Goal: Information Seeking & Learning: Learn about a topic

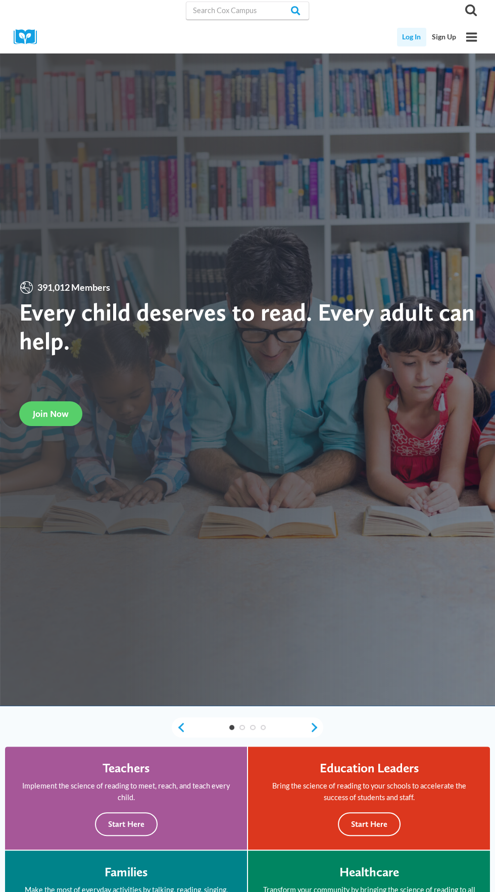
click at [405, 37] on link "Log In" at bounding box center [412, 37] width 30 height 19
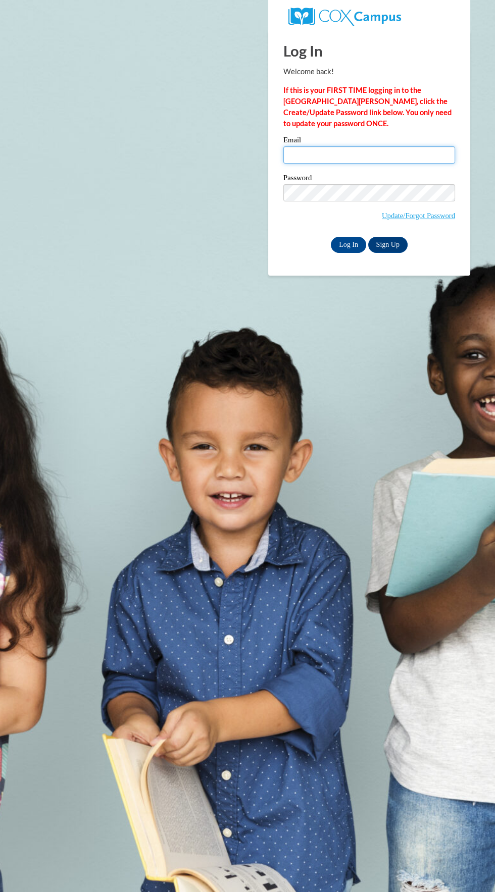
click at [378, 155] on input "Email" at bounding box center [369, 154] width 172 height 17
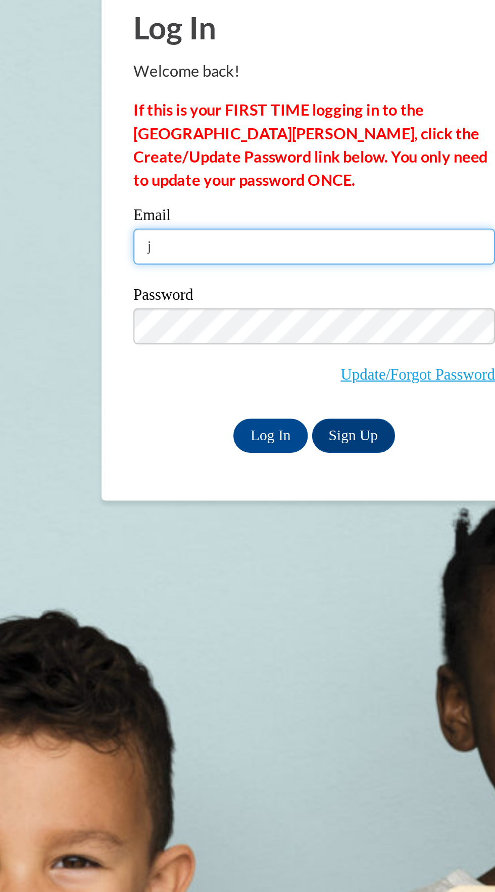
click at [411, 154] on input "j" at bounding box center [369, 154] width 172 height 17
type input "jessraeica@yahoo.com"
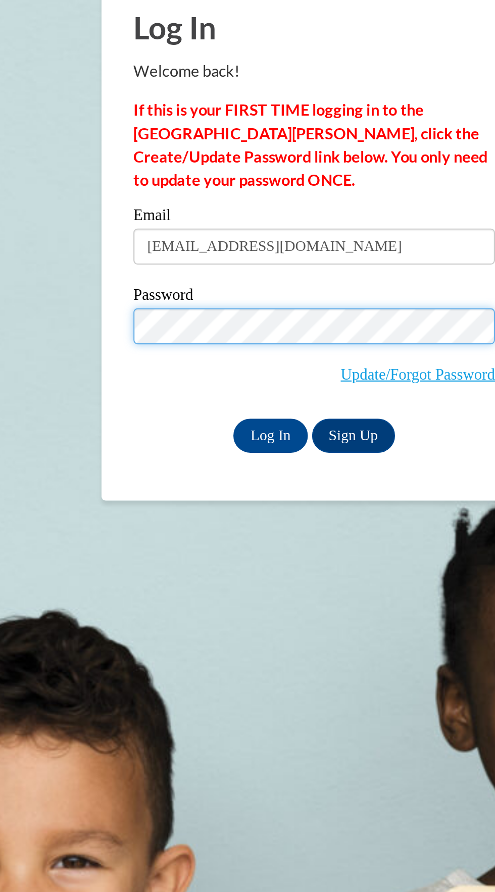
click at [331, 237] on input "Log In" at bounding box center [348, 245] width 35 height 16
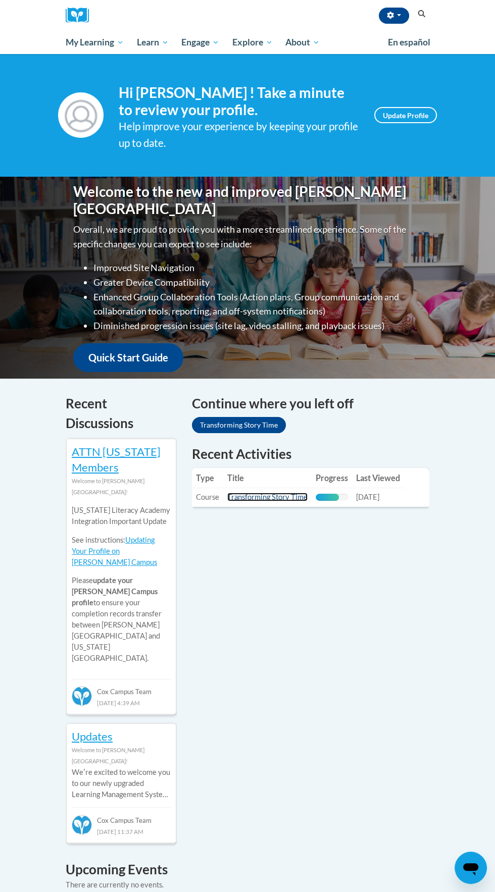
click at [282, 497] on link "Transforming Story Time" at bounding box center [267, 497] width 80 height 9
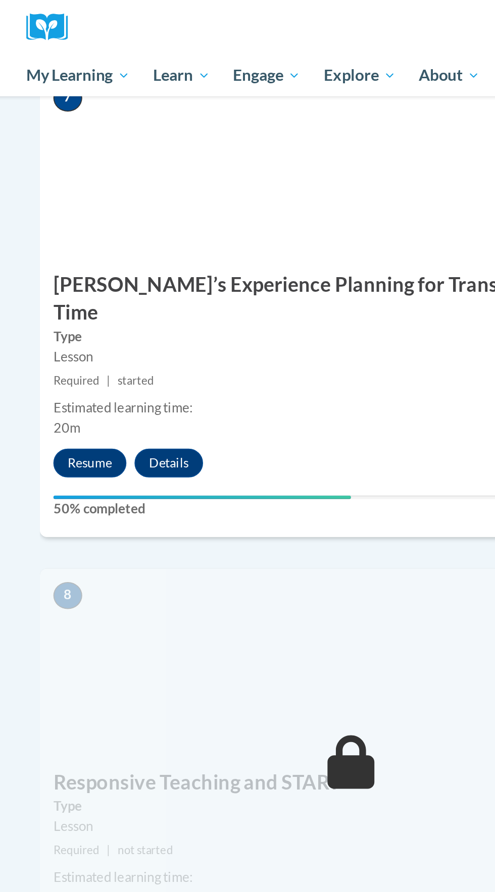
scroll to position [1844, 0]
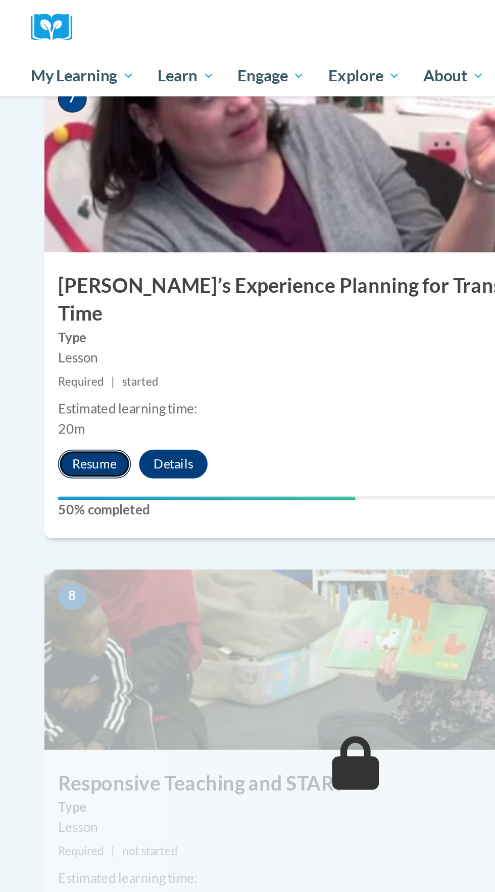
click at [106, 252] on button "Resume" at bounding box center [101, 260] width 41 height 16
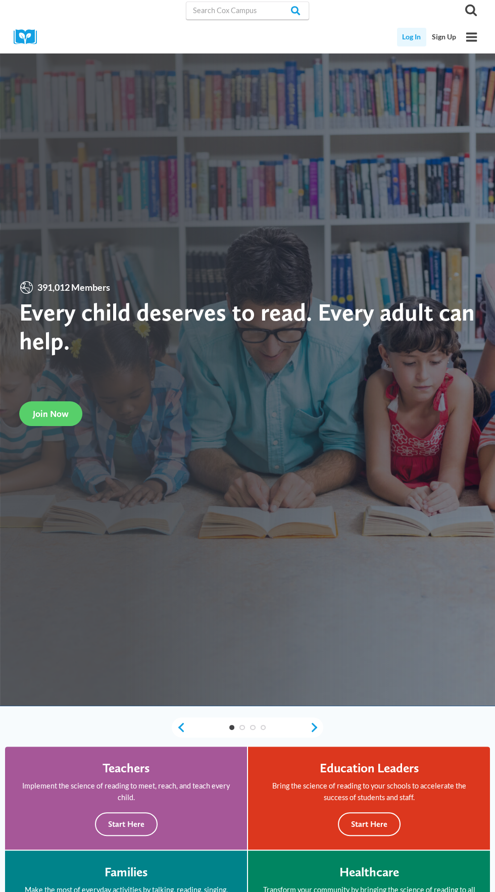
click at [408, 37] on link "Log In" at bounding box center [412, 37] width 30 height 19
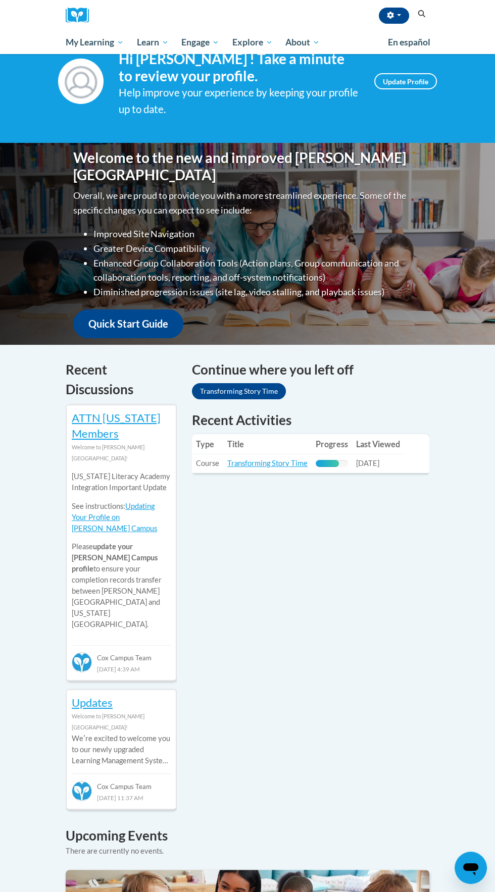
scroll to position [36, 0]
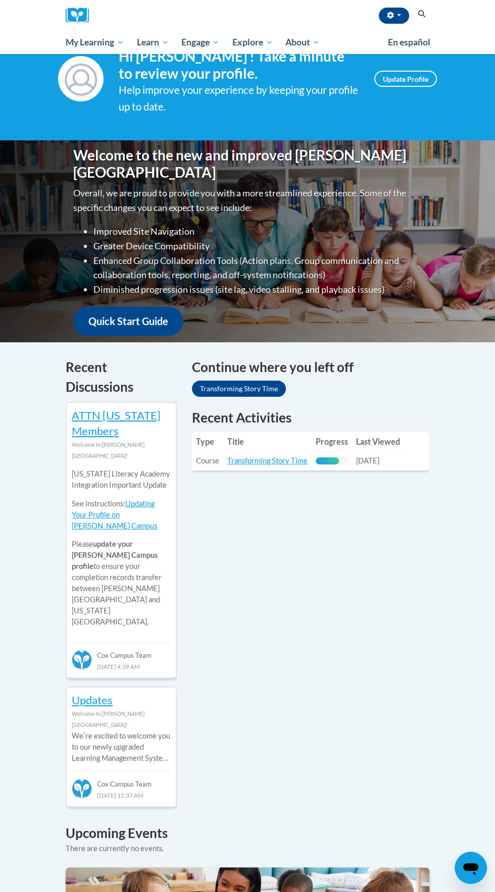
click at [334, 458] on div "72% Complete" at bounding box center [327, 460] width 23 height 7
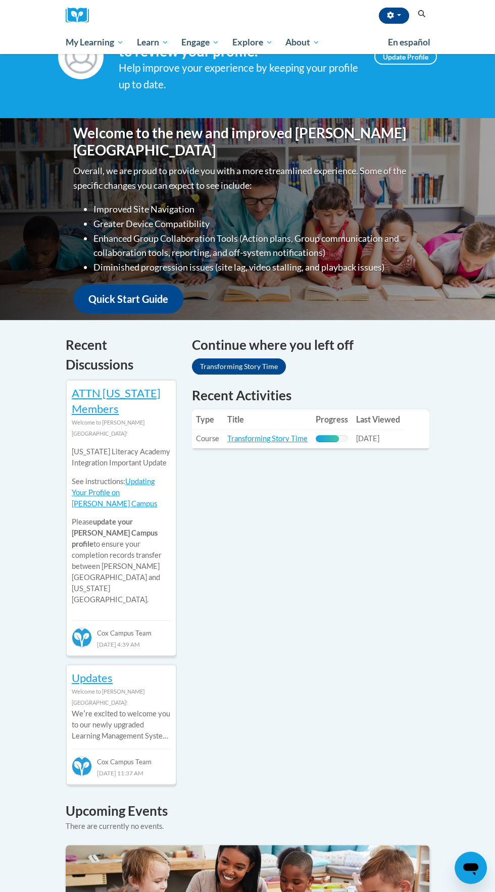
scroll to position [58, 0]
click at [321, 450] on div "Recent Activities Type Title Progress Last Viewed Type: Course Title: Transform…" at bounding box center [310, 419] width 237 height 65
click at [343, 462] on div "Recent Activities Type Title Progress Last Viewed Type: Course Title: Transform…" at bounding box center [310, 426] width 252 height 78
click at [333, 462] on div "Recent Activities Type Title Progress Last Viewed Type: Course Title: Transform…" at bounding box center [310, 426] width 252 height 78
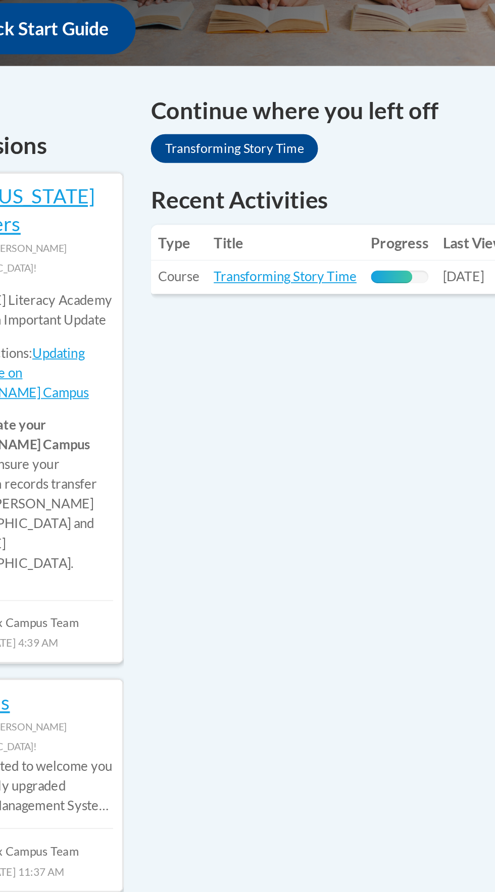
scroll to position [59, 0]
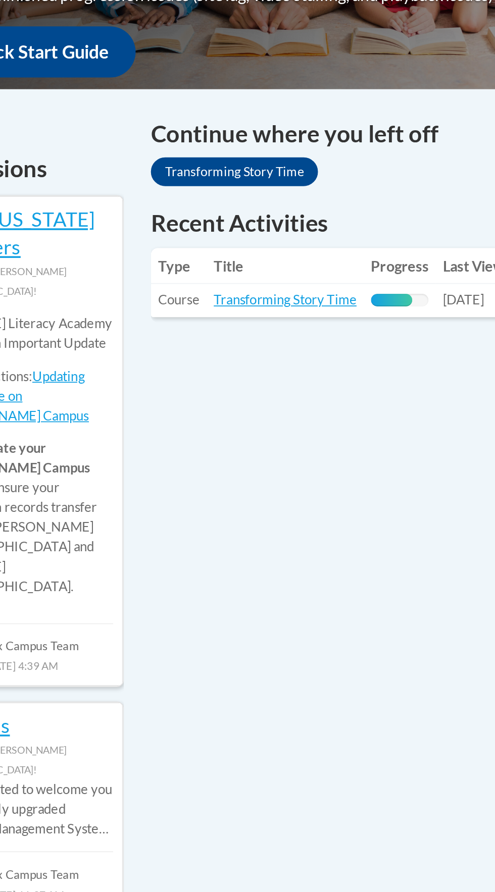
click at [322, 433] on td "Progress: 72% Complete" at bounding box center [332, 439] width 40 height 19
click at [327, 445] on td "Progress: 72% Complete" at bounding box center [332, 439] width 40 height 19
click at [291, 442] on link "Transforming Story Time" at bounding box center [267, 438] width 80 height 9
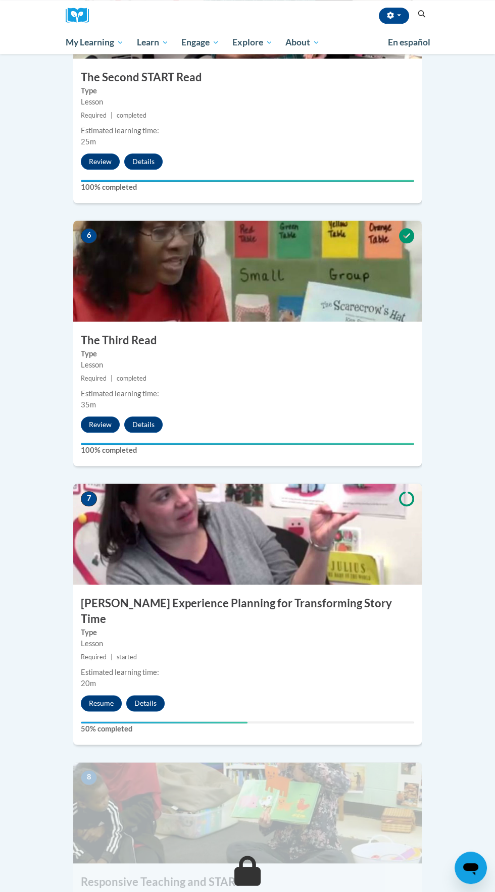
scroll to position [1400, 0]
click at [77, 695] on div "Resume Details Feedback" at bounding box center [125, 703] width 104 height 16
click at [84, 695] on button "Resume" at bounding box center [101, 703] width 41 height 16
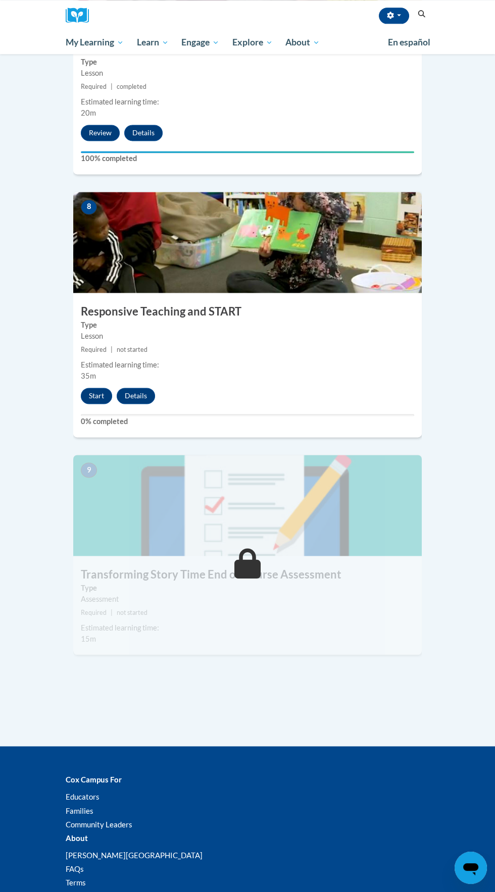
scroll to position [1973, 0]
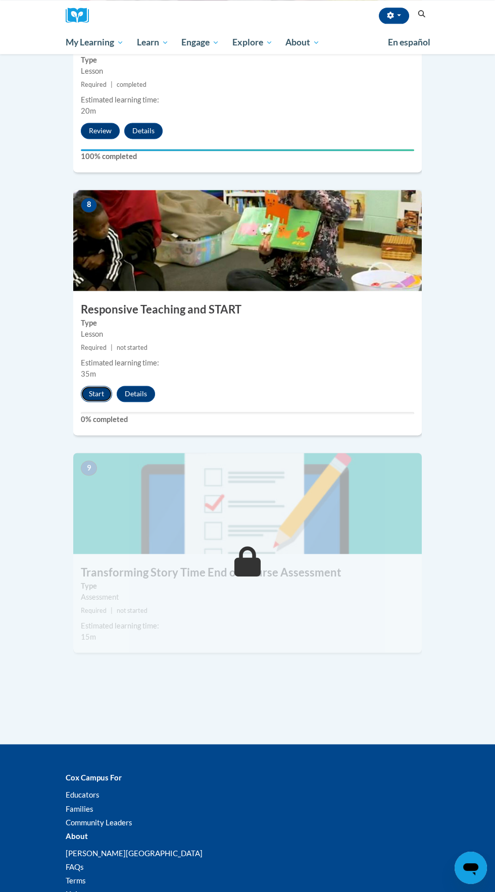
click at [96, 386] on button "Start" at bounding box center [96, 394] width 31 height 16
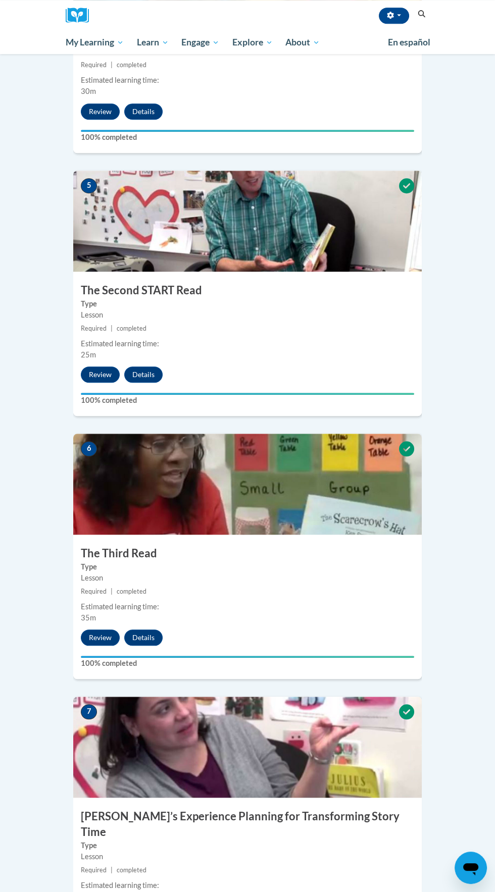
scroll to position [2175, 0]
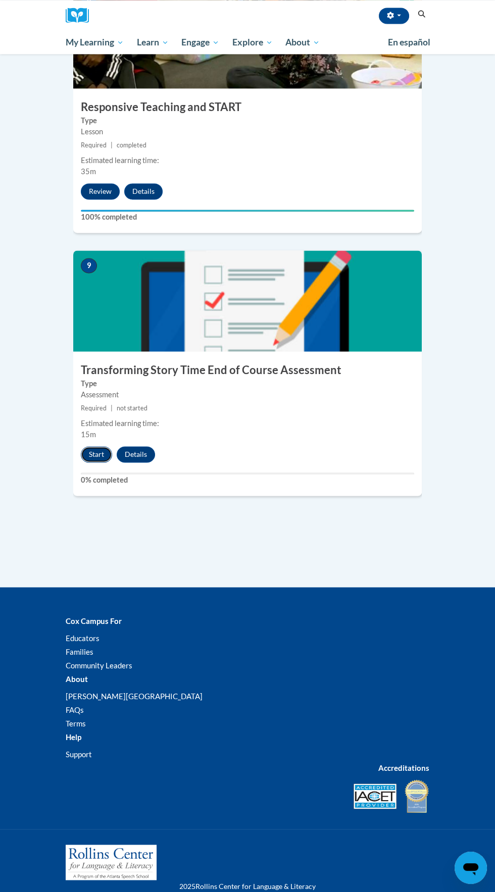
click at [86, 446] on button "Start" at bounding box center [96, 454] width 31 height 16
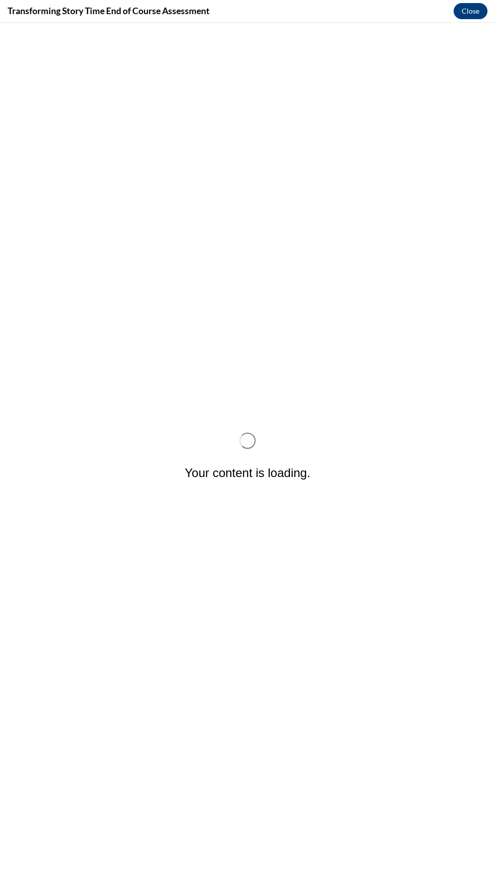
scroll to position [0, 0]
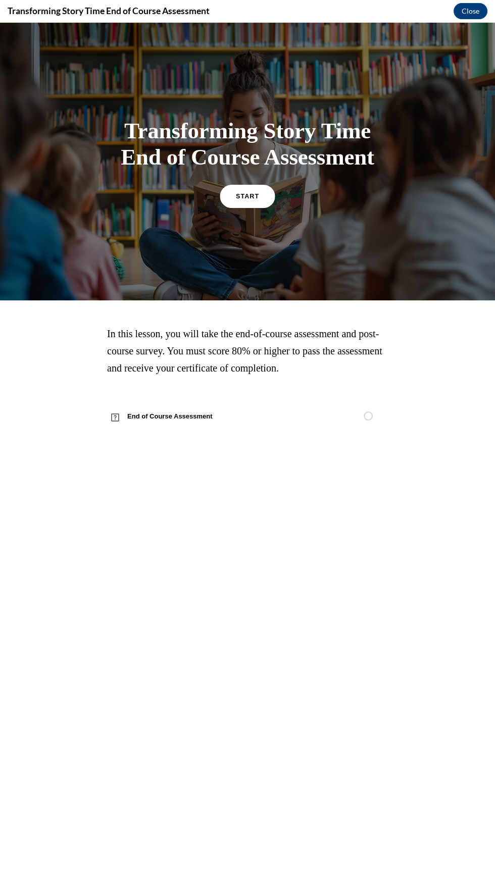
click at [259, 193] on link "START" at bounding box center [247, 195] width 55 height 23
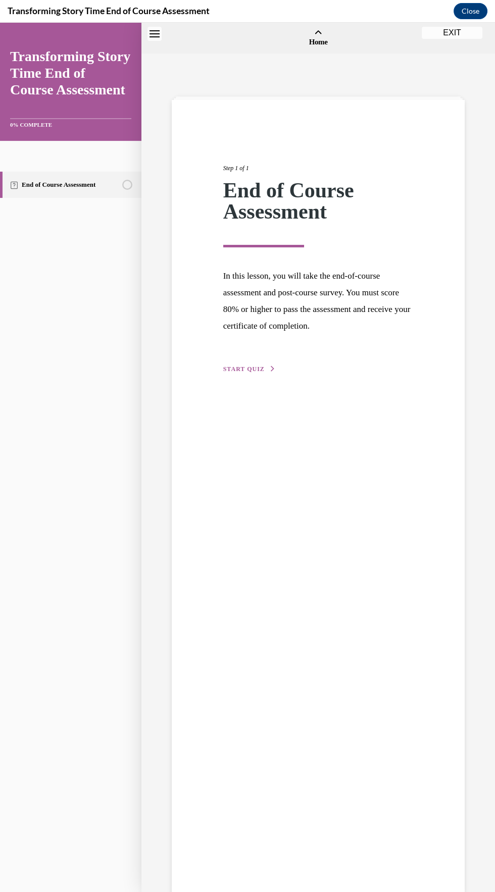
scroll to position [31, 0]
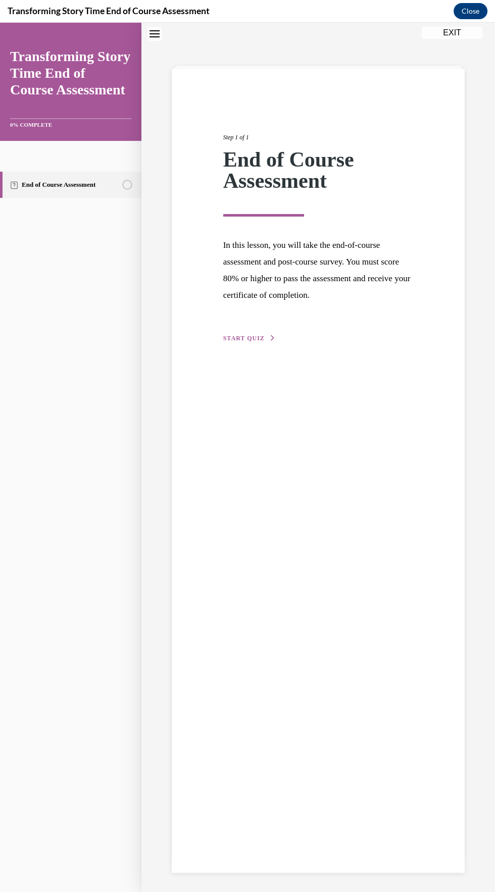
click at [270, 337] on icon "button" at bounding box center [273, 338] width 6 height 6
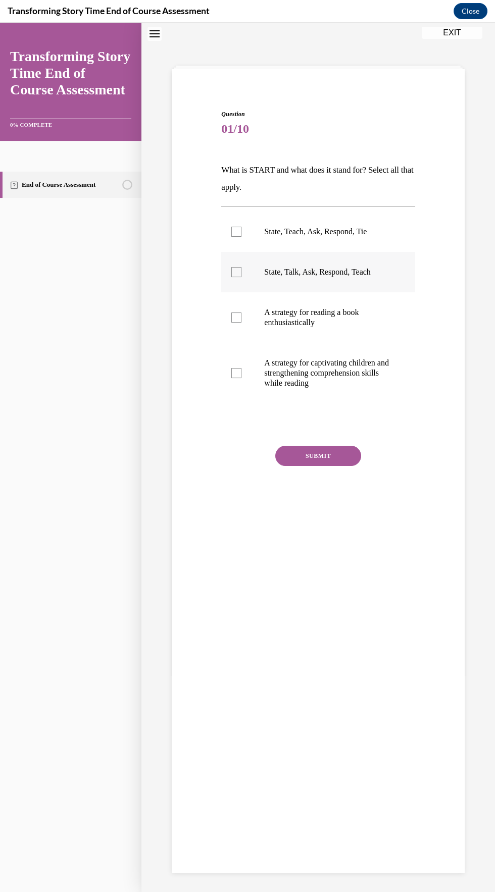
click at [335, 279] on label "State, Talk, Ask, Respond, Teach" at bounding box center [317, 272] width 193 height 40
click at [241, 277] on input "State, Talk, Ask, Respond, Teach" at bounding box center [236, 272] width 10 height 10
checkbox input "true"
click at [350, 451] on button "SUBMIT" at bounding box center [318, 456] width 86 height 20
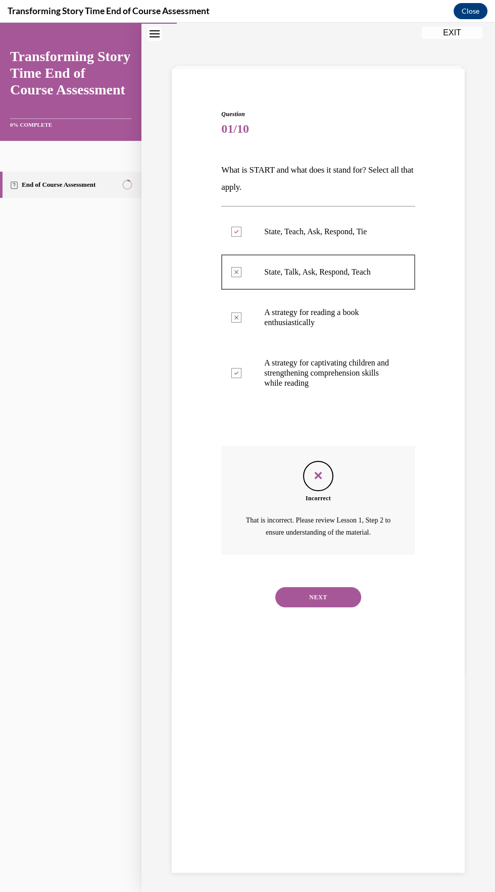
scroll to position [31, 0]
click at [343, 596] on button "NEXT" at bounding box center [318, 597] width 86 height 20
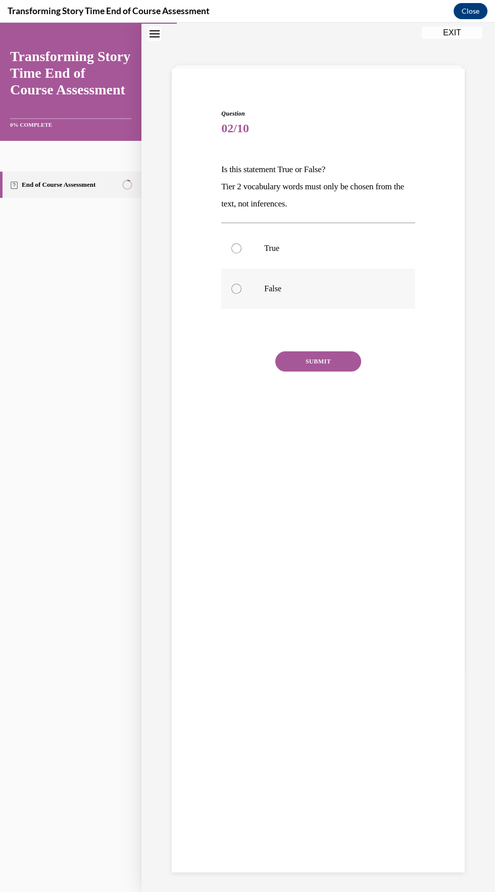
click at [265, 295] on label "False" at bounding box center [317, 289] width 193 height 40
click at [241, 294] on input "False" at bounding box center [236, 289] width 10 height 10
radio input "true"
click at [337, 367] on button "SUBMIT" at bounding box center [318, 361] width 86 height 20
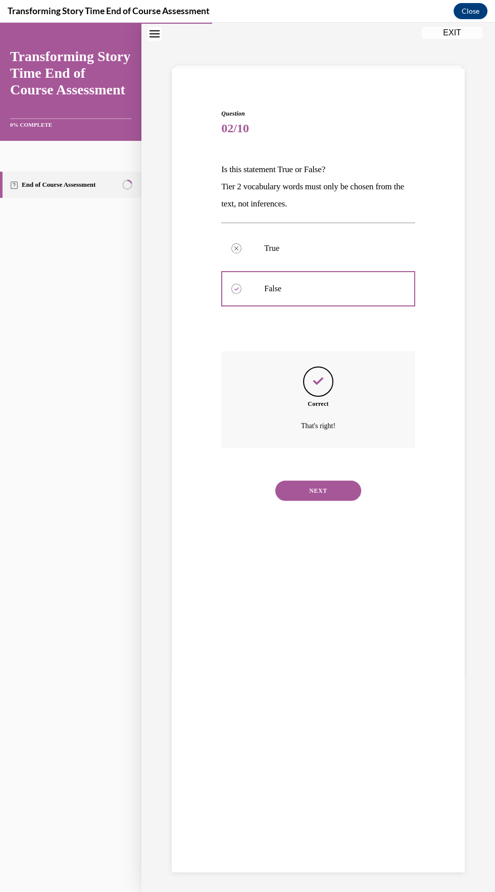
click at [353, 493] on button "NEXT" at bounding box center [318, 491] width 86 height 20
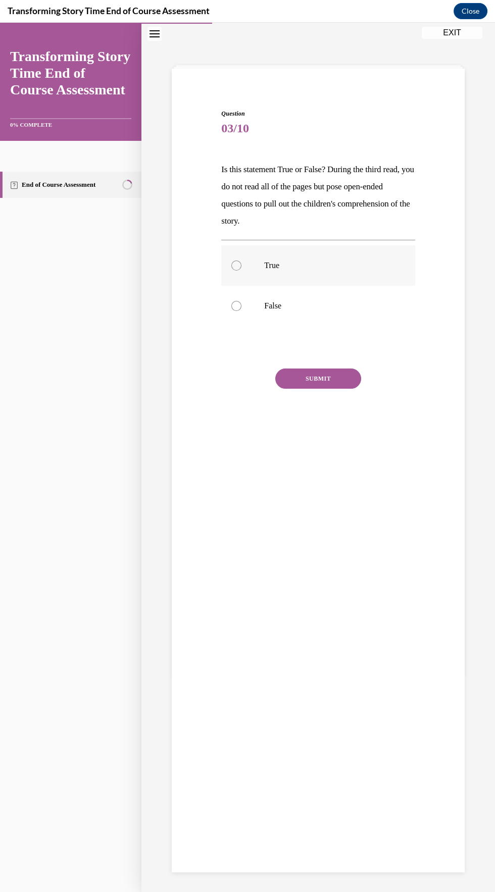
click at [247, 256] on label "True" at bounding box center [317, 265] width 193 height 40
click at [241, 261] on input "True" at bounding box center [236, 266] width 10 height 10
radio input "true"
click at [344, 386] on button "SUBMIT" at bounding box center [318, 379] width 86 height 20
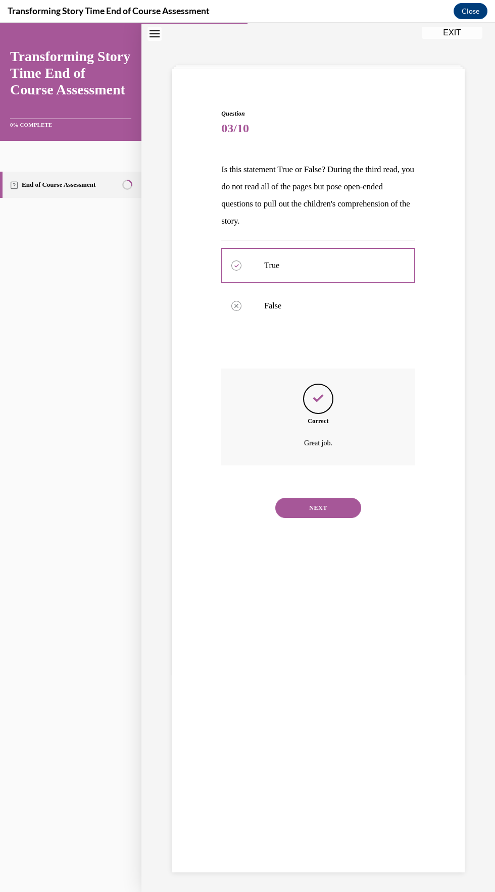
click at [341, 512] on button "NEXT" at bounding box center [318, 508] width 86 height 20
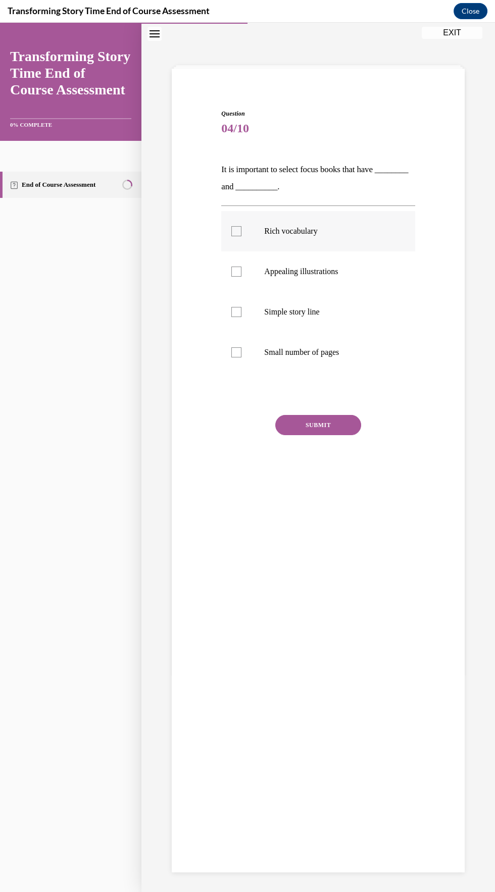
click at [297, 236] on label "Rich vocabulary" at bounding box center [317, 231] width 193 height 40
click at [241, 236] on input "Rich vocabulary" at bounding box center [236, 231] width 10 height 10
checkbox input "true"
click at [340, 281] on label "Appealing illustrations" at bounding box center [317, 271] width 193 height 40
click at [241, 277] on input "Appealing illustrations" at bounding box center [236, 272] width 10 height 10
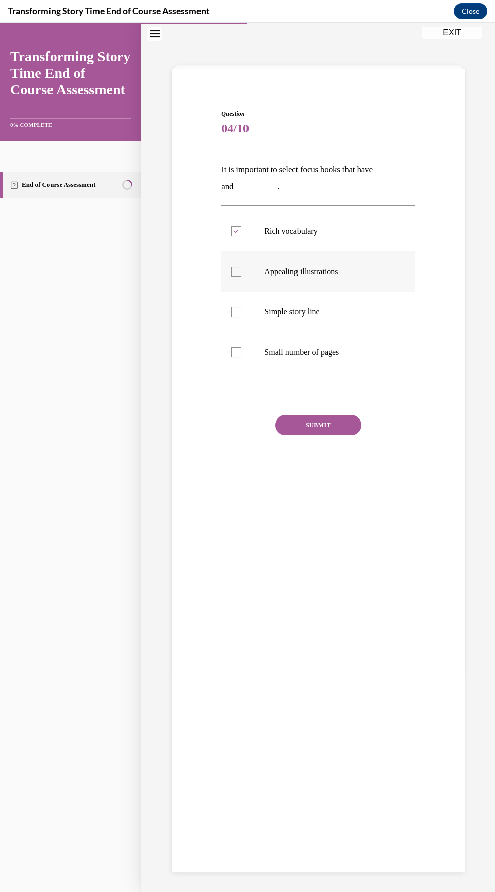
checkbox input "true"
click at [351, 416] on button "SUBMIT" at bounding box center [318, 425] width 86 height 20
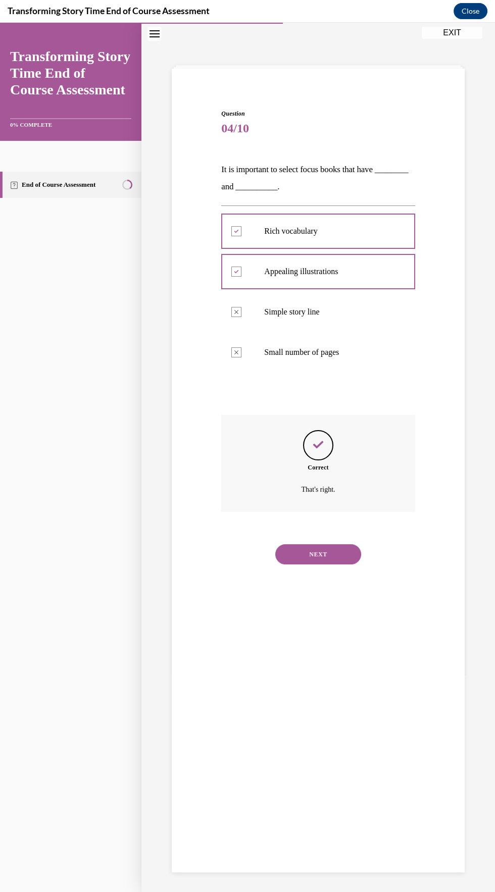
click at [346, 547] on button "NEXT" at bounding box center [318, 554] width 86 height 20
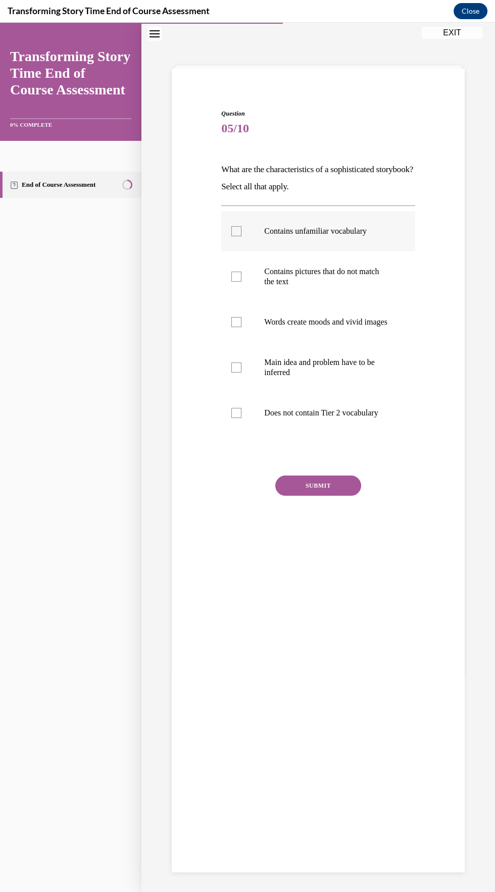
click at [332, 240] on label "Contains unfamiliar vocabulary" at bounding box center [317, 231] width 193 height 40
click at [241, 236] on input "Contains unfamiliar vocabulary" at bounding box center [236, 231] width 10 height 10
checkbox input "true"
click at [333, 496] on button "SUBMIT" at bounding box center [318, 486] width 86 height 20
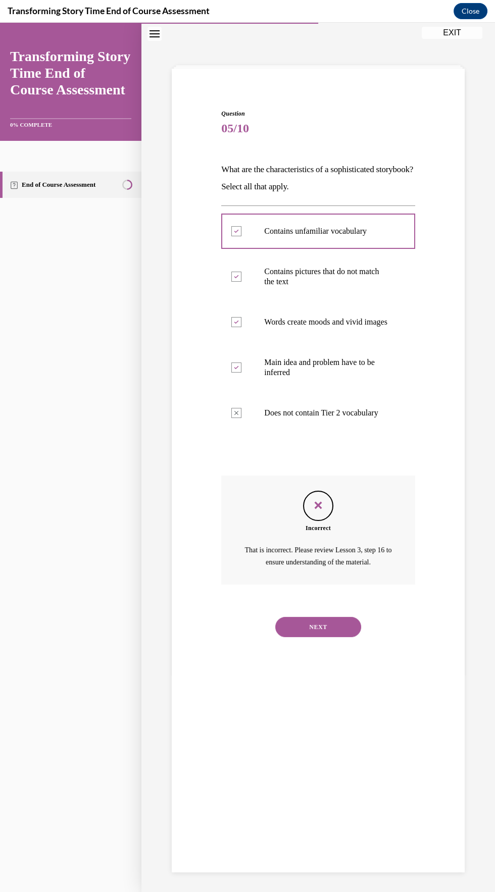
click at [359, 637] on button "NEXT" at bounding box center [318, 627] width 86 height 20
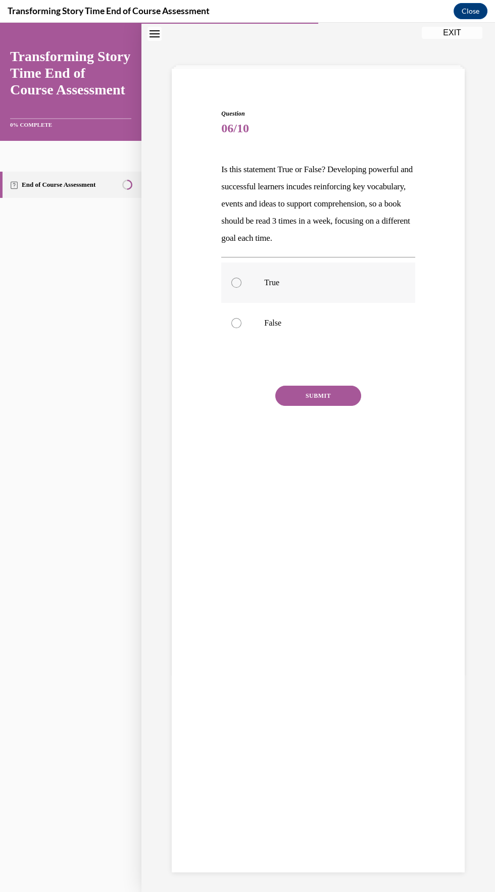
click at [236, 271] on label "True" at bounding box center [317, 283] width 193 height 40
click at [236, 278] on input "True" at bounding box center [236, 283] width 10 height 10
radio input "true"
click at [300, 389] on button "SUBMIT" at bounding box center [318, 396] width 86 height 20
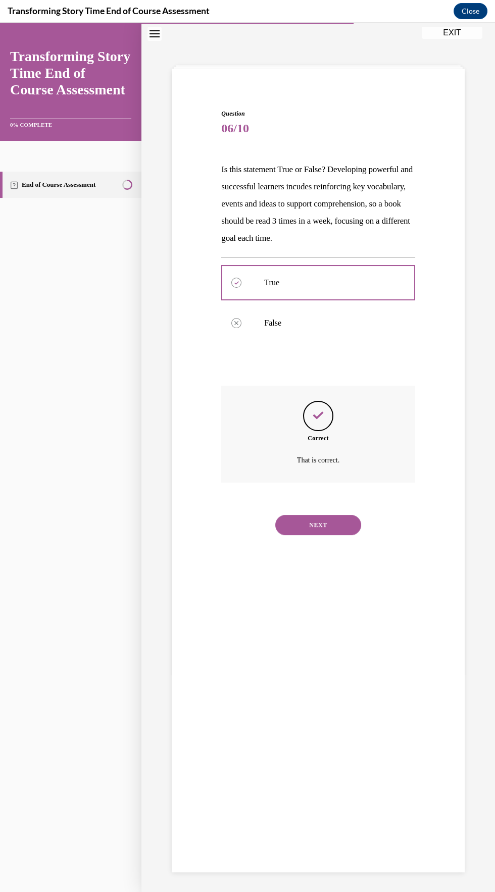
click at [334, 550] on div "Question 06/10 Is this statement True or False? Developing powerful and success…" at bounding box center [318, 471] width 293 height 804
click at [341, 530] on button "NEXT" at bounding box center [318, 525] width 86 height 20
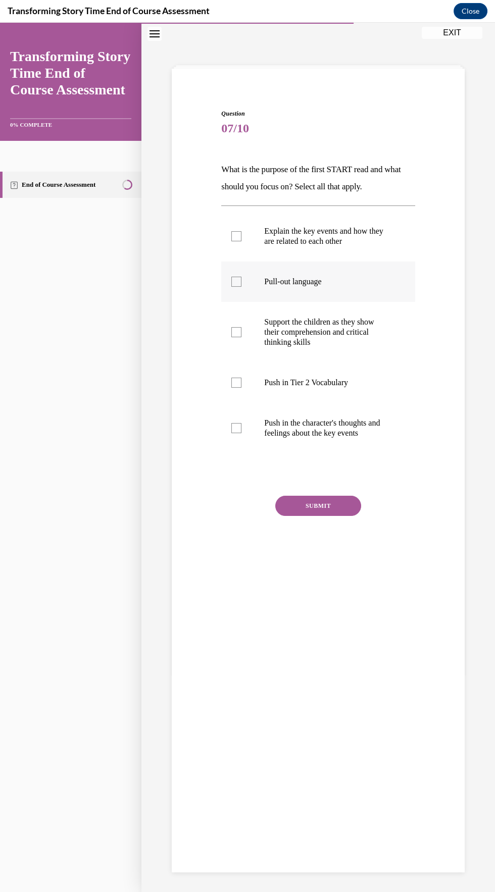
click at [235, 281] on div at bounding box center [236, 282] width 10 height 10
click at [235, 281] on input "Pull-out language" at bounding box center [236, 282] width 10 height 10
checkbox input "true"
click at [224, 237] on label "Explain the key events and how they are related to each other" at bounding box center [317, 236] width 193 height 50
click at [231, 237] on input "Explain the key events and how they are related to each other" at bounding box center [236, 236] width 10 height 10
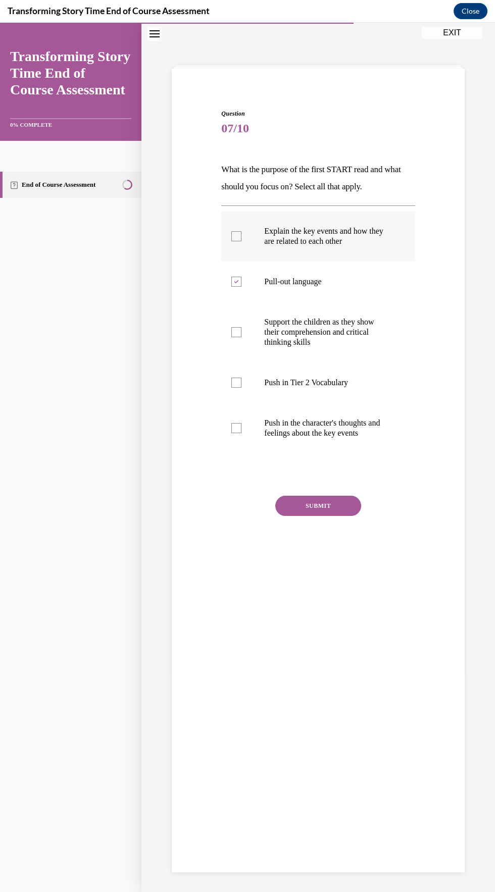
checkbox input "true"
click at [236, 281] on icon at bounding box center [236, 282] width 5 height 4
click at [236, 281] on input "Pull-out language" at bounding box center [236, 282] width 10 height 10
checkbox input "false"
click at [356, 508] on button "SUBMIT" at bounding box center [318, 506] width 86 height 20
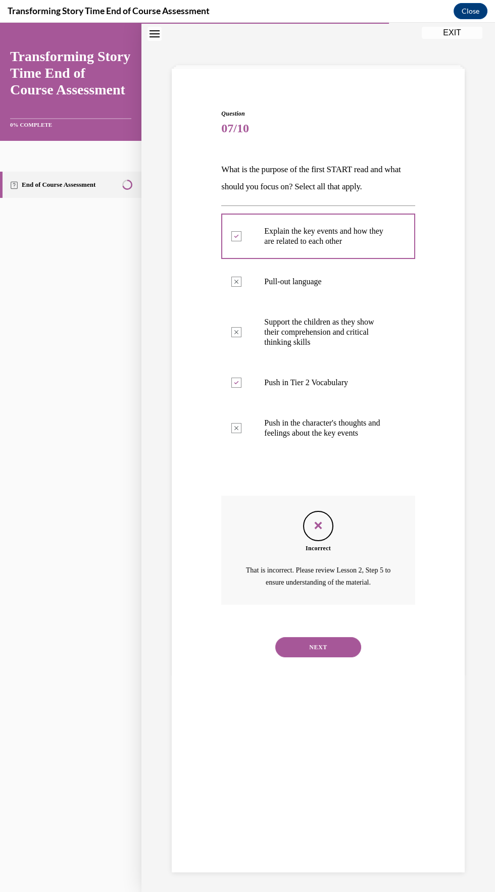
click at [200, 441] on div "Question 07/10 What is the purpose of the first START read and what should you …" at bounding box center [318, 376] width 298 height 594
click at [356, 651] on button "NEXT" at bounding box center [318, 647] width 86 height 20
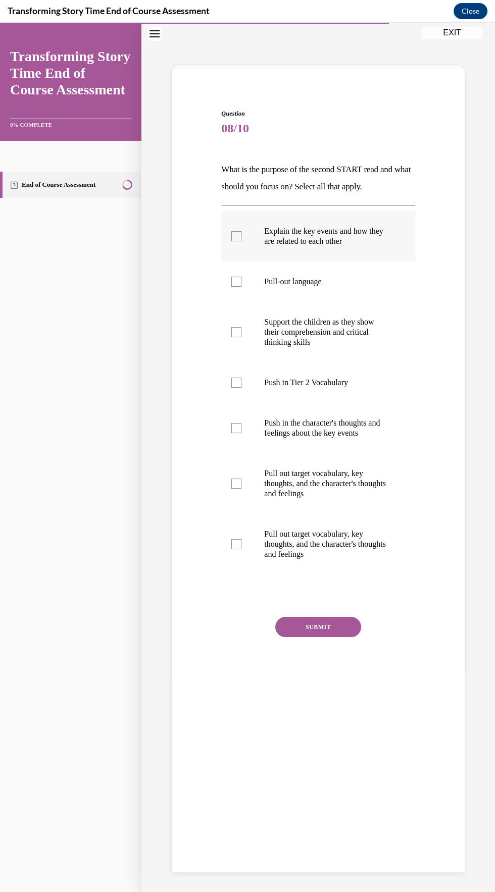
click at [223, 244] on label "Explain the key events and how they are related to each other" at bounding box center [317, 236] width 193 height 50
click at [231, 241] on input "Explain the key events and how they are related to each other" at bounding box center [236, 236] width 10 height 10
checkbox input "true"
click at [221, 484] on label "Pull out target vocabulary, key thoughts, and the character's thoughts and feel…" at bounding box center [317, 483] width 193 height 61
click at [231, 484] on input "Pull out target vocabulary, key thoughts, and the character's thoughts and feel…" at bounding box center [236, 484] width 10 height 10
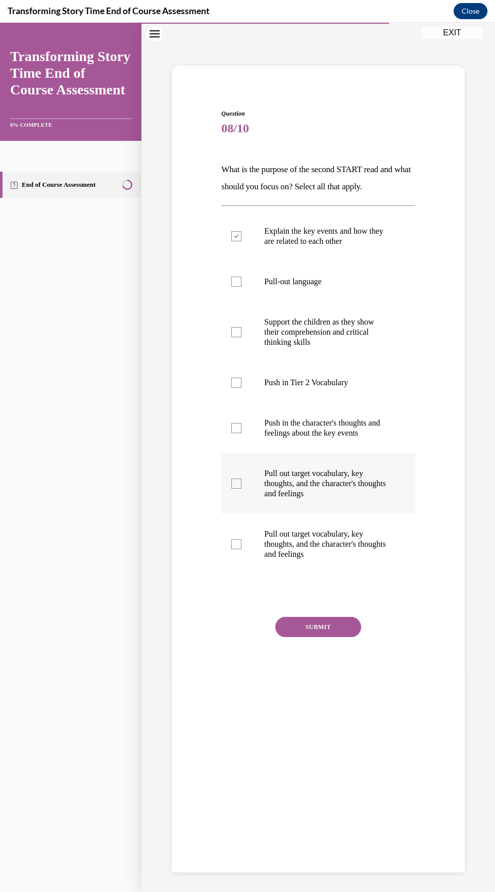
checkbox input "true"
click at [226, 549] on label "Pull out target vocabulary, key thoughts, and the character's thoughts and feel…" at bounding box center [317, 544] width 193 height 61
click at [231, 549] on input "Pull out target vocabulary, key thoughts, and the character's thoughts and feel…" at bounding box center [236, 544] width 10 height 10
checkbox input "true"
click at [337, 622] on button "SUBMIT" at bounding box center [318, 627] width 86 height 20
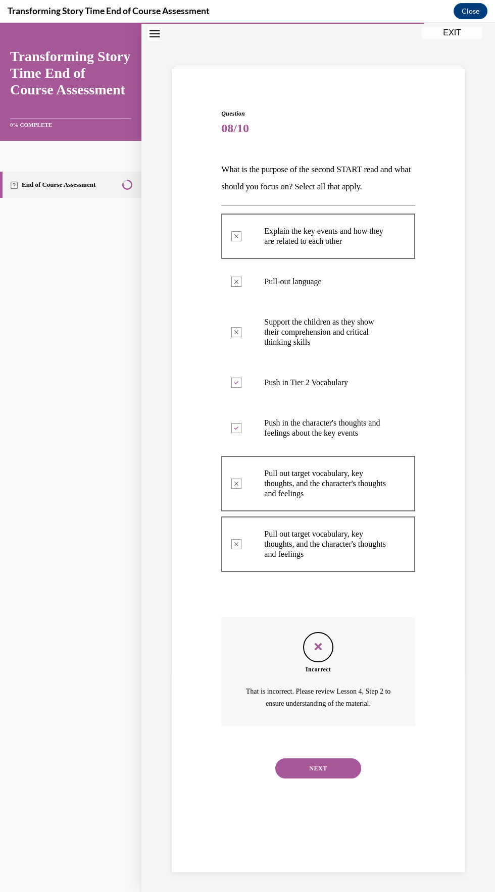
click at [409, 392] on label "Push in Tier 2 Vocabulary" at bounding box center [317, 382] width 193 height 40
click at [339, 761] on button "NEXT" at bounding box center [318, 768] width 86 height 20
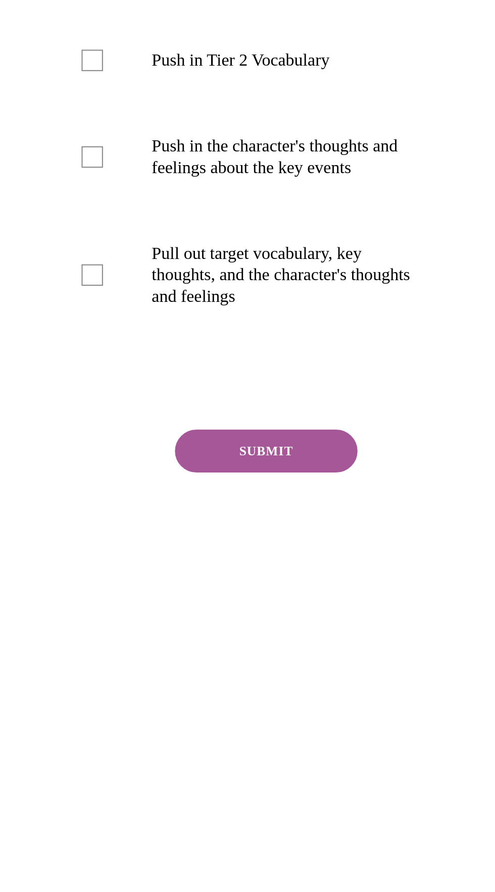
scroll to position [2175, 0]
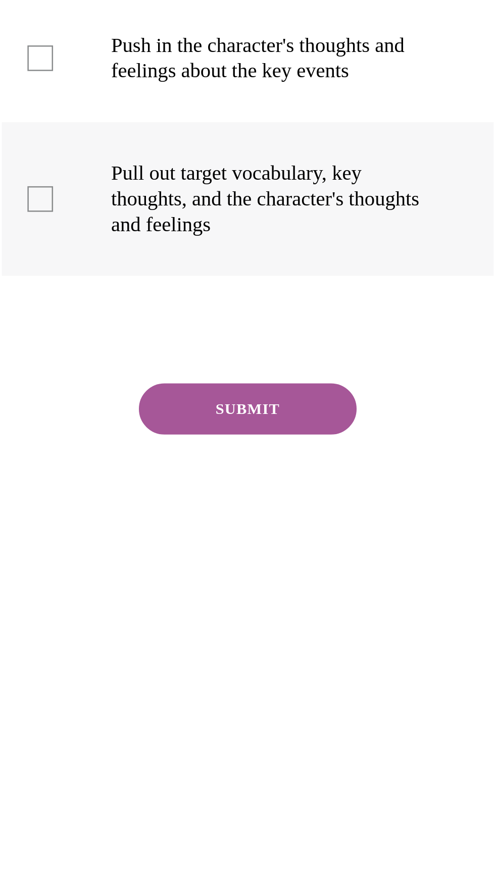
checkbox input "true"
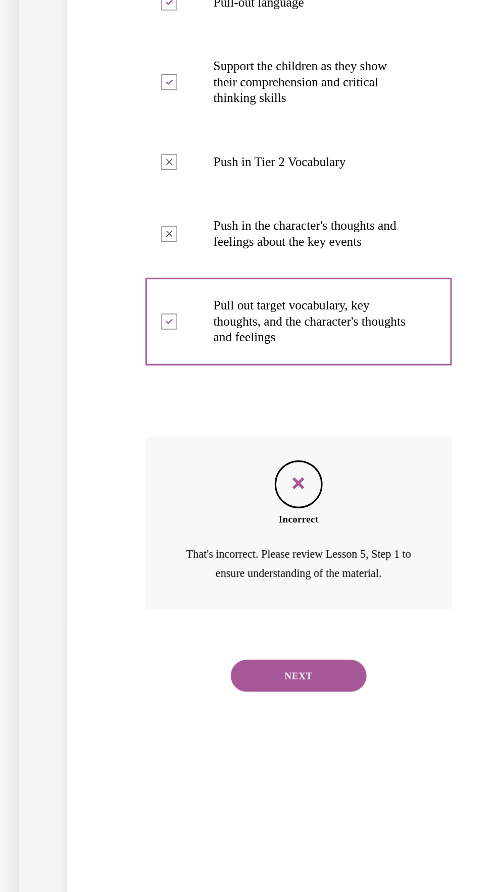
click at [132, 276] on button "NEXT" at bounding box center [114, 279] width 86 height 20
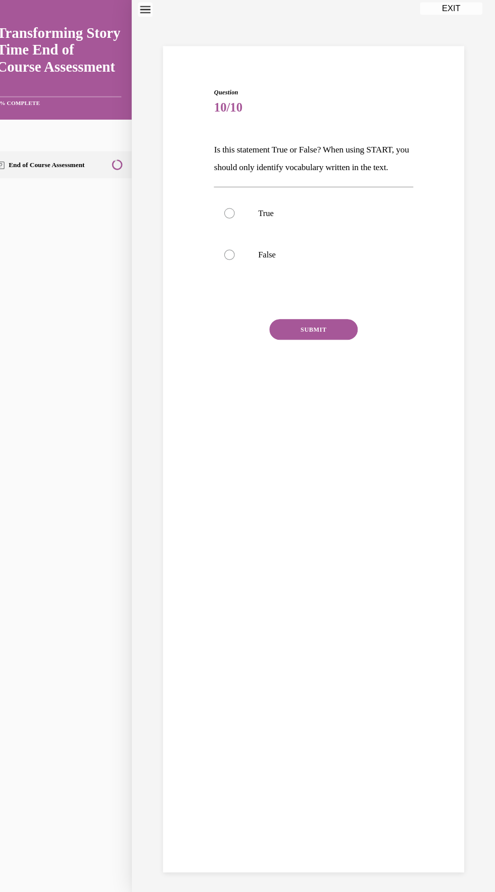
scroll to position [2175, 0]
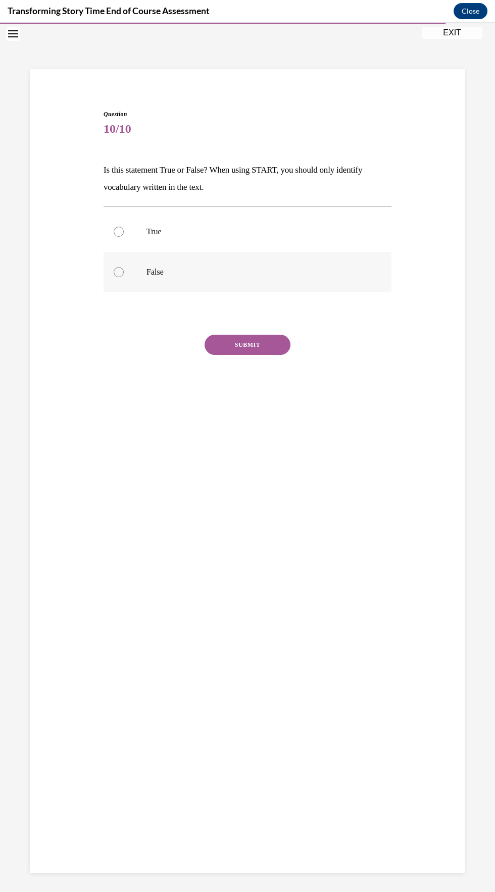
click at [119, 283] on label "False" at bounding box center [247, 272] width 288 height 40
click at [119, 277] on input "False" at bounding box center [119, 272] width 10 height 10
radio input "true"
click at [144, 236] on label "True" at bounding box center [247, 232] width 288 height 40
click at [124, 236] on input "True" at bounding box center [119, 232] width 10 height 10
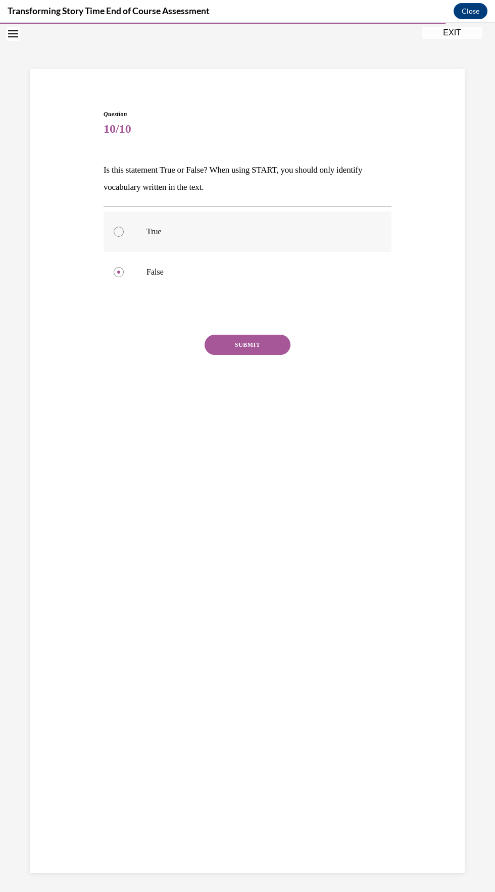
radio input "true"
click at [266, 349] on button "SUBMIT" at bounding box center [247, 345] width 86 height 20
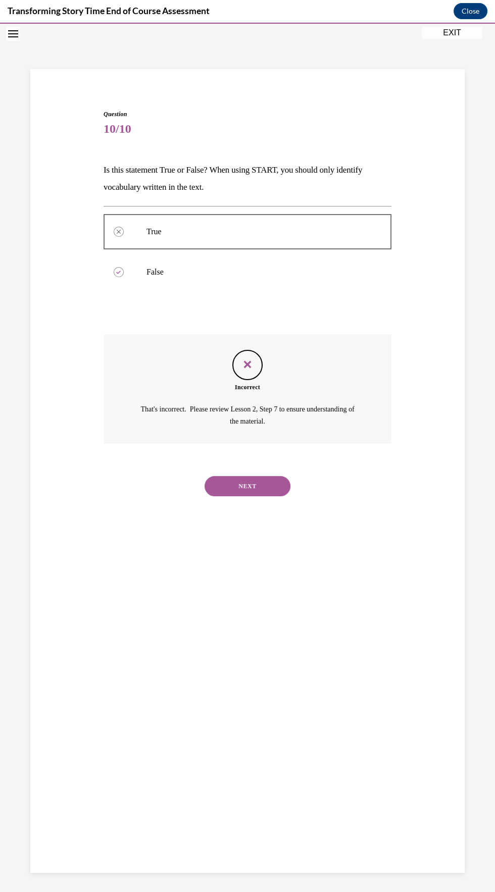
scroll to position [31, 0]
click at [283, 481] on button "NEXT" at bounding box center [247, 486] width 86 height 20
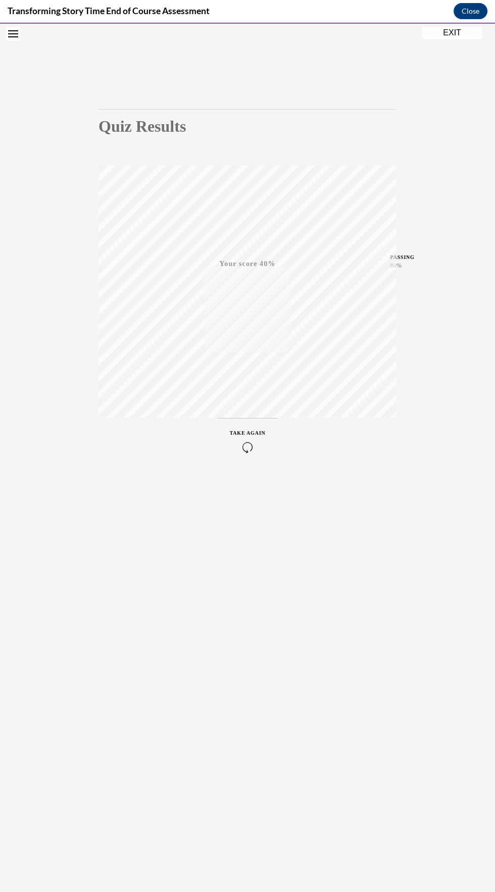
click at [246, 443] on icon "button" at bounding box center [248, 447] width 36 height 11
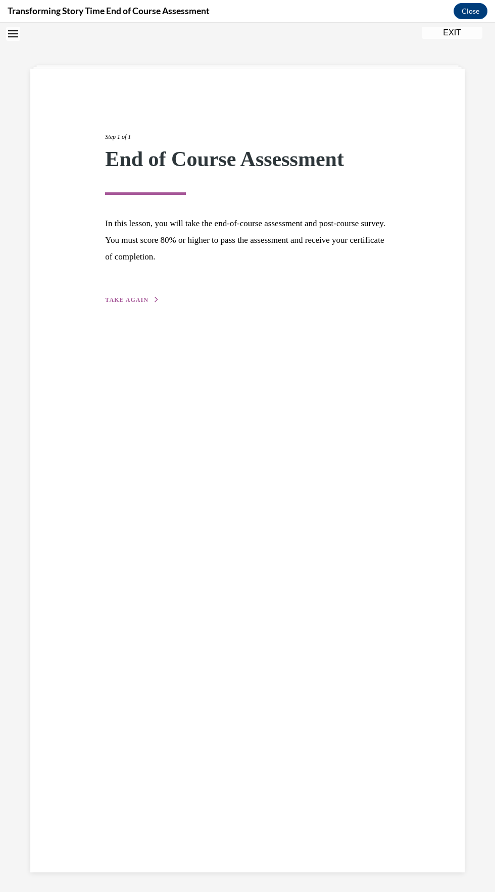
click at [145, 302] on button "TAKE AGAIN" at bounding box center [132, 299] width 54 height 9
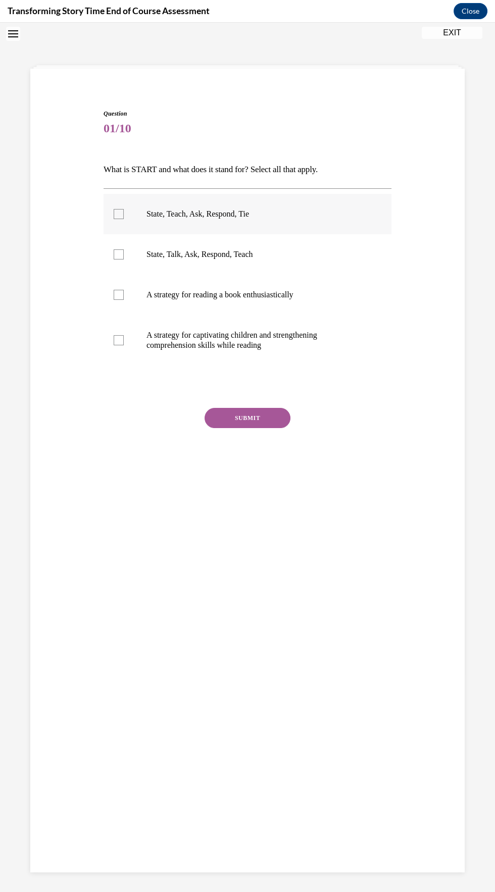
click at [200, 220] on label "State, Teach, Ask, Respond, Tie" at bounding box center [247, 214] width 288 height 40
click at [124, 219] on input "State, Teach, Ask, Respond, Tie" at bounding box center [119, 214] width 10 height 10
checkbox input "true"
click at [284, 414] on button "SUBMIT" at bounding box center [247, 418] width 86 height 20
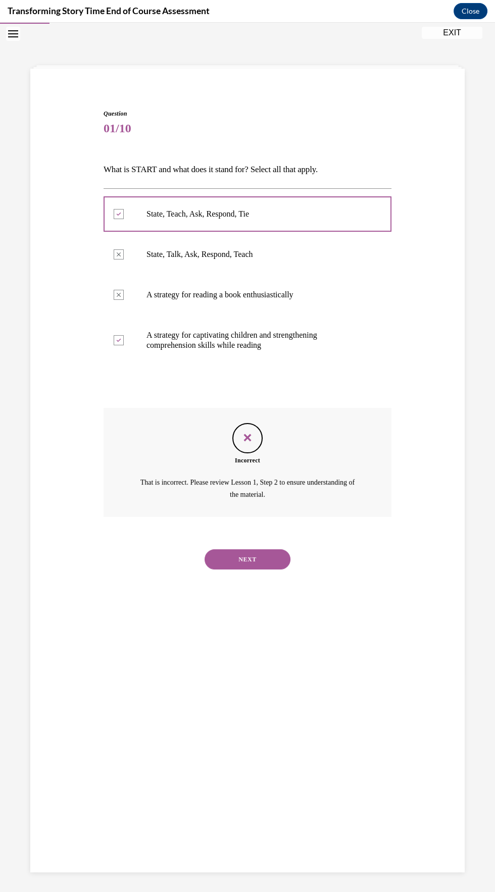
click at [302, 554] on div "NEXT" at bounding box center [247, 559] width 288 height 40
click at [223, 557] on button "NEXT" at bounding box center [247, 559] width 86 height 20
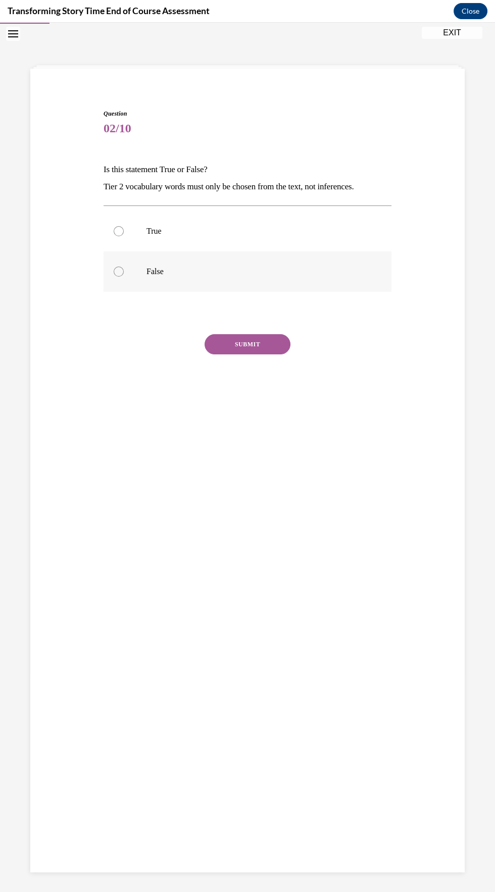
click at [166, 267] on p "False" at bounding box center [256, 272] width 220 height 10
click at [124, 267] on input "False" at bounding box center [119, 272] width 10 height 10
radio input "true"
click at [161, 219] on label "True" at bounding box center [247, 231] width 288 height 40
click at [124, 226] on input "True" at bounding box center [119, 231] width 10 height 10
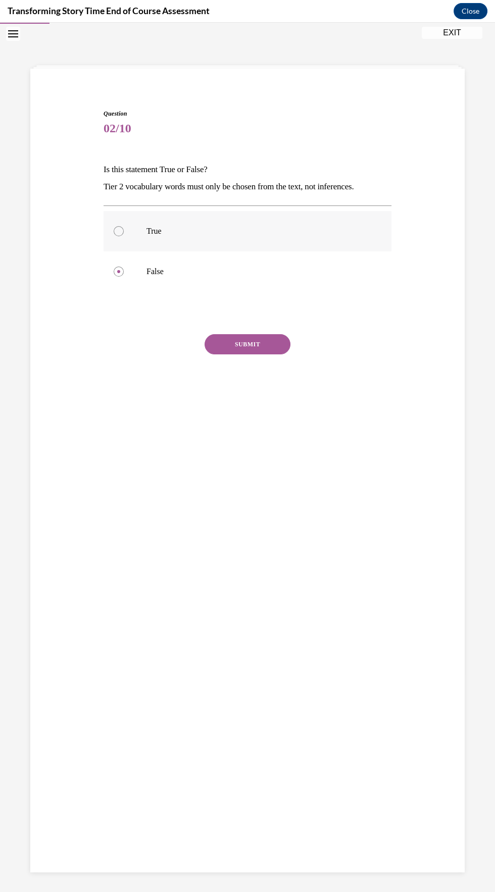
radio input "true"
click at [268, 346] on button "SUBMIT" at bounding box center [247, 344] width 86 height 20
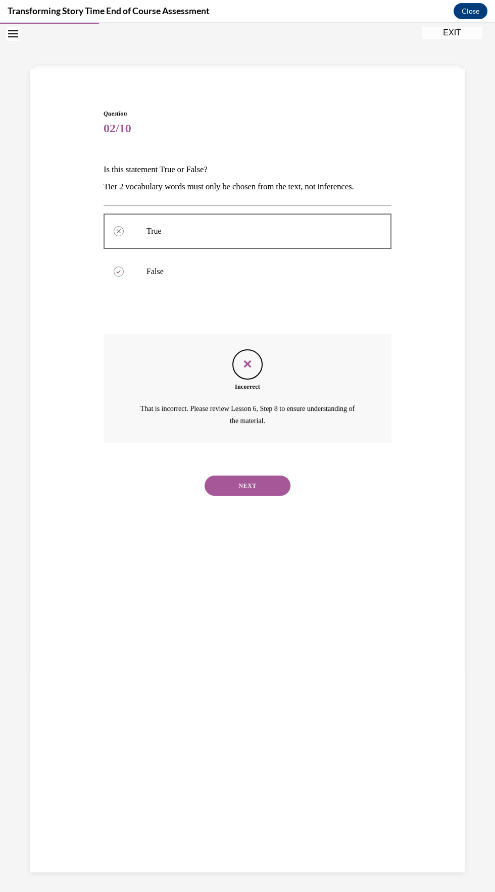
click at [271, 479] on button "NEXT" at bounding box center [247, 486] width 86 height 20
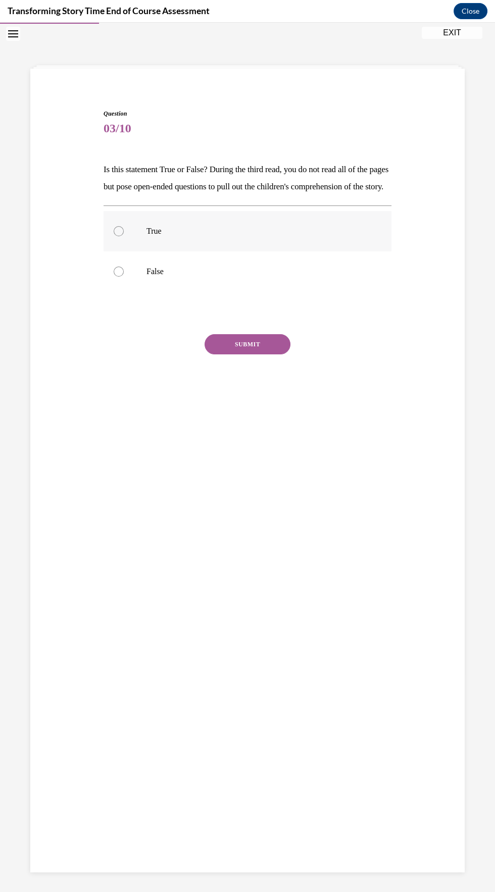
click at [169, 234] on label "True" at bounding box center [247, 231] width 288 height 40
click at [124, 234] on input "True" at bounding box center [119, 231] width 10 height 10
radio input "true"
click at [278, 354] on button "SUBMIT" at bounding box center [247, 344] width 86 height 20
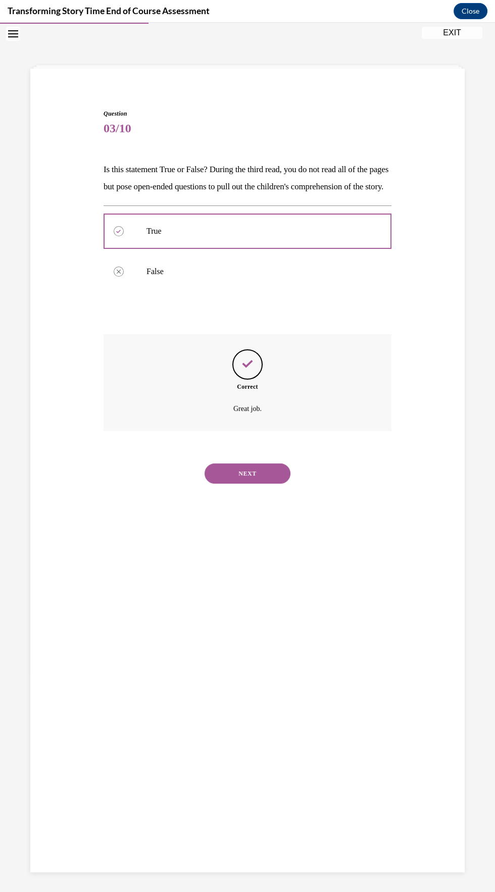
click at [289, 484] on button "NEXT" at bounding box center [247, 473] width 86 height 20
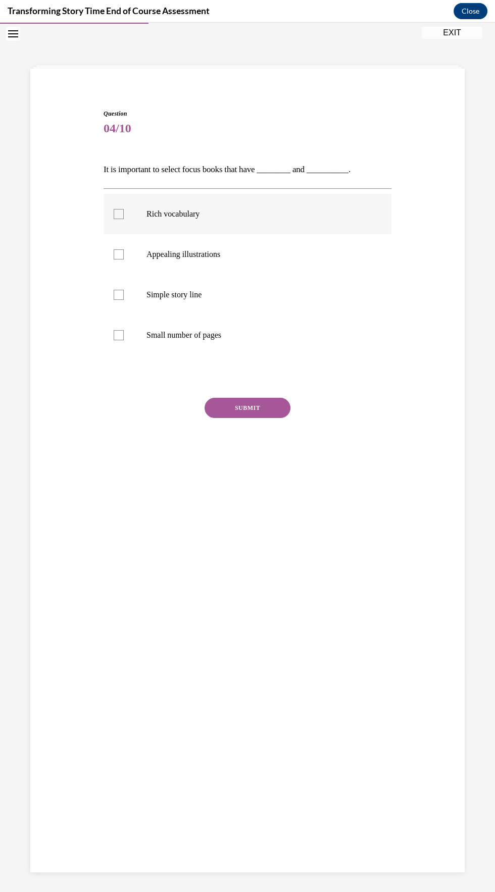
click at [187, 208] on label "Rich vocabulary" at bounding box center [247, 214] width 288 height 40
click at [124, 209] on input "Rich vocabulary" at bounding box center [119, 214] width 10 height 10
checkbox input "true"
click at [216, 250] on p "Appealing illustrations" at bounding box center [256, 254] width 220 height 10
click at [124, 250] on input "Appealing illustrations" at bounding box center [119, 254] width 10 height 10
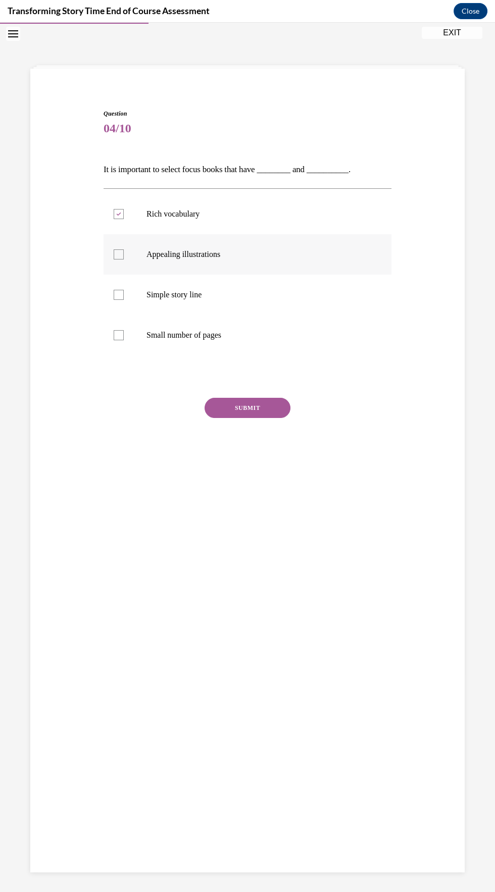
checkbox input "true"
click at [275, 403] on button "SUBMIT" at bounding box center [247, 408] width 86 height 20
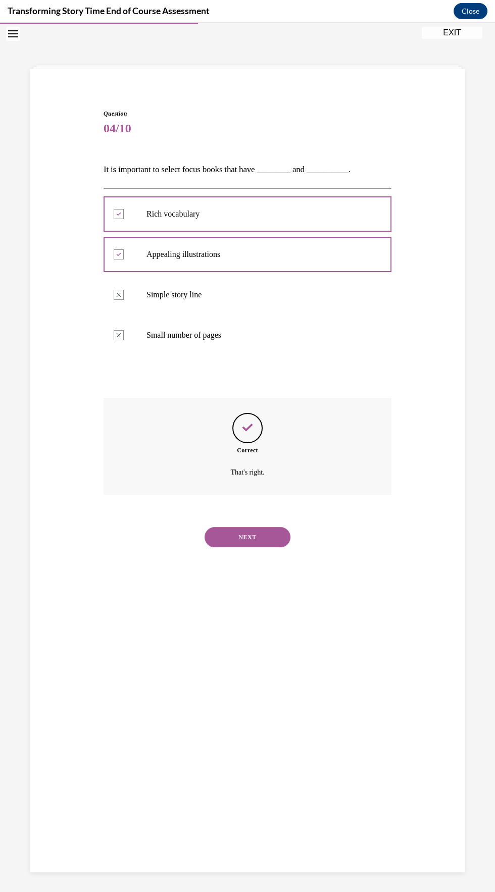
click at [276, 541] on button "NEXT" at bounding box center [247, 537] width 86 height 20
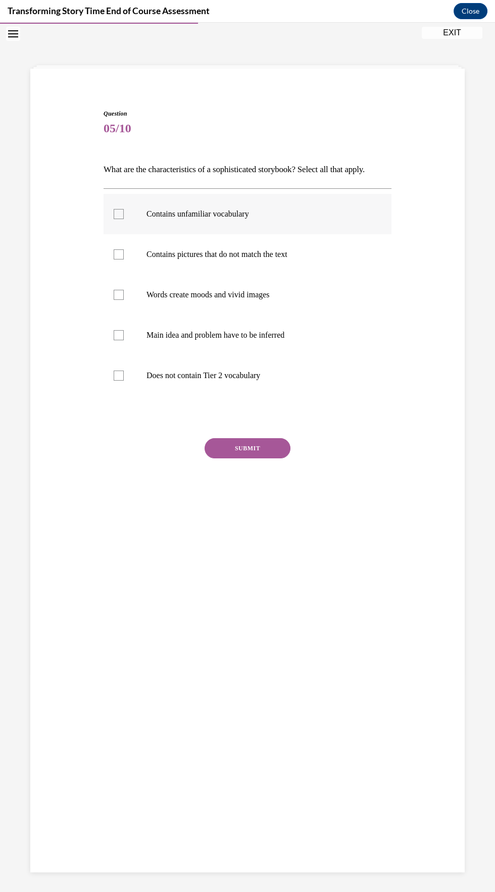
click at [112, 194] on label "Contains unfamiliar vocabulary" at bounding box center [247, 214] width 288 height 40
click at [114, 209] on input "Contains unfamiliar vocabulary" at bounding box center [119, 214] width 10 height 10
checkbox input "true"
click at [113, 386] on label "Does not contain Tier 2 vocabulary" at bounding box center [247, 375] width 288 height 40
click at [114, 381] on input "Does not contain Tier 2 vocabulary" at bounding box center [119, 376] width 10 height 10
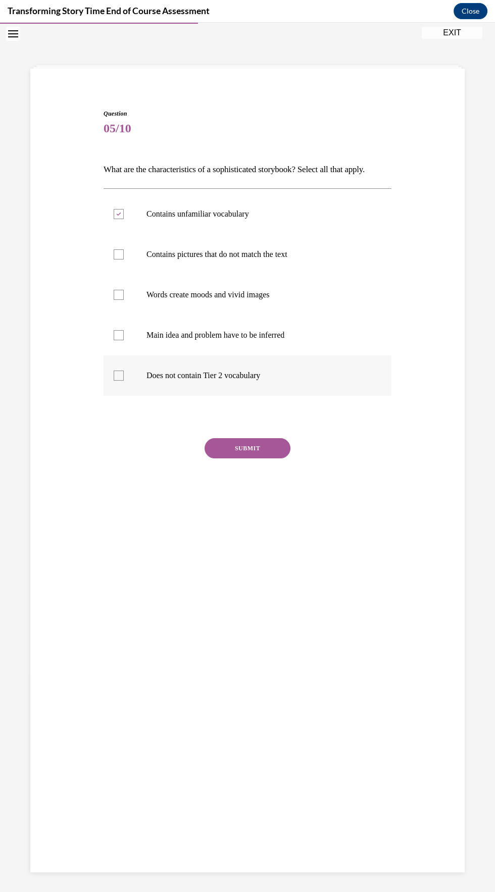
checkbox input "true"
click at [269, 453] on button "SUBMIT" at bounding box center [247, 448] width 86 height 20
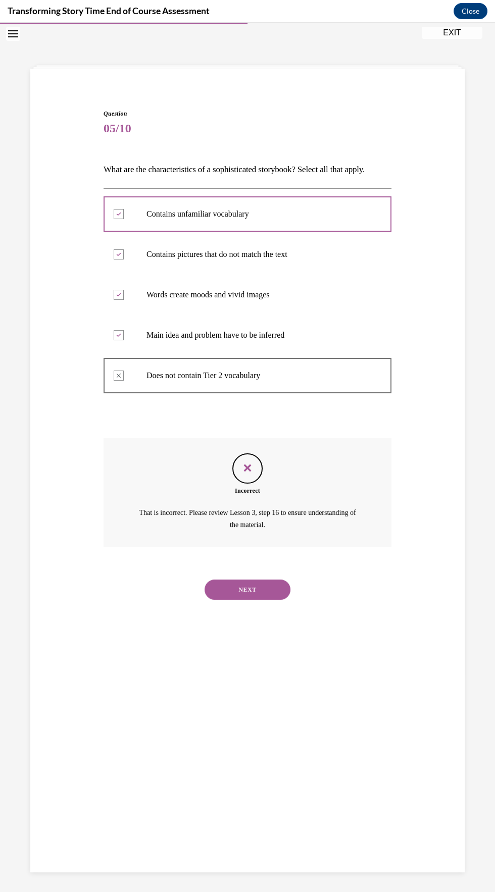
click at [266, 584] on button "NEXT" at bounding box center [247, 590] width 86 height 20
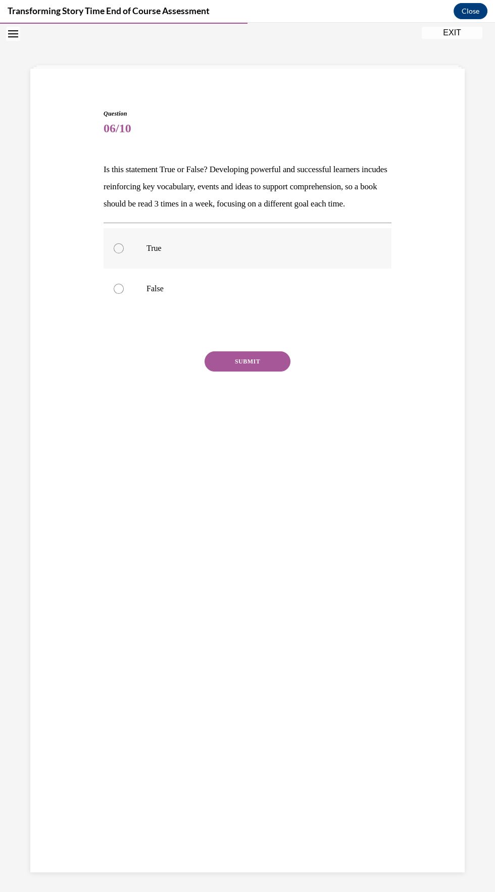
click at [118, 253] on div at bounding box center [119, 248] width 10 height 10
click at [118, 253] on input "True" at bounding box center [119, 248] width 10 height 10
radio input "true"
click at [246, 372] on button "SUBMIT" at bounding box center [247, 361] width 86 height 20
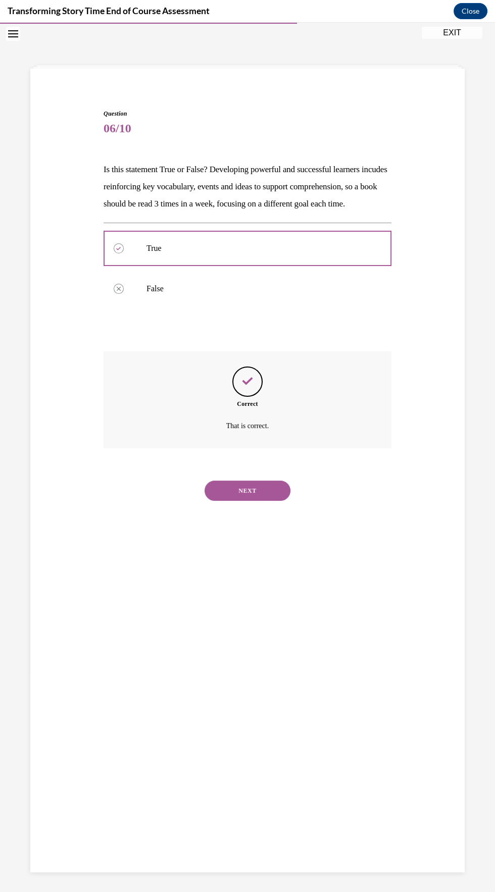
click at [281, 501] on button "NEXT" at bounding box center [247, 491] width 86 height 20
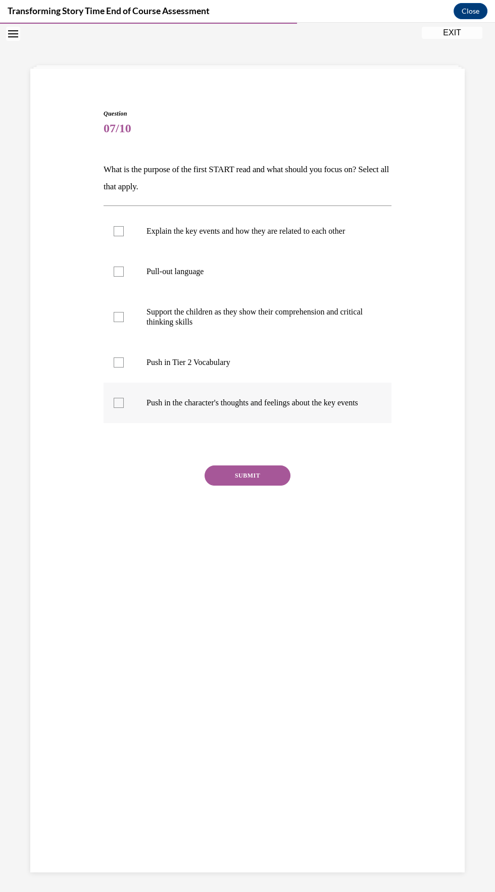
click at [103, 413] on label "Push in the character's thoughts and feelings about the key events" at bounding box center [247, 403] width 288 height 40
click at [114, 408] on input "Push in the character's thoughts and feelings about the key events" at bounding box center [119, 403] width 10 height 10
checkbox input "true"
click at [119, 361] on div at bounding box center [119, 362] width 10 height 10
click at [119, 361] on input "Push in Tier 2 Vocabulary" at bounding box center [119, 362] width 10 height 10
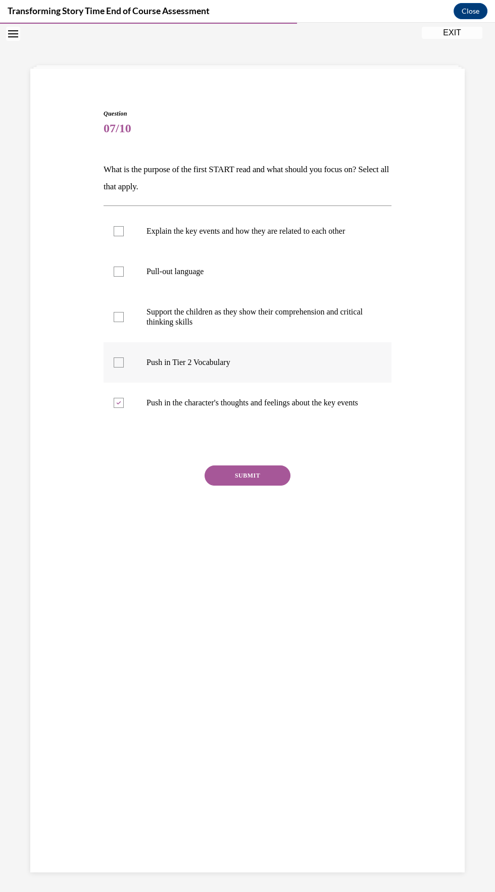
checkbox input "true"
click at [112, 281] on label "Pull-out language" at bounding box center [247, 271] width 288 height 40
click at [114, 277] on input "Pull-out language" at bounding box center [119, 272] width 10 height 10
checkbox input "true"
click at [283, 480] on button "SUBMIT" at bounding box center [247, 475] width 86 height 20
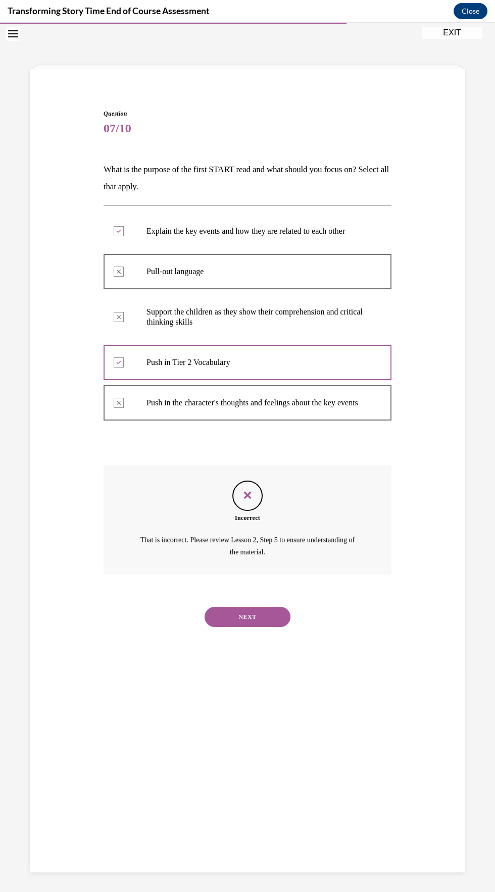
click at [271, 627] on button "NEXT" at bounding box center [247, 617] width 86 height 20
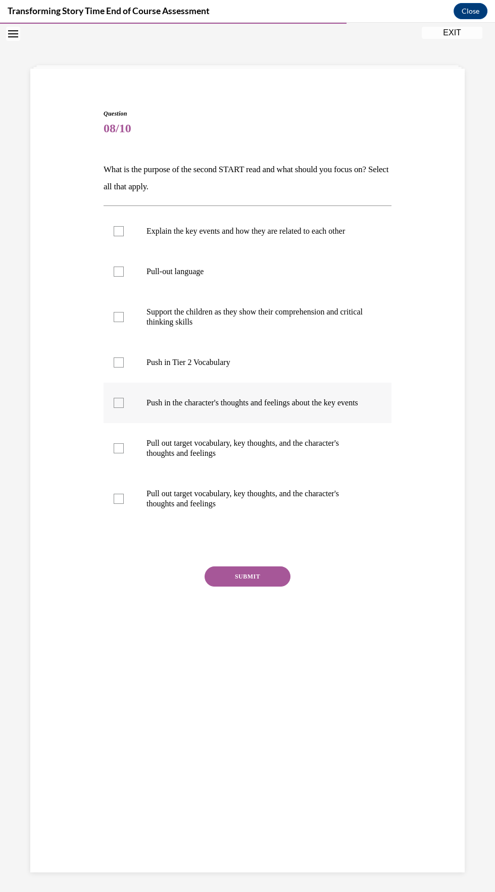
click at [129, 408] on label "Push in the character's thoughts and feelings about the key events" at bounding box center [247, 403] width 288 height 40
click at [124, 408] on input "Push in the character's thoughts and feelings about the key events" at bounding box center [119, 403] width 10 height 10
checkbox input "true"
click at [276, 586] on button "SUBMIT" at bounding box center [247, 576] width 86 height 20
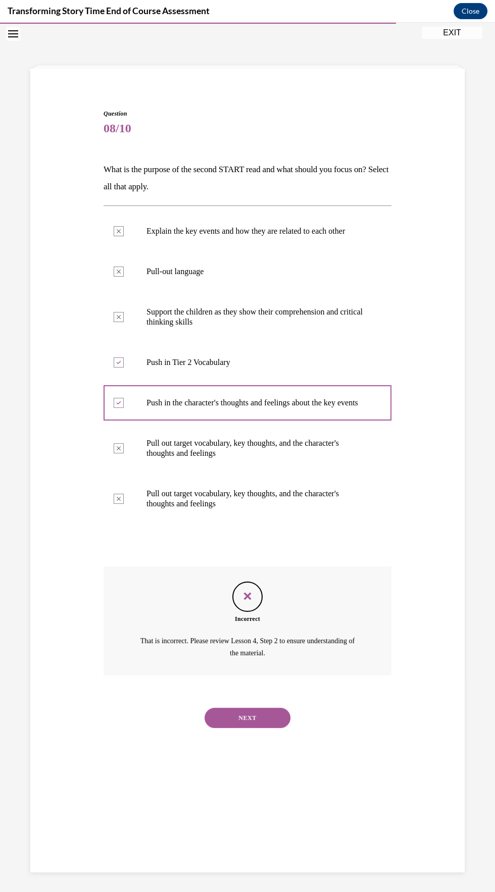
click at [261, 722] on button "NEXT" at bounding box center [247, 718] width 86 height 20
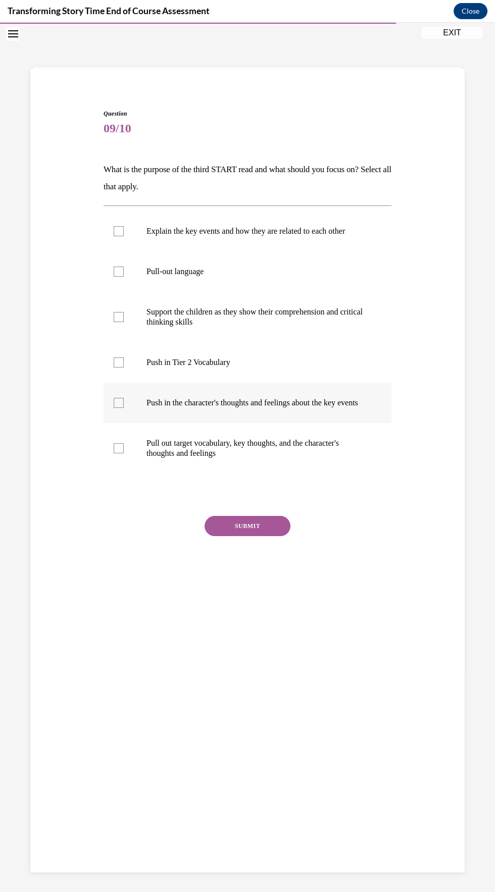
click at [236, 400] on p "Push in the character's thoughts and feelings about the key events" at bounding box center [256, 403] width 220 height 10
click at [124, 400] on input "Push in the character's thoughts and feelings about the key events" at bounding box center [119, 403] width 10 height 10
checkbox input "true"
click at [247, 535] on button "SUBMIT" at bounding box center [247, 526] width 86 height 20
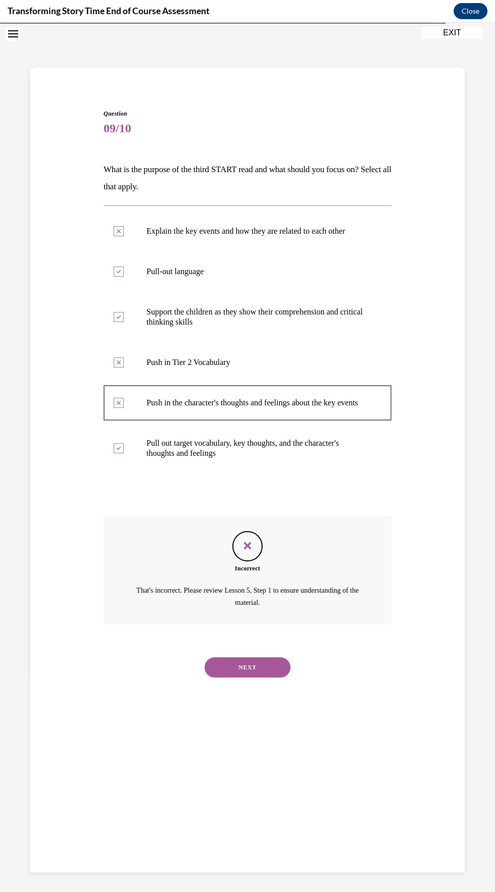
click at [279, 669] on button "NEXT" at bounding box center [247, 667] width 86 height 20
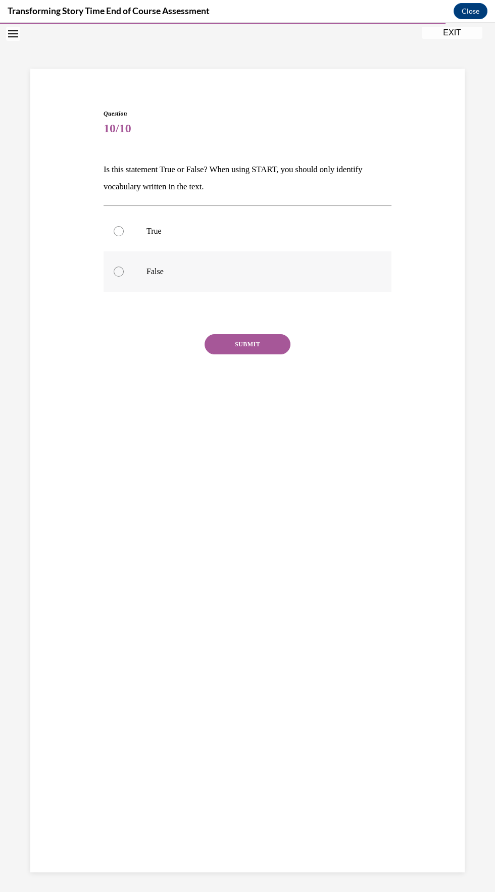
click at [107, 271] on label "False" at bounding box center [247, 271] width 288 height 40
click at [114, 271] on input "False" at bounding box center [119, 272] width 10 height 10
radio input "true"
click at [112, 285] on label "False" at bounding box center [247, 271] width 288 height 40
click at [114, 277] on input "False" at bounding box center [119, 272] width 10 height 10
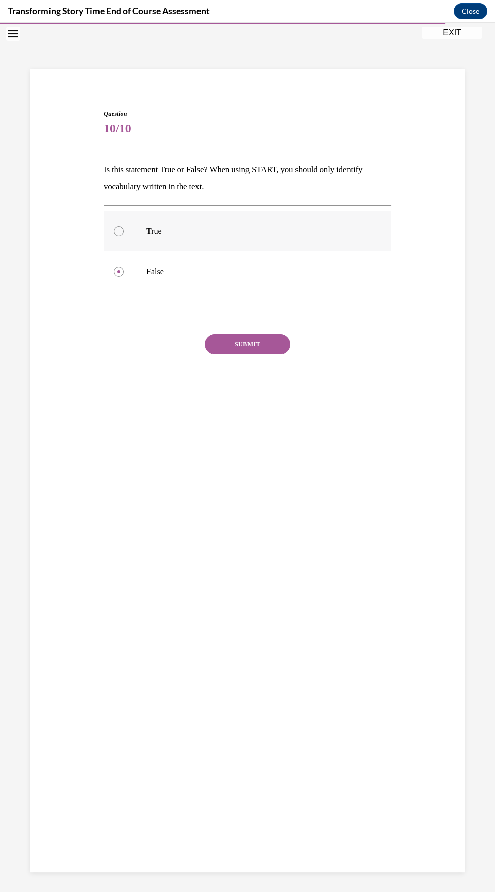
click at [118, 230] on div at bounding box center [119, 231] width 10 height 10
click at [118, 230] on input "True" at bounding box center [119, 231] width 10 height 10
radio input "true"
click at [254, 346] on button "SUBMIT" at bounding box center [247, 344] width 86 height 20
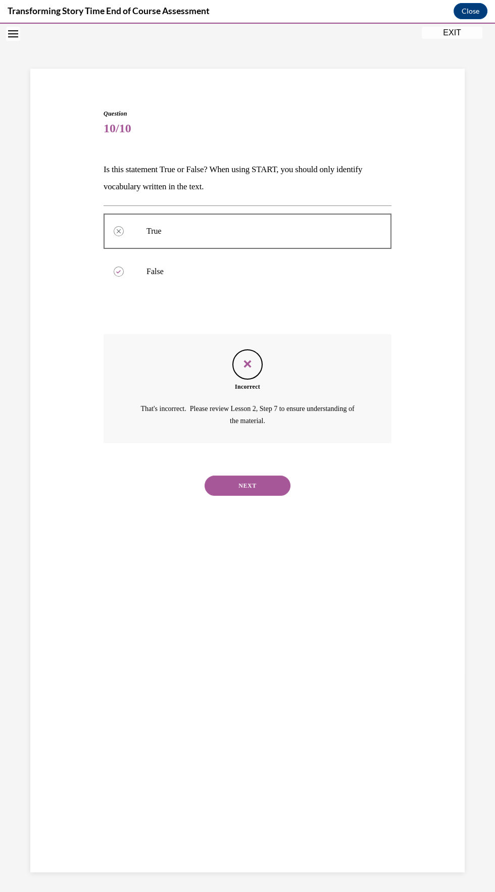
click at [278, 487] on button "NEXT" at bounding box center [247, 486] width 86 height 20
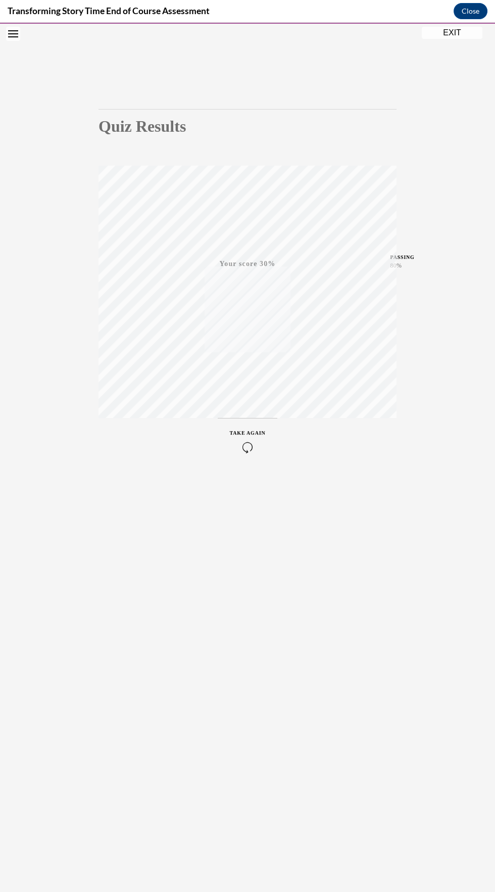
click at [242, 442] on icon "button" at bounding box center [248, 447] width 36 height 11
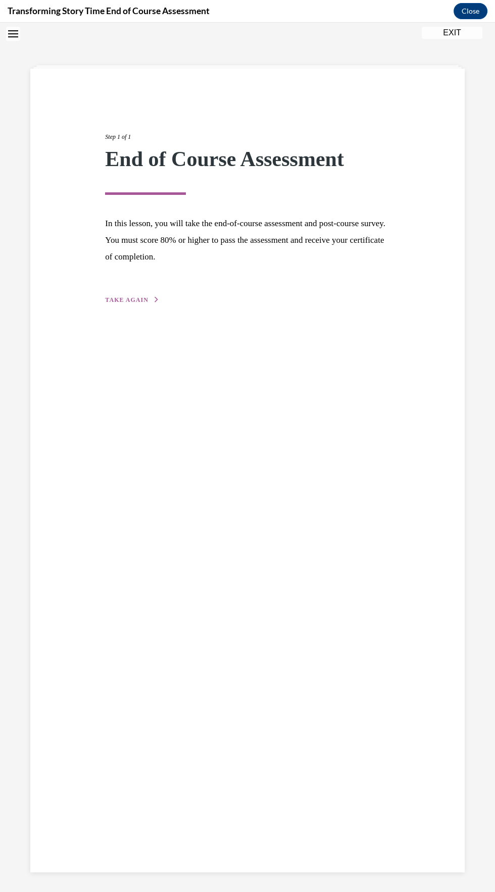
click at [125, 299] on span "TAKE AGAIN" at bounding box center [126, 299] width 43 height 7
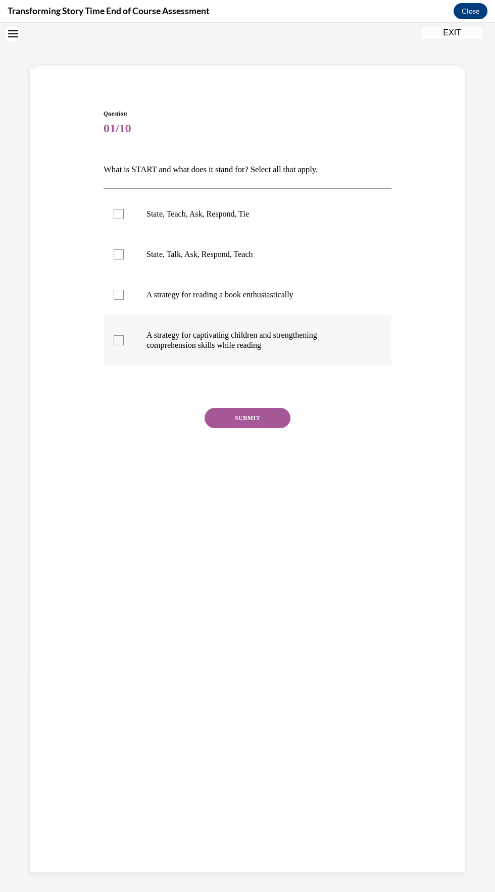
click at [306, 346] on p "A strategy for captivating children and strengthening comprehension skills whil…" at bounding box center [256, 340] width 220 height 20
click at [124, 345] on input "A strategy for captivating children and strengthening comprehension skills whil…" at bounding box center [119, 340] width 10 height 10
checkbox input "true"
click at [288, 296] on p "A strategy for reading a book enthusiastically" at bounding box center [256, 295] width 220 height 10
click at [124, 296] on input "A strategy for reading a book enthusiastically" at bounding box center [119, 295] width 10 height 10
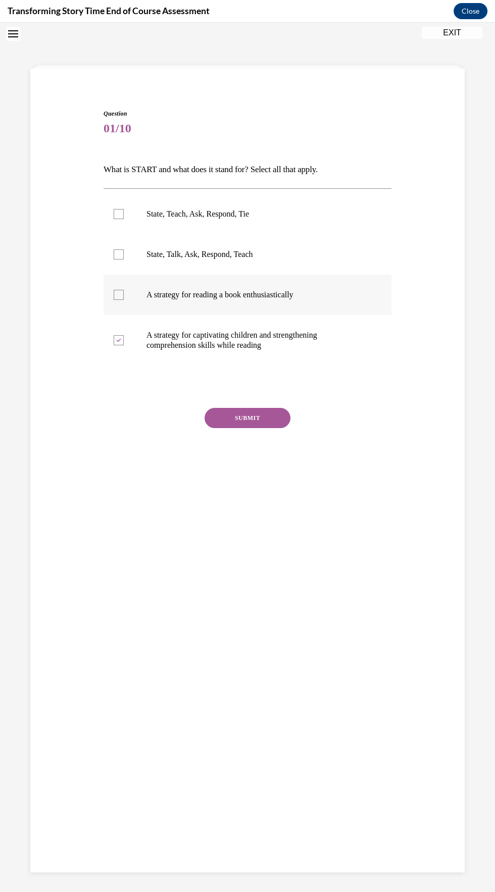
checkbox input "true"
click at [278, 410] on button "SUBMIT" at bounding box center [247, 418] width 86 height 20
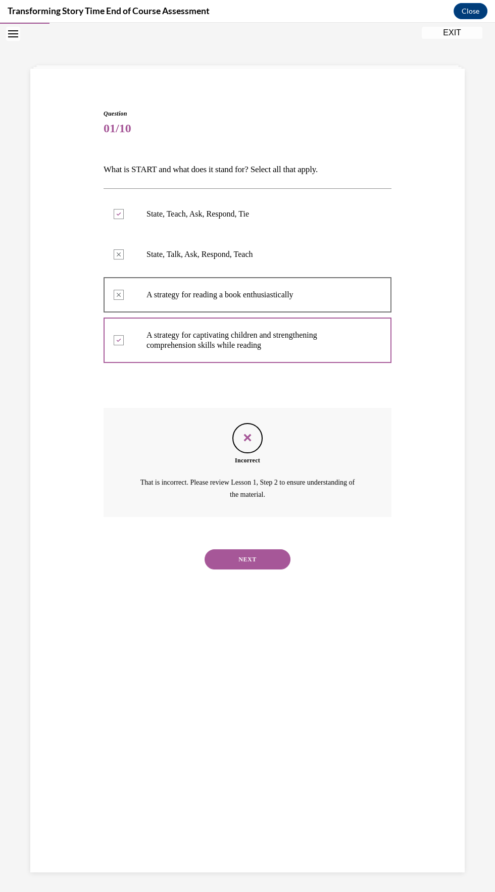
click at [278, 555] on button "NEXT" at bounding box center [247, 559] width 86 height 20
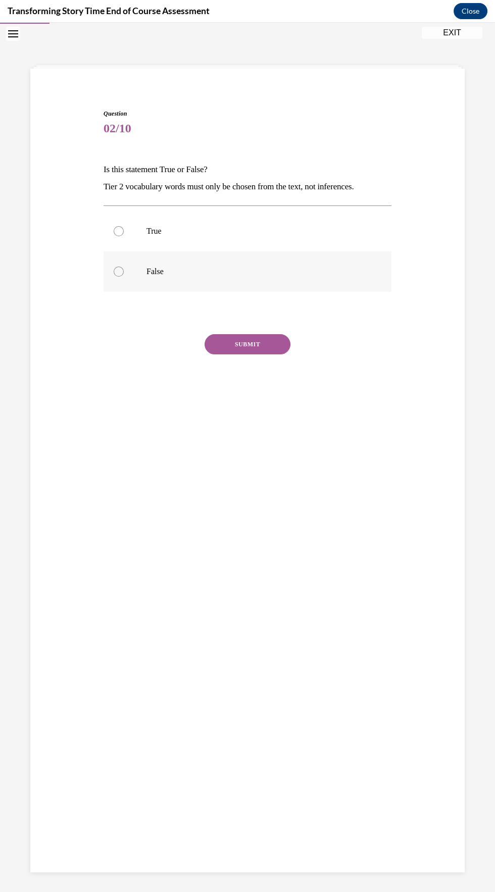
click at [152, 281] on label "False" at bounding box center [247, 271] width 288 height 40
click at [124, 277] on input "False" at bounding box center [119, 272] width 10 height 10
radio input "true"
click at [276, 346] on button "SUBMIT" at bounding box center [247, 344] width 86 height 20
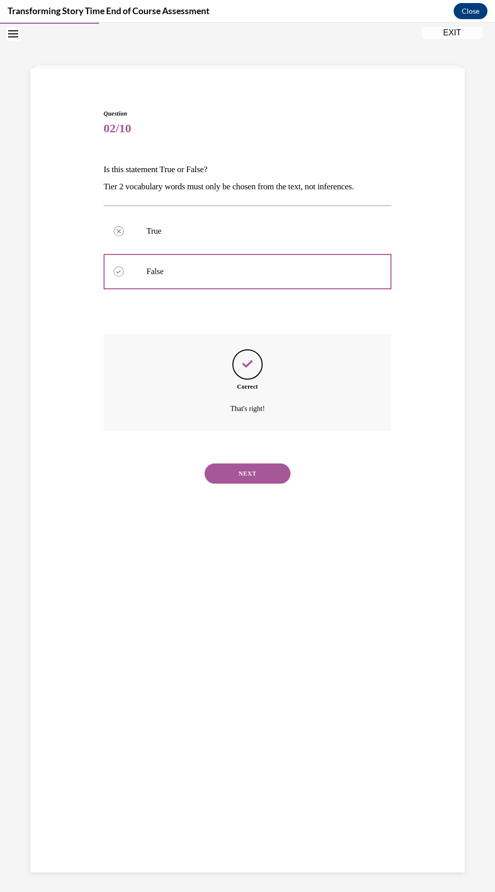
click at [274, 483] on div "NEXT" at bounding box center [247, 473] width 288 height 40
click at [263, 466] on button "NEXT" at bounding box center [247, 473] width 86 height 20
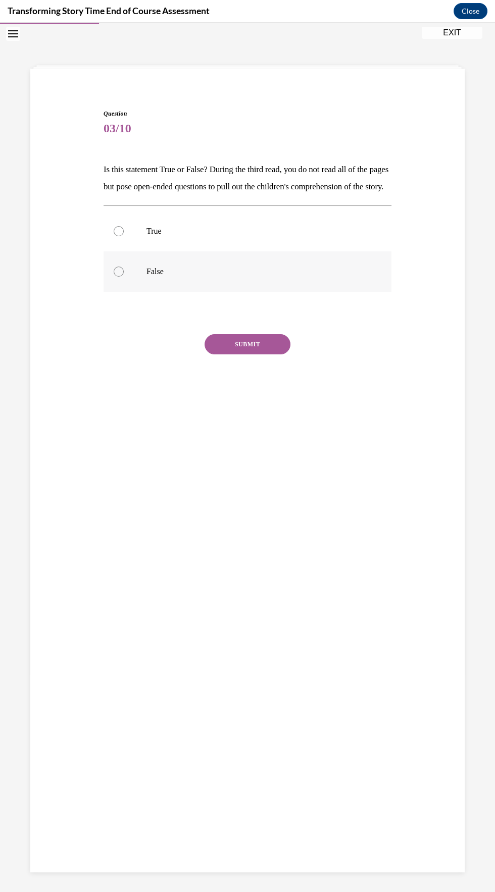
click at [156, 277] on p "False" at bounding box center [256, 272] width 220 height 10
click at [124, 277] on input "False" at bounding box center [119, 272] width 10 height 10
radio input "true"
click at [252, 354] on button "SUBMIT" at bounding box center [247, 344] width 86 height 20
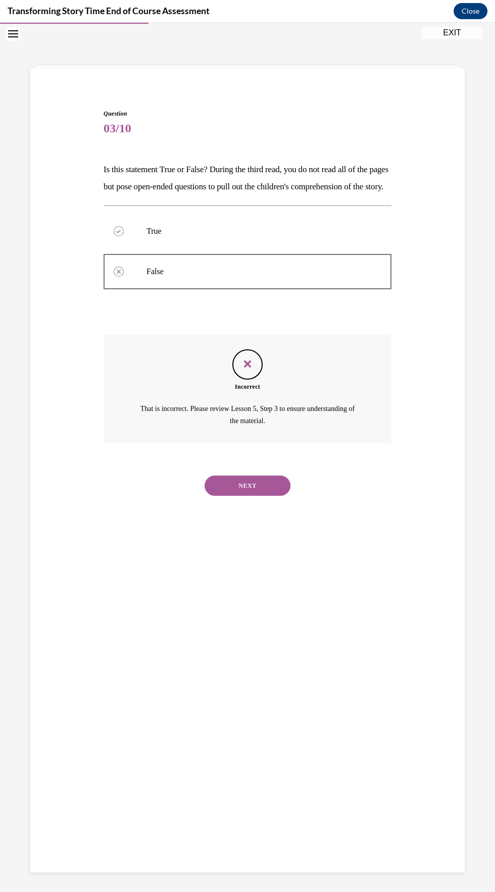
click at [272, 496] on button "NEXT" at bounding box center [247, 486] width 86 height 20
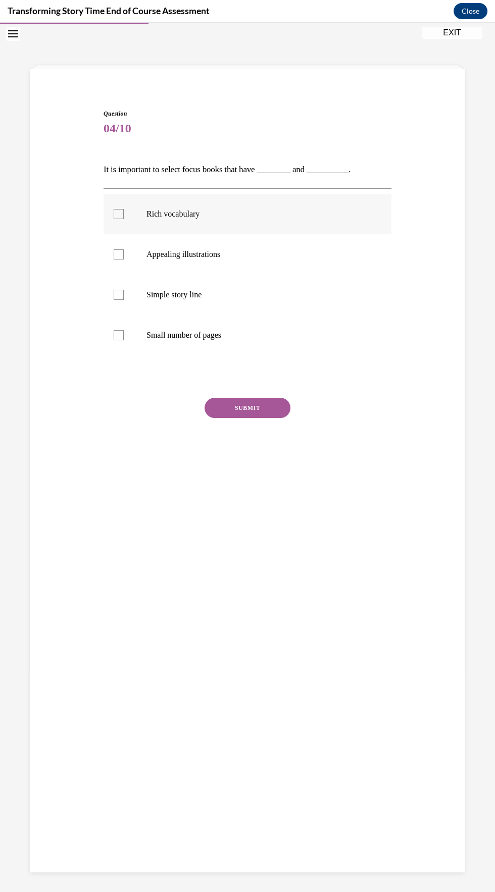
click at [201, 220] on label "Rich vocabulary" at bounding box center [247, 214] width 288 height 40
click at [124, 219] on input "Rich vocabulary" at bounding box center [119, 214] width 10 height 10
checkbox input "true"
click at [219, 254] on p "Appealing illustrations" at bounding box center [256, 254] width 220 height 10
click at [124, 254] on input "Appealing illustrations" at bounding box center [119, 254] width 10 height 10
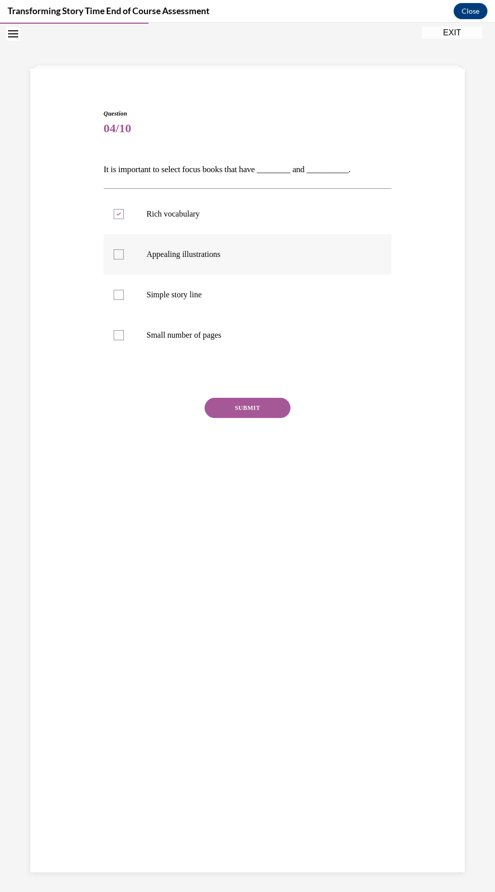
checkbox input "true"
click at [282, 398] on button "SUBMIT" at bounding box center [247, 408] width 86 height 20
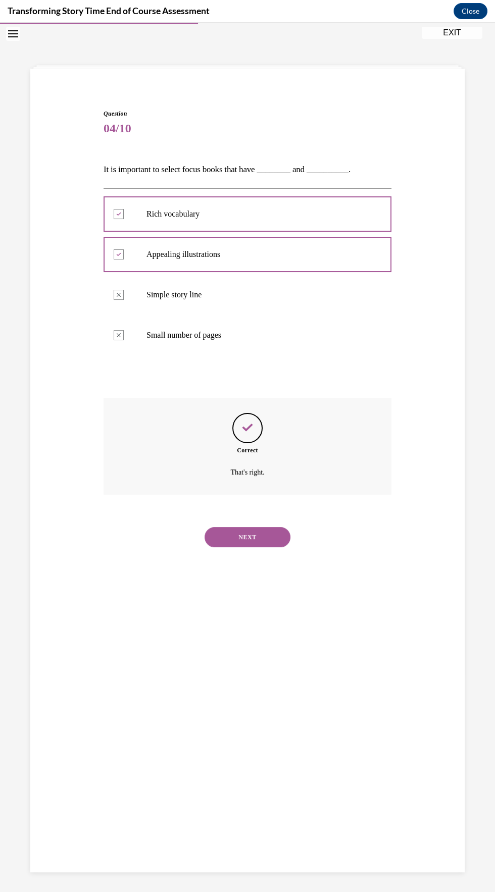
click at [263, 534] on button "NEXT" at bounding box center [247, 537] width 86 height 20
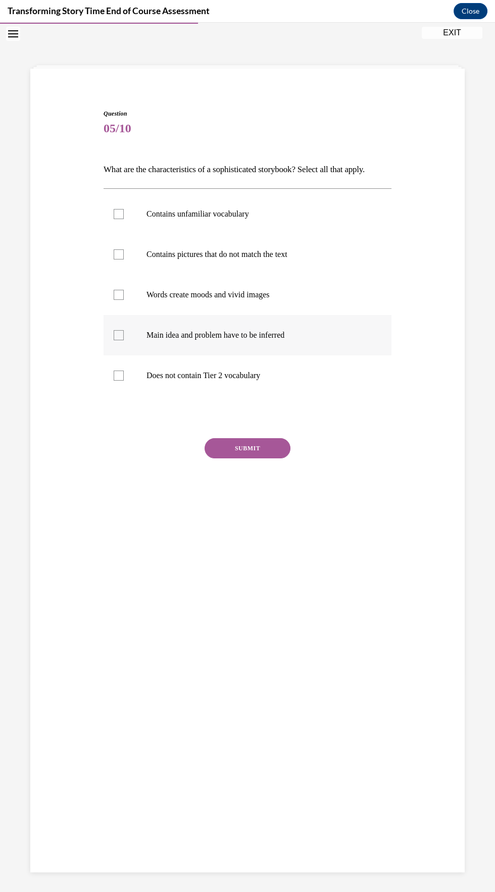
click at [272, 334] on p "Main idea and problem have to be inferred" at bounding box center [256, 335] width 220 height 10
click at [124, 334] on input "Main idea and problem have to be inferred" at bounding box center [119, 335] width 10 height 10
checkbox input "true"
click at [250, 294] on p "Words create moods and vivid images" at bounding box center [256, 295] width 220 height 10
click at [124, 294] on input "Words create moods and vivid images" at bounding box center [119, 295] width 10 height 10
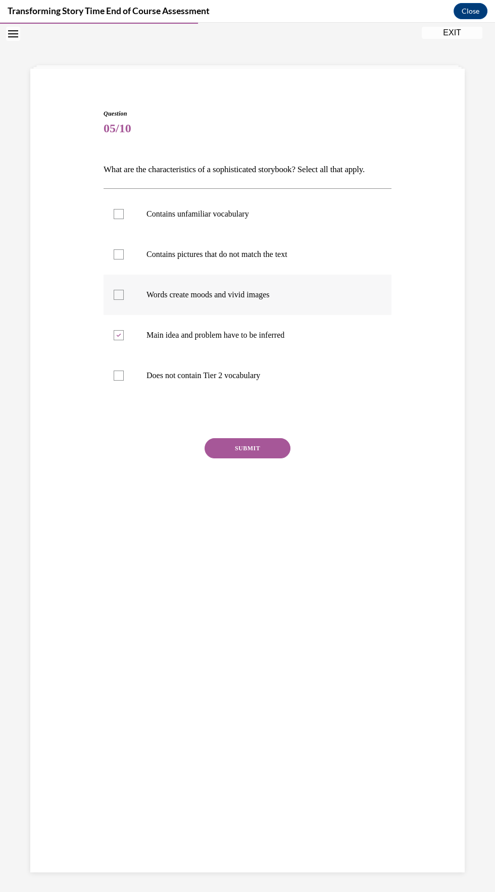
checkbox input "true"
click at [255, 253] on p "Contains pictures that do not match the text" at bounding box center [256, 254] width 220 height 10
click at [124, 253] on input "Contains pictures that do not match the text" at bounding box center [119, 254] width 10 height 10
checkbox input "true"
click at [240, 215] on p "Contains unfamiliar vocabulary" at bounding box center [256, 214] width 220 height 10
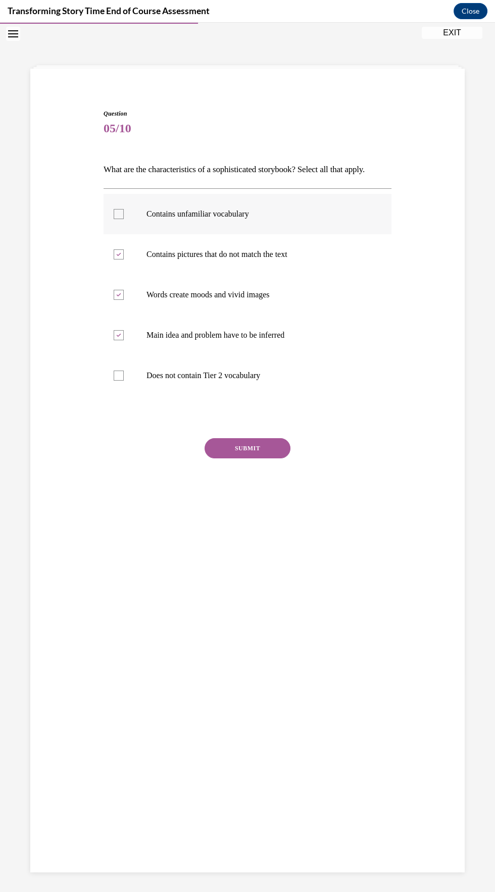
click at [124, 215] on input "Contains unfamiliar vocabulary" at bounding box center [119, 214] width 10 height 10
checkbox input "true"
click at [287, 454] on button "SUBMIT" at bounding box center [247, 448] width 86 height 20
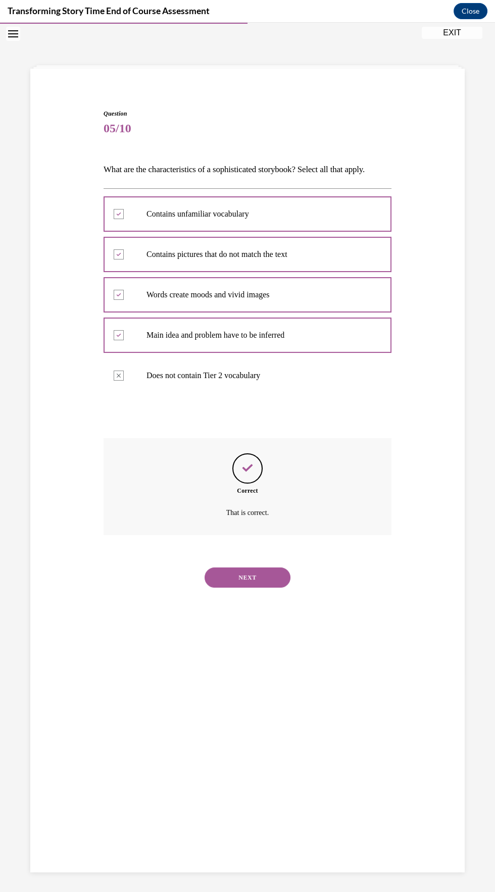
click at [279, 583] on button "NEXT" at bounding box center [247, 577] width 86 height 20
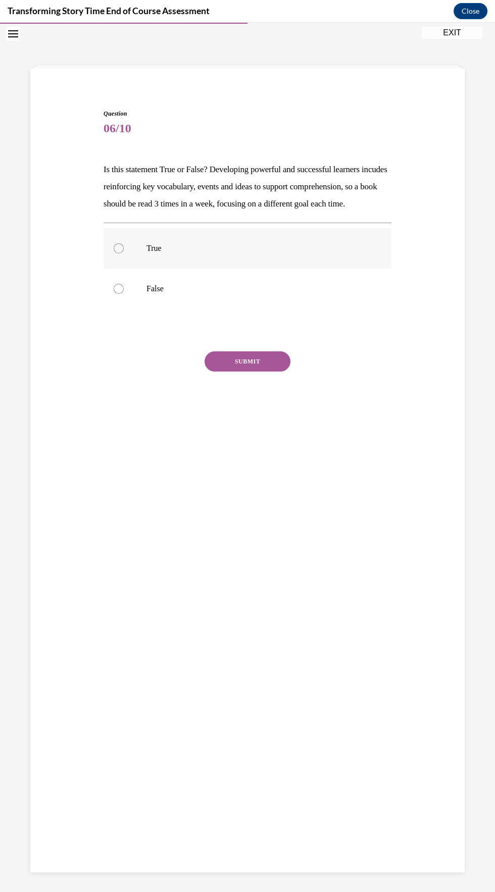
click at [167, 253] on p "True" at bounding box center [256, 248] width 220 height 10
click at [124, 253] on input "True" at bounding box center [119, 248] width 10 height 10
radio input "true"
click at [267, 372] on button "SUBMIT" at bounding box center [247, 361] width 86 height 20
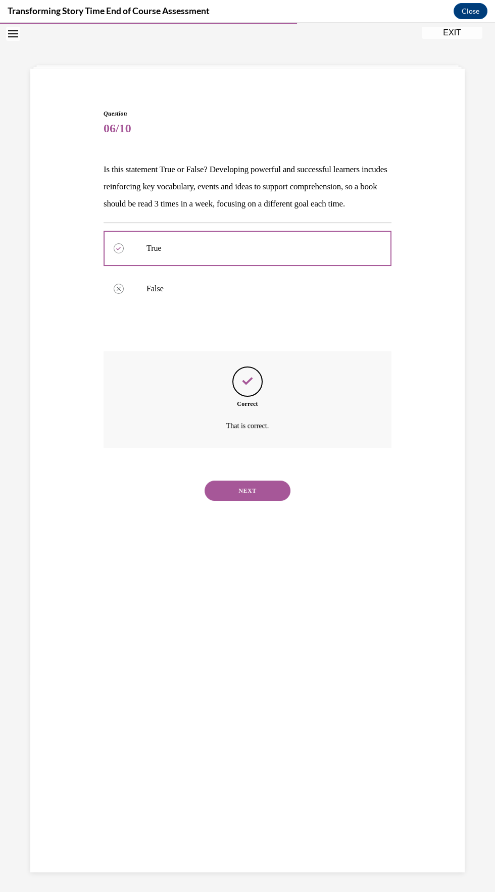
click at [274, 501] on button "NEXT" at bounding box center [247, 491] width 86 height 20
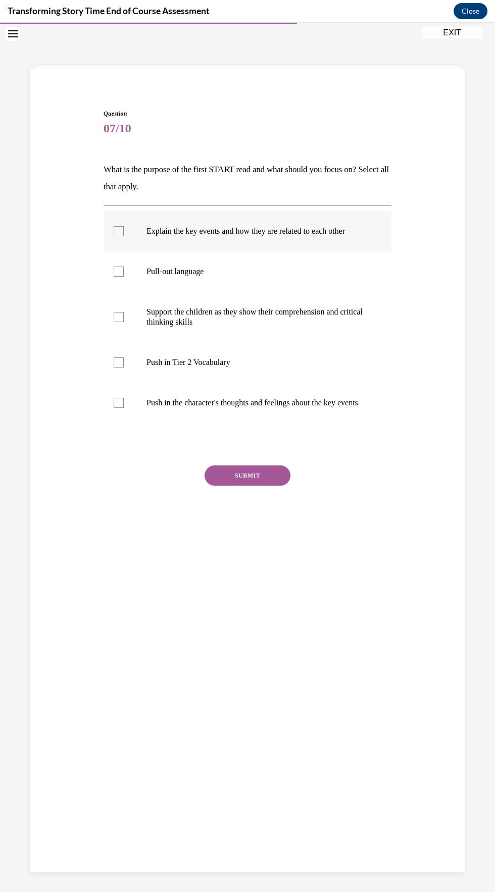
click at [287, 240] on label "Explain the key events and how they are related to each other" at bounding box center [247, 231] width 288 height 40
click at [124, 236] on input "Explain the key events and how they are related to each other" at bounding box center [119, 231] width 10 height 10
checkbox input "true"
click at [253, 369] on label "Push in Tier 2 Vocabulary" at bounding box center [247, 362] width 288 height 40
click at [124, 368] on input "Push in Tier 2 Vocabulary" at bounding box center [119, 362] width 10 height 10
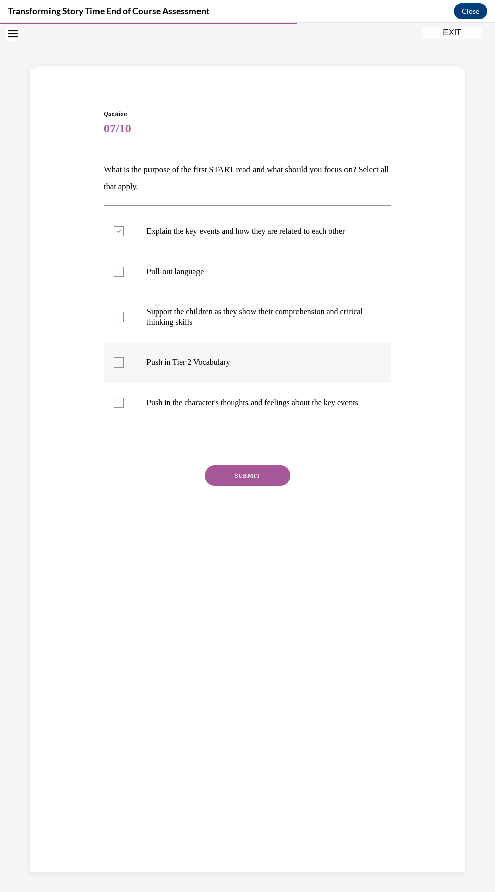
checkbox input "true"
click at [279, 477] on button "SUBMIT" at bounding box center [247, 475] width 86 height 20
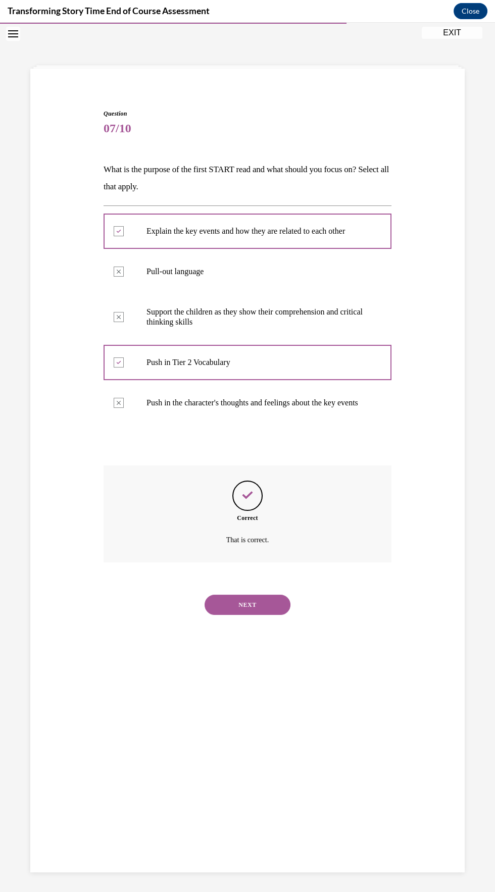
click at [265, 615] on button "NEXT" at bounding box center [247, 605] width 86 height 20
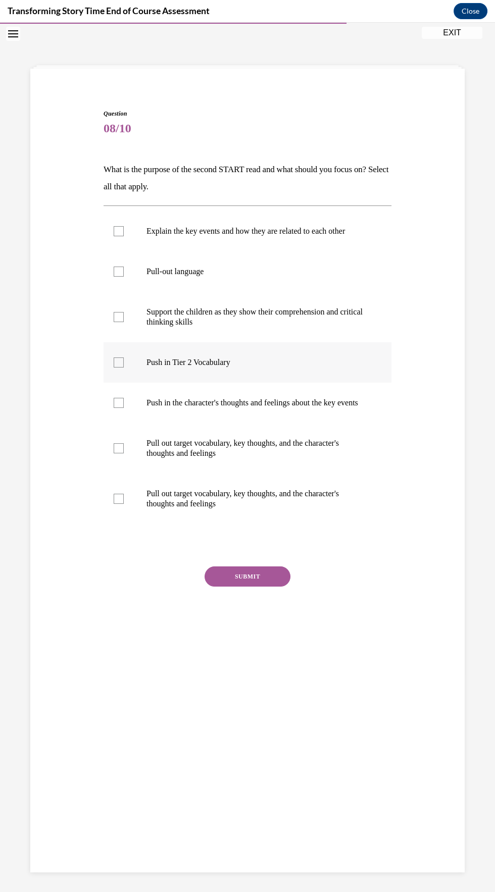
click at [232, 367] on p "Push in Tier 2 Vocabulary" at bounding box center [256, 362] width 220 height 10
click at [124, 367] on input "Push in Tier 2 Vocabulary" at bounding box center [119, 362] width 10 height 10
checkbox input "true"
click at [244, 408] on p "Push in the character's thoughts and feelings about the key events" at bounding box center [256, 403] width 220 height 10
click at [124, 408] on input "Push in the character's thoughts and feelings about the key events" at bounding box center [119, 403] width 10 height 10
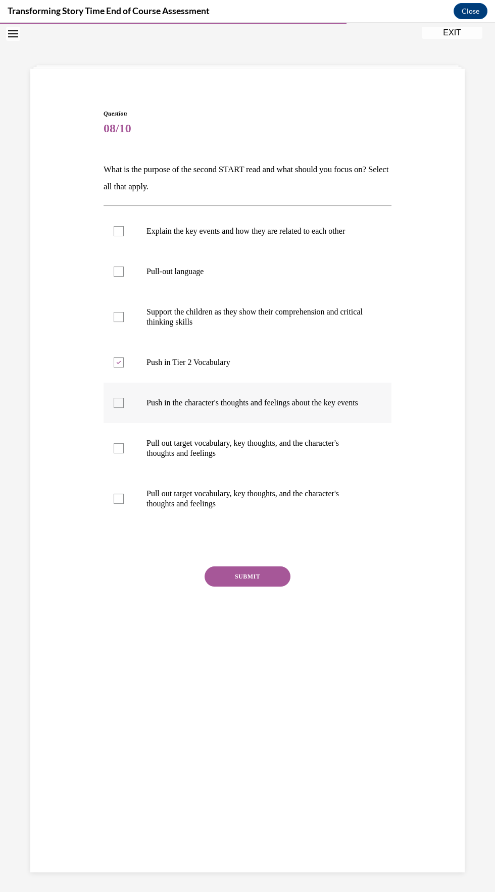
checkbox input "true"
click at [281, 587] on button "SUBMIT" at bounding box center [247, 576] width 86 height 20
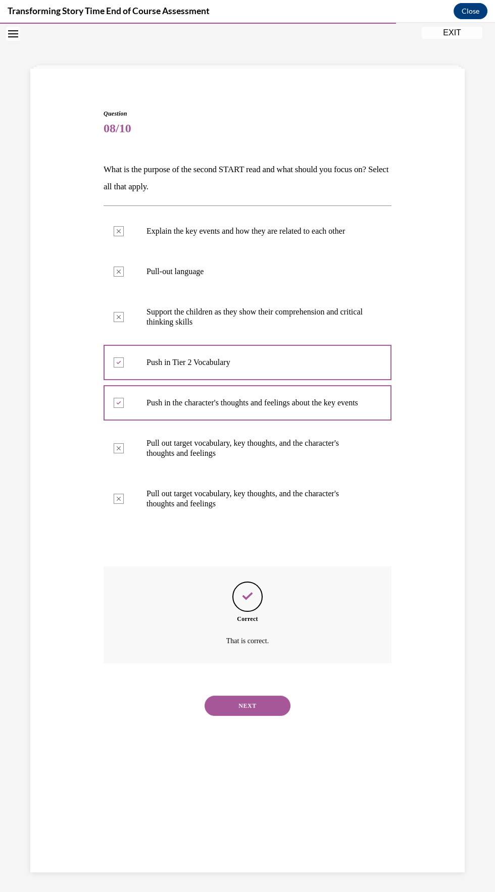
click at [276, 716] on button "NEXT" at bounding box center [247, 706] width 86 height 20
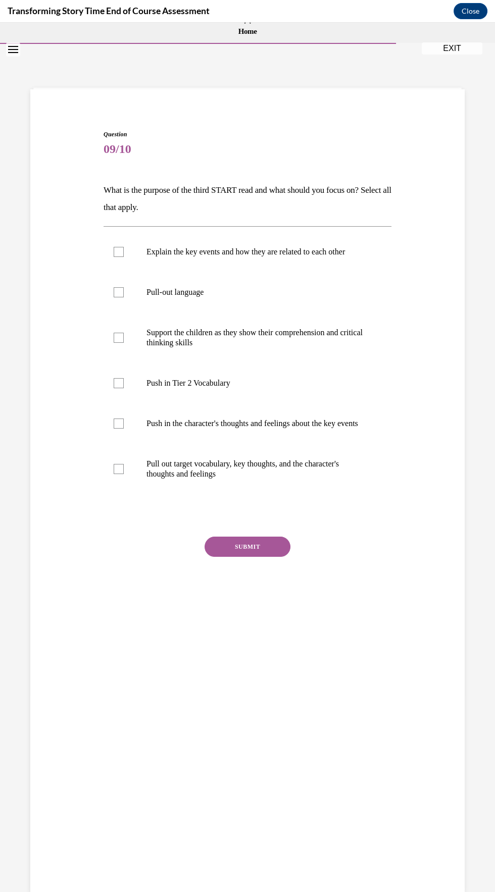
scroll to position [4, 0]
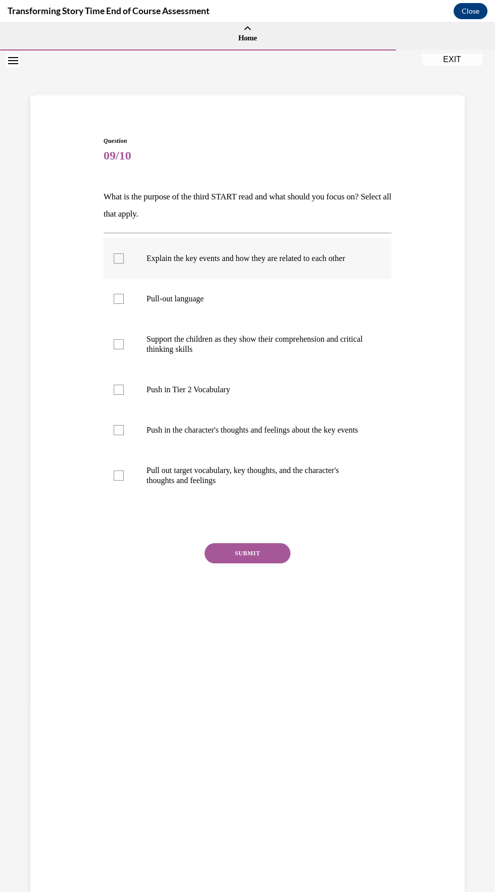
click at [344, 266] on label "Explain the key events and how they are related to each other" at bounding box center [247, 258] width 288 height 40
click at [124, 264] on input "Explain the key events and how they are related to each other" at bounding box center [119, 258] width 10 height 10
click at [349, 268] on label "Explain the key events and how they are related to each other" at bounding box center [247, 258] width 288 height 40
click at [124, 264] on input "Explain the key events and how they are related to each other" at bounding box center [119, 258] width 10 height 10
checkbox input "false"
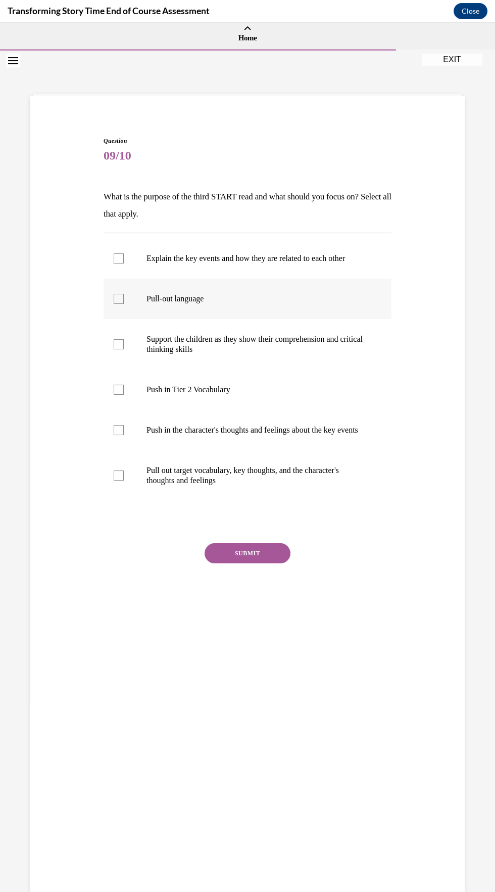
click at [201, 300] on p "Pull-out language" at bounding box center [256, 299] width 220 height 10
click at [124, 300] on input "Pull-out language" at bounding box center [119, 299] width 10 height 10
checkbox input "true"
click at [293, 486] on p "Pull out target vocabulary, key thoughts, and the character's thoughts and feel…" at bounding box center [256, 475] width 220 height 20
click at [124, 481] on input "Pull out target vocabulary, key thoughts, and the character's thoughts and feel…" at bounding box center [119, 476] width 10 height 10
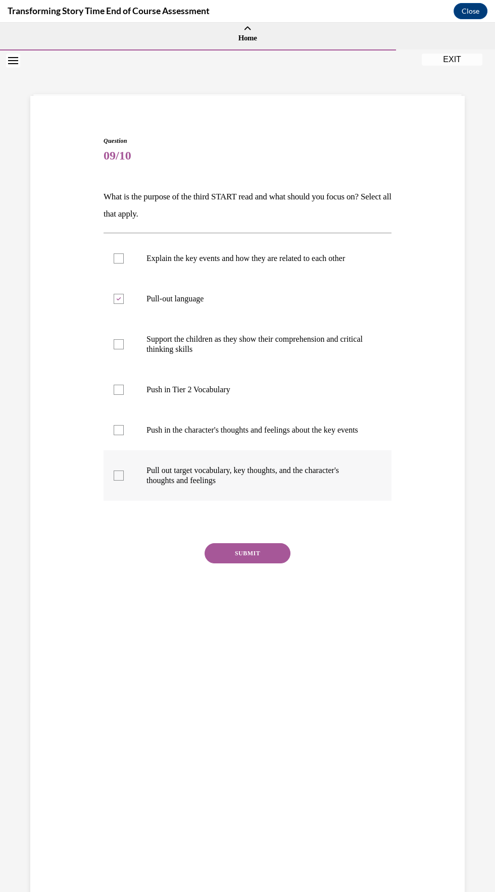
checkbox input "true"
click at [324, 448] on label "Push in the character's thoughts and feelings about the key events" at bounding box center [247, 430] width 288 height 40
click at [124, 435] on input "Push in the character's thoughts and feelings about the key events" at bounding box center [119, 430] width 10 height 10
checkbox input "true"
click at [283, 359] on label "Support the children as they show their comprehension and critical thinking ski…" at bounding box center [247, 344] width 288 height 50
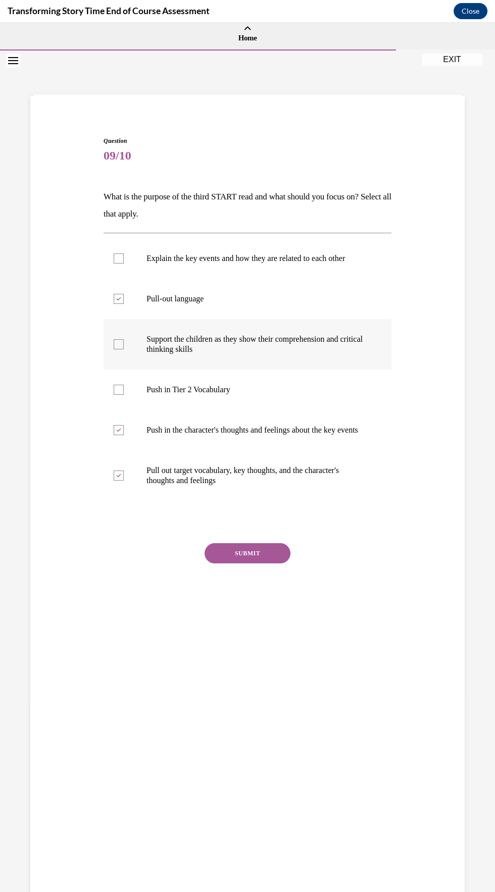
click at [124, 349] on input "Support the children as they show their comprehension and critical thinking ski…" at bounding box center [119, 344] width 10 height 10
checkbox input "true"
click at [311, 435] on p "Push in the character's thoughts and feelings about the key events" at bounding box center [256, 430] width 220 height 10
click at [124, 435] on input "Push in the character's thoughts and feelings about the key events" at bounding box center [119, 430] width 10 height 10
checkbox input "false"
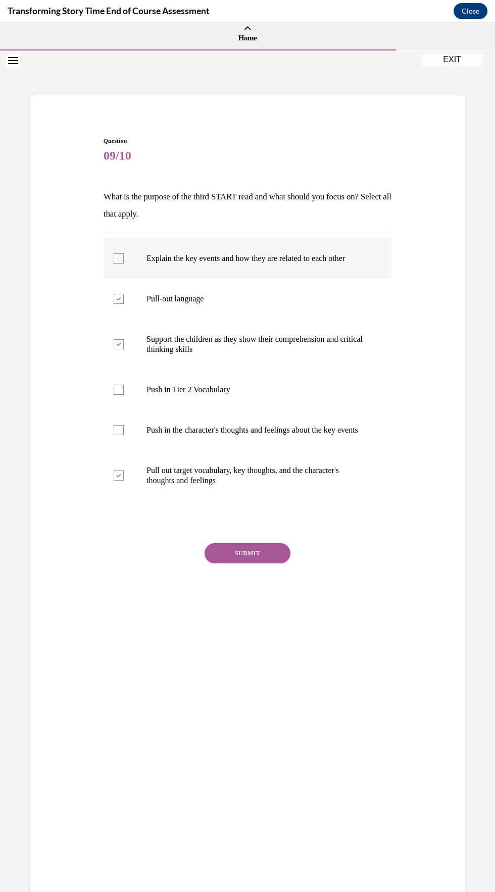
click at [314, 261] on p "Explain the key events and how they are related to each other" at bounding box center [256, 258] width 220 height 10
click at [124, 261] on input "Explain the key events and how they are related to each other" at bounding box center [119, 258] width 10 height 10
checkbox input "true"
click at [265, 563] on button "SUBMIT" at bounding box center [247, 553] width 86 height 20
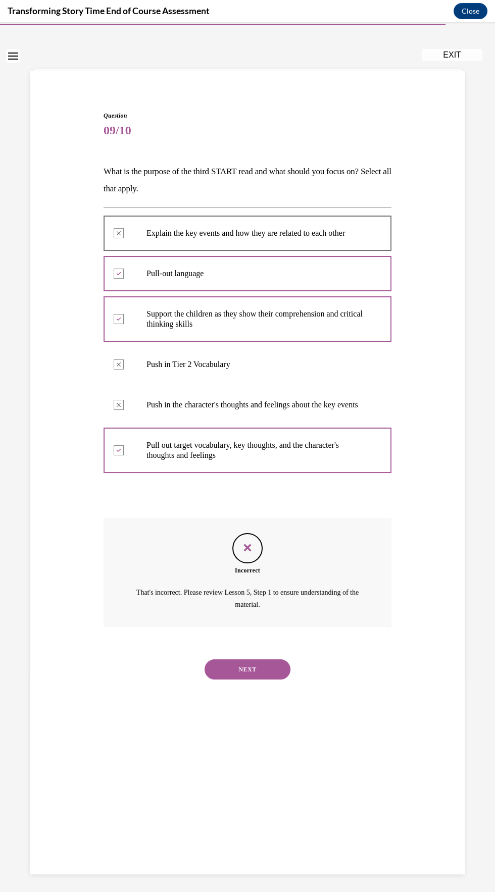
scroll to position [31, 0]
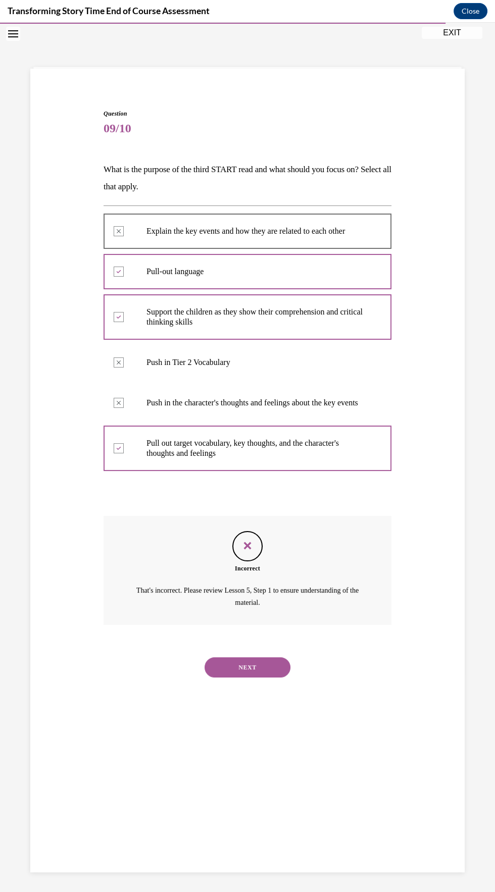
click at [262, 669] on button "NEXT" at bounding box center [247, 667] width 86 height 20
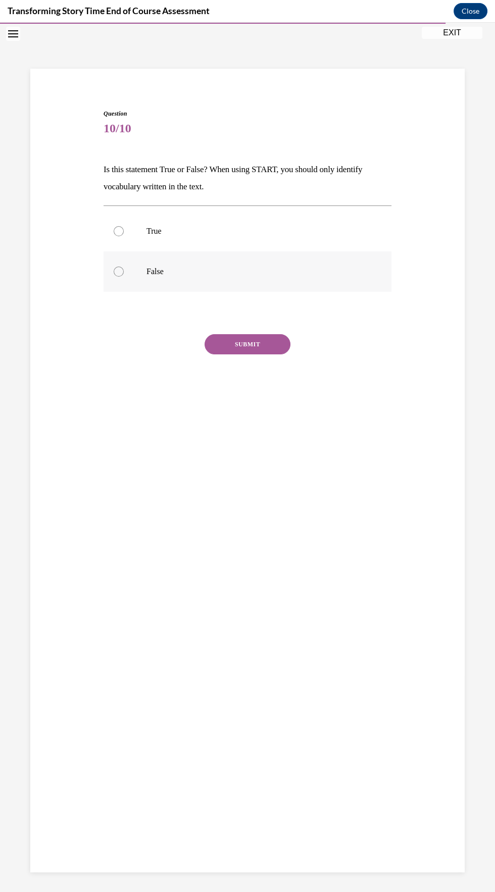
click at [133, 258] on label "False" at bounding box center [247, 271] width 288 height 40
click at [124, 267] on input "False" at bounding box center [119, 272] width 10 height 10
radio input "true"
click at [269, 347] on button "SUBMIT" at bounding box center [247, 344] width 86 height 20
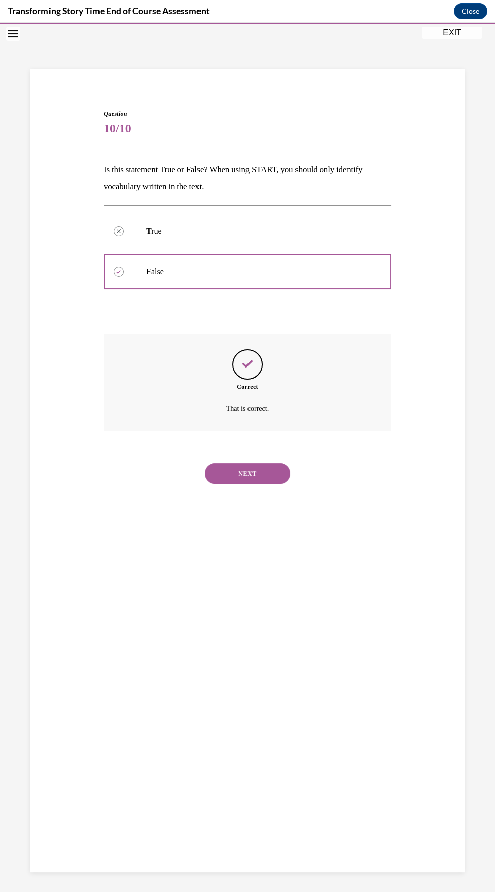
click at [269, 478] on button "NEXT" at bounding box center [247, 473] width 86 height 20
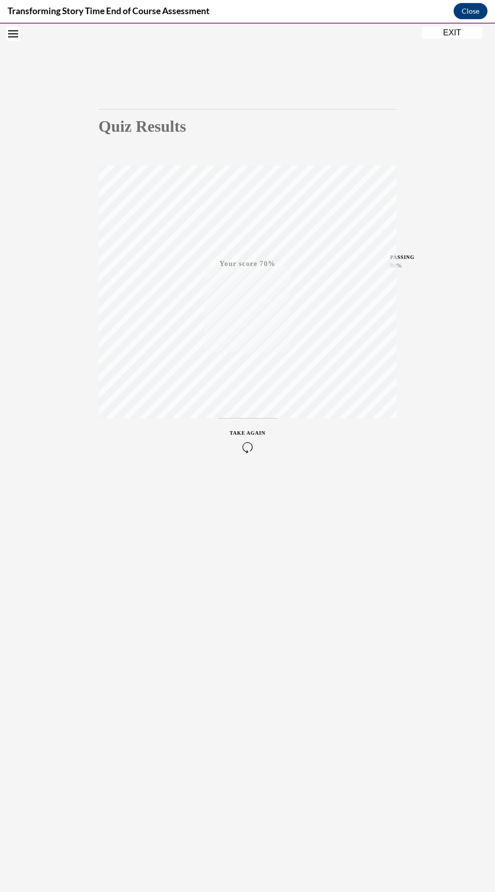
click at [249, 442] on icon "button" at bounding box center [248, 447] width 36 height 11
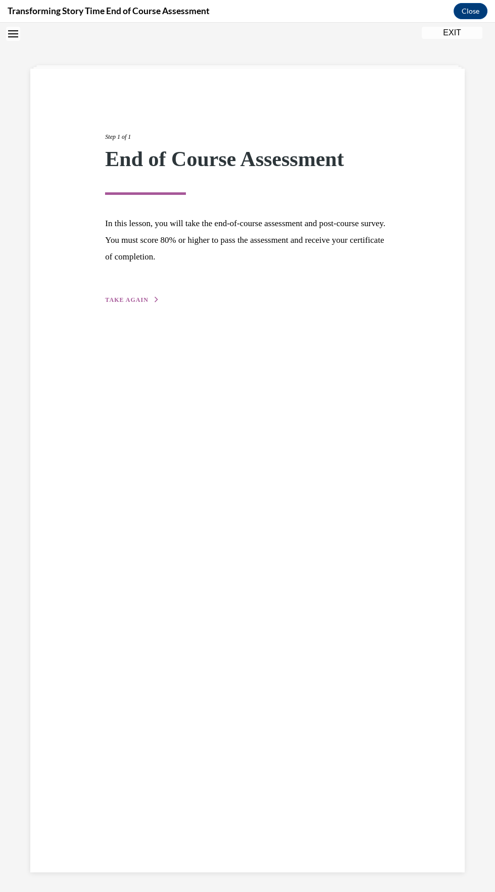
click at [125, 299] on span "TAKE AGAIN" at bounding box center [126, 299] width 43 height 7
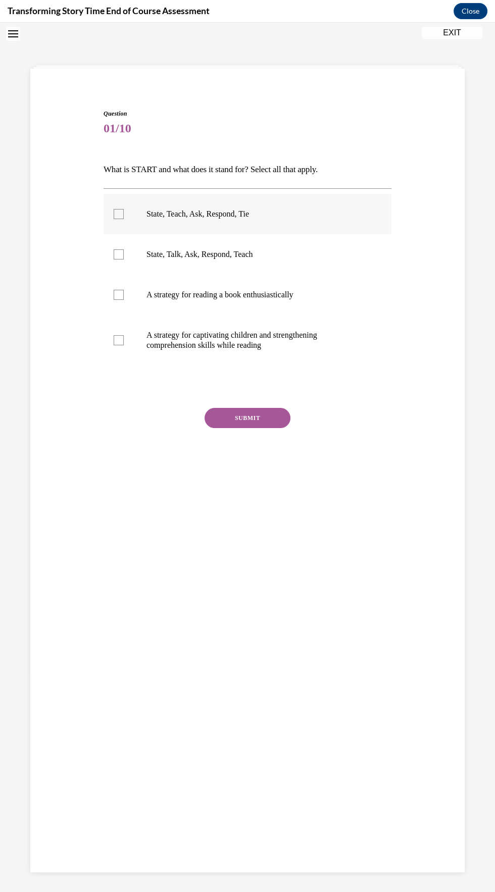
click at [234, 209] on p "State, Teach, Ask, Respond, Tie" at bounding box center [256, 214] width 220 height 10
click at [124, 209] on input "State, Teach, Ask, Respond, Tie" at bounding box center [119, 214] width 10 height 10
checkbox input "true"
click at [278, 294] on p "A strategy for reading a book enthusiastically" at bounding box center [256, 295] width 220 height 10
click at [124, 294] on input "A strategy for reading a book enthusiastically" at bounding box center [119, 295] width 10 height 10
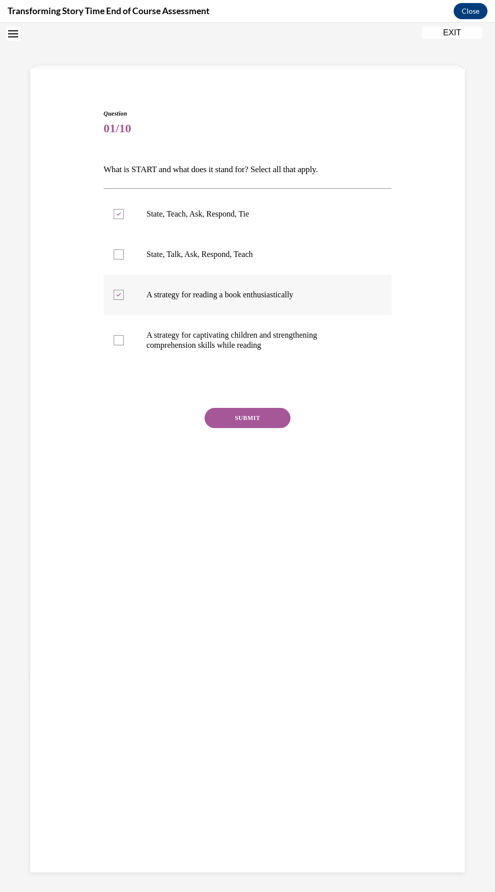
click at [265, 292] on p "A strategy for reading a book enthusiastically" at bounding box center [256, 295] width 220 height 10
click at [124, 292] on input "A strategy for reading a book enthusiastically" at bounding box center [119, 295] width 10 height 10
checkbox input "false"
click at [324, 348] on p "A strategy for captivating children and strengthening comprehension skills whil…" at bounding box center [256, 340] width 220 height 20
click at [124, 345] on input "A strategy for captivating children and strengthening comprehension skills whil…" at bounding box center [119, 340] width 10 height 10
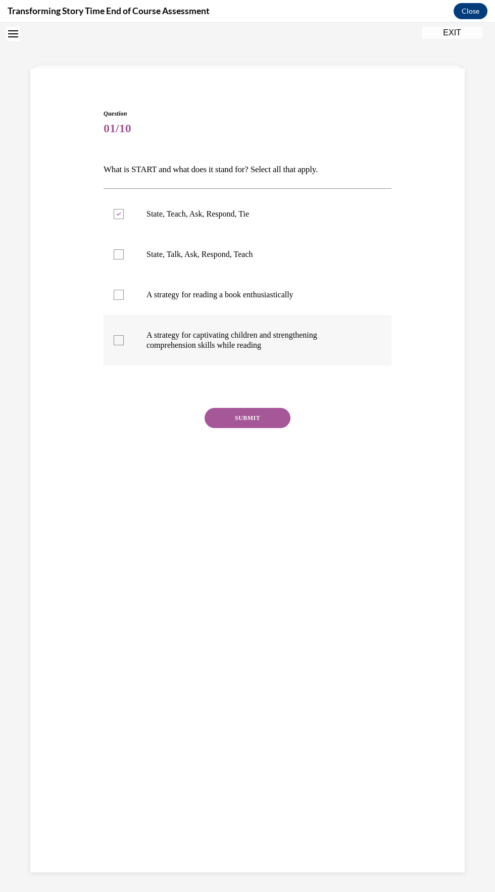
checkbox input "true"
click at [266, 411] on button "SUBMIT" at bounding box center [247, 418] width 86 height 20
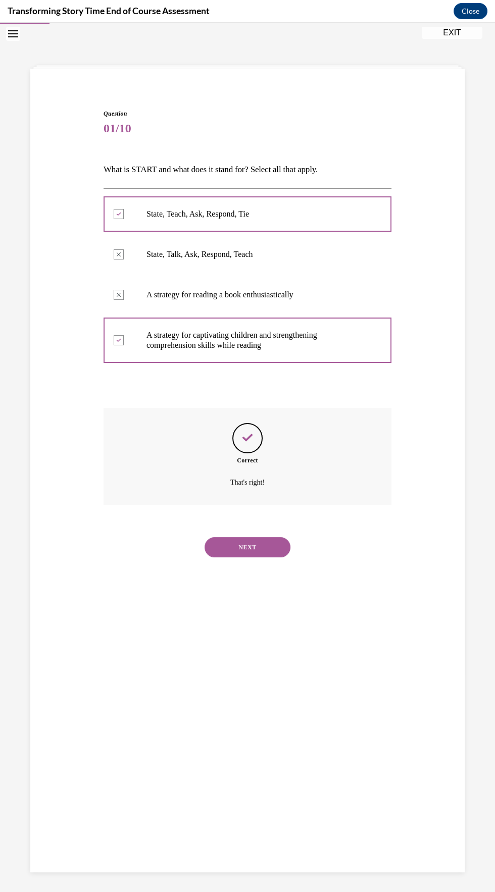
click at [259, 537] on button "NEXT" at bounding box center [247, 547] width 86 height 20
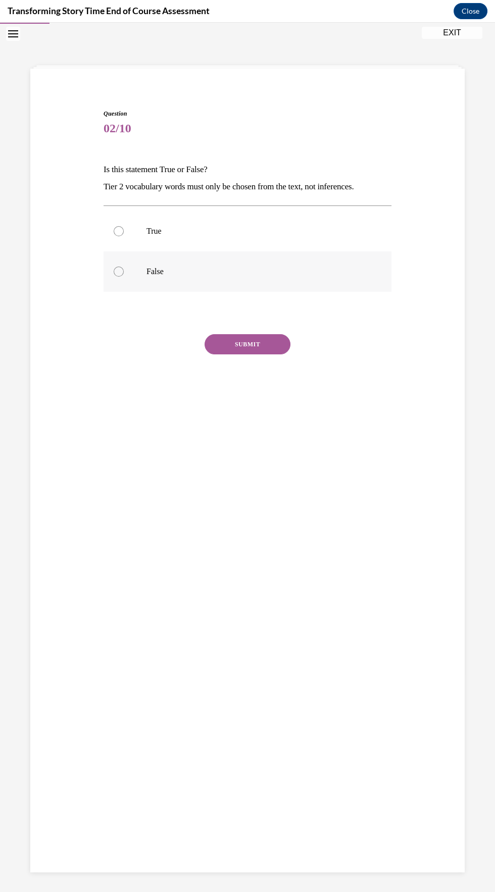
click at [166, 286] on label "False" at bounding box center [247, 271] width 288 height 40
click at [124, 277] on input "False" at bounding box center [119, 272] width 10 height 10
radio input "true"
click at [267, 346] on button "SUBMIT" at bounding box center [247, 344] width 86 height 20
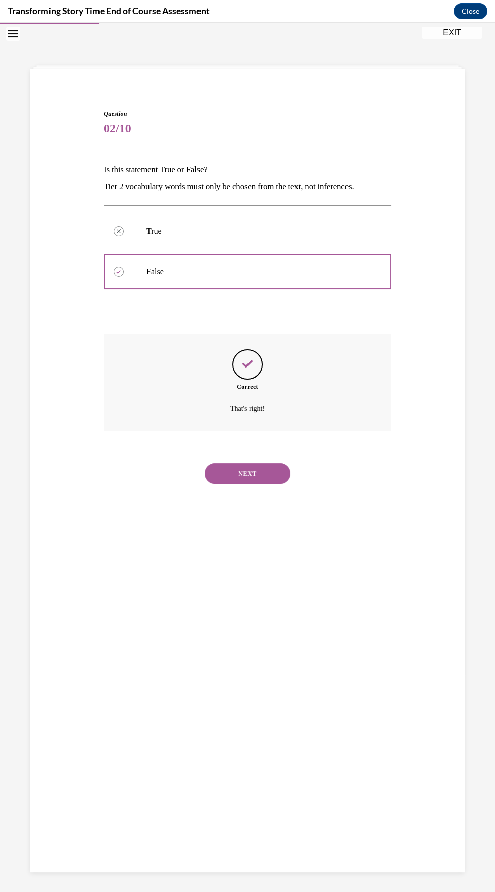
click at [268, 472] on button "NEXT" at bounding box center [247, 473] width 86 height 20
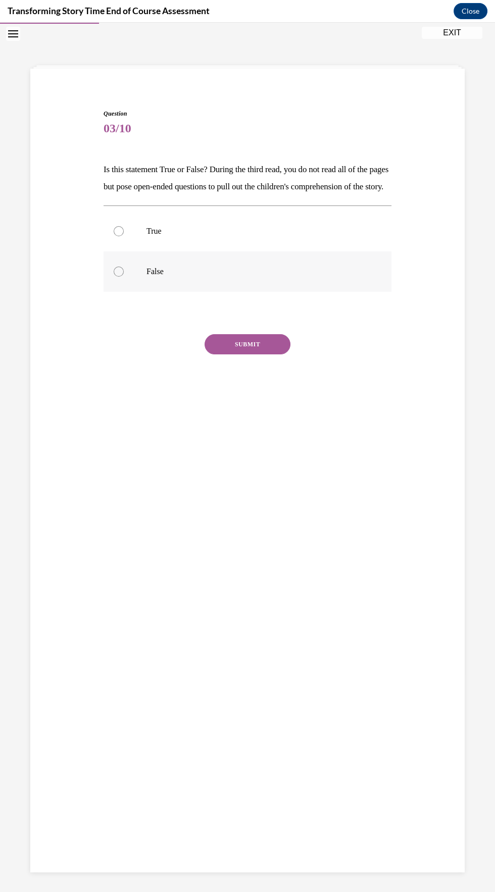
click at [115, 292] on label "False" at bounding box center [247, 271] width 288 height 40
click at [115, 277] on input "False" at bounding box center [119, 272] width 10 height 10
radio input "true"
click at [235, 354] on button "SUBMIT" at bounding box center [247, 344] width 86 height 20
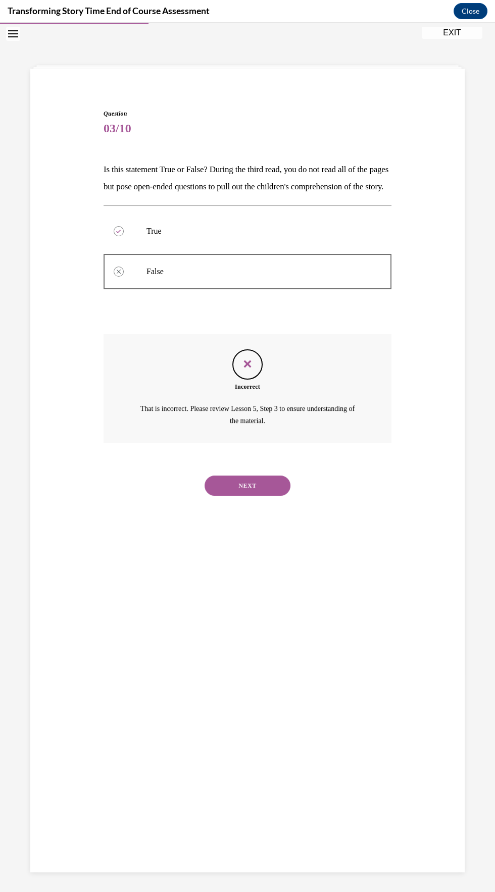
click at [228, 496] on button "NEXT" at bounding box center [247, 486] width 86 height 20
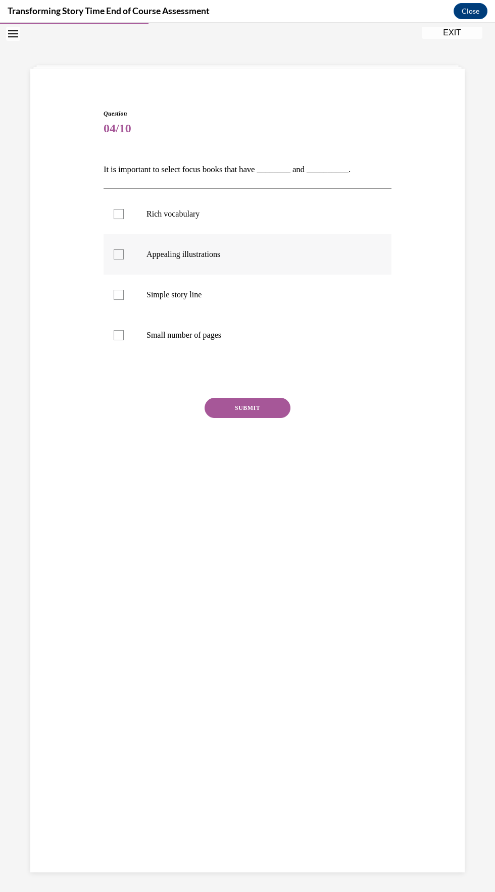
click at [113, 264] on label "Appealing illustrations" at bounding box center [247, 254] width 288 height 40
click at [114, 259] on input "Appealing illustrations" at bounding box center [119, 254] width 10 height 10
checkbox input "true"
click at [121, 209] on div at bounding box center [119, 214] width 10 height 10
click at [121, 209] on input "Rich vocabulary" at bounding box center [119, 214] width 10 height 10
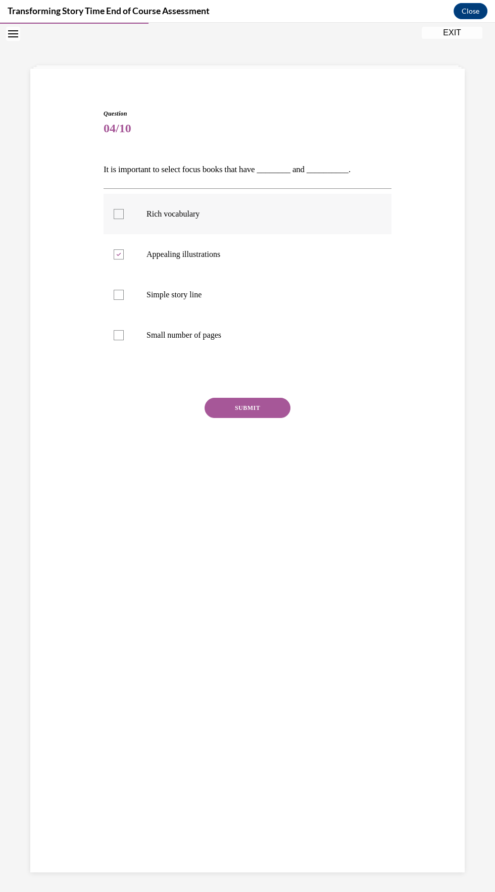
checkbox input "true"
click at [231, 412] on button "SUBMIT" at bounding box center [247, 408] width 86 height 20
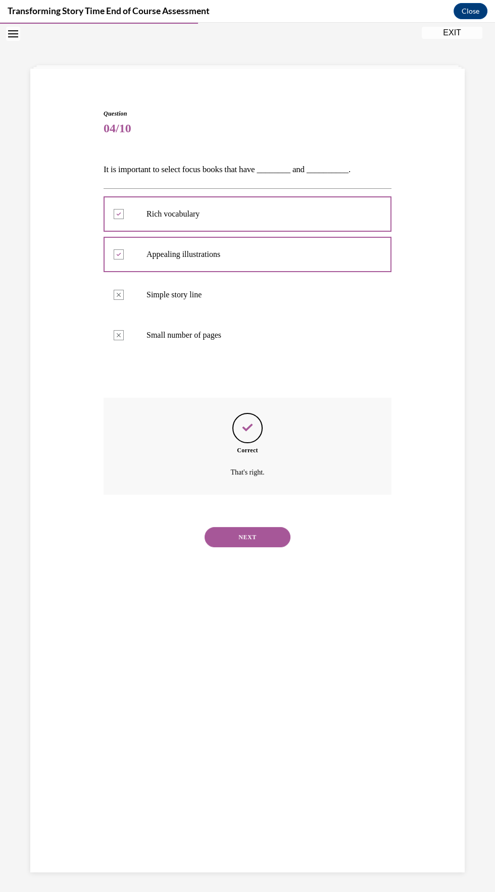
click at [228, 544] on button "NEXT" at bounding box center [247, 537] width 86 height 20
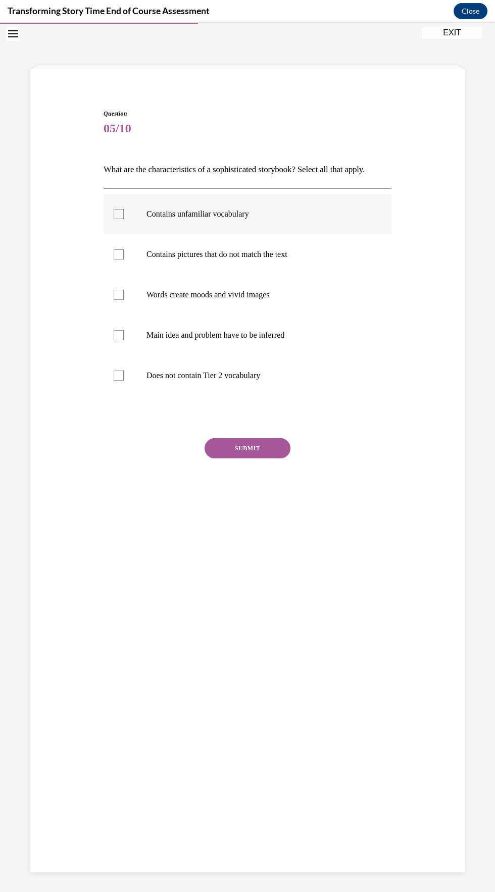
click at [116, 222] on label "Contains unfamiliar vocabulary" at bounding box center [247, 214] width 288 height 40
click at [116, 219] on input "Contains unfamiliar vocabulary" at bounding box center [119, 214] width 10 height 10
checkbox input "true"
click at [119, 253] on div at bounding box center [119, 254] width 10 height 10
click at [119, 253] on input "Contains pictures that do not match the text" at bounding box center [119, 254] width 10 height 10
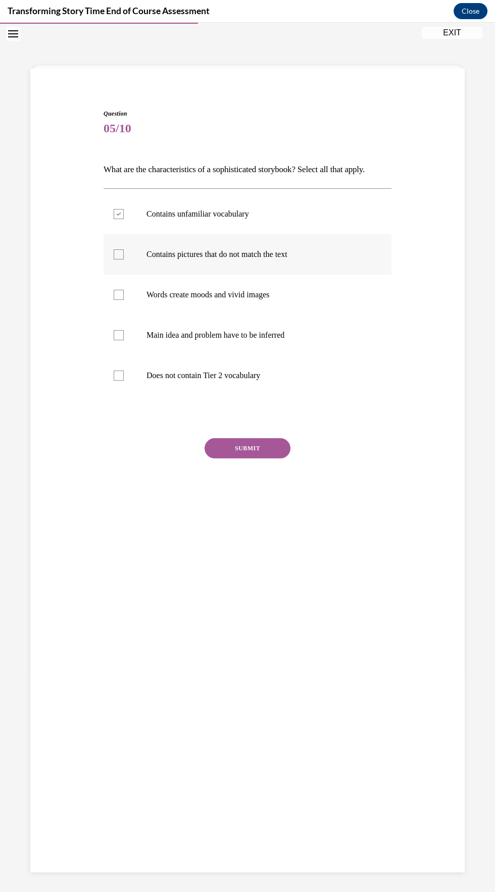
checkbox input "true"
click at [117, 294] on div at bounding box center [119, 295] width 10 height 10
click at [117, 294] on input "Words create moods and vivid images" at bounding box center [119, 295] width 10 height 10
checkbox input "true"
click at [119, 334] on div at bounding box center [119, 335] width 10 height 10
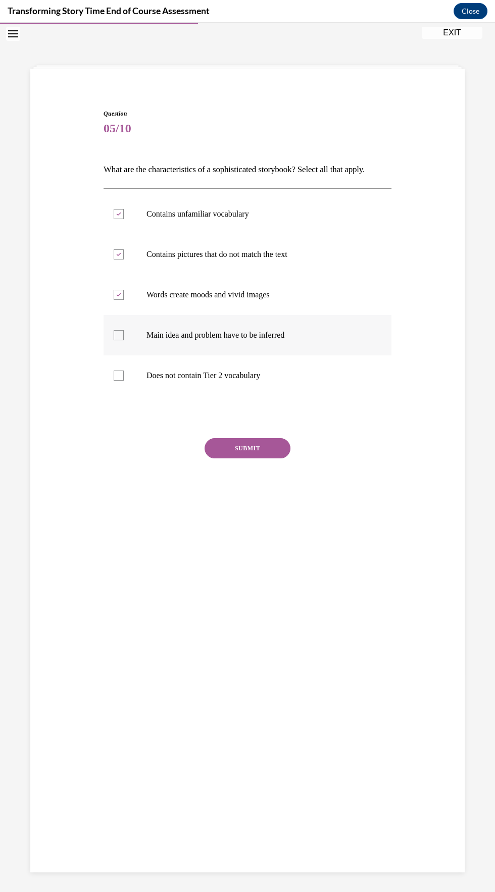
click at [119, 334] on input "Main idea and problem have to be inferred" at bounding box center [119, 335] width 10 height 10
checkbox input "true"
click at [247, 450] on button "SUBMIT" at bounding box center [247, 448] width 86 height 20
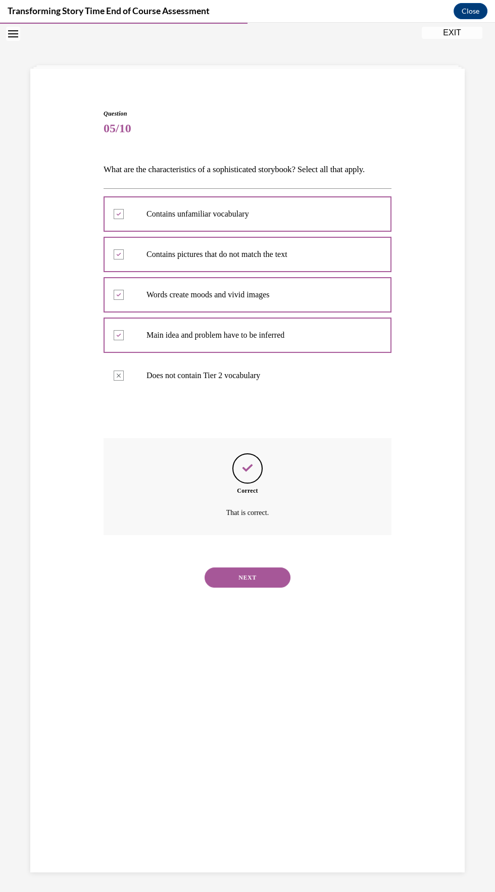
click at [227, 567] on button "NEXT" at bounding box center [247, 577] width 86 height 20
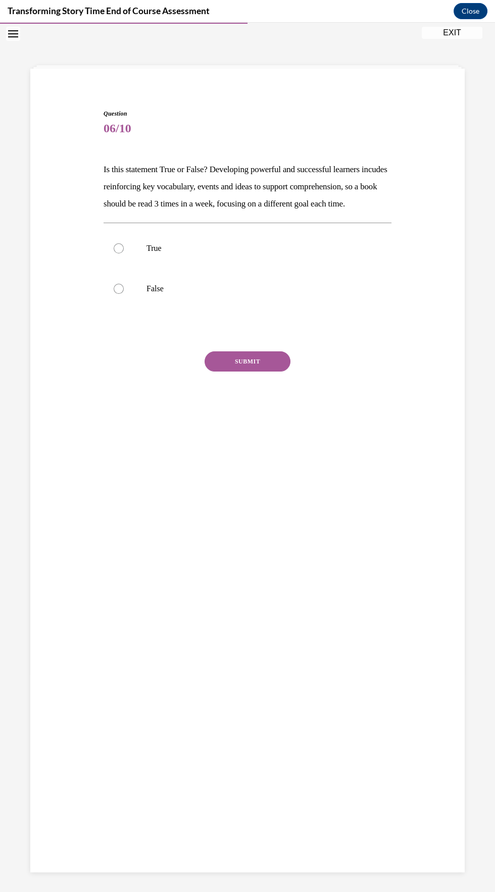
click at [90, 267] on div "Question 06/10 Is this statement True or False? Developing powerful and success…" at bounding box center [247, 256] width 439 height 355
click at [119, 253] on div at bounding box center [119, 248] width 10 height 10
click at [119, 253] on input "True" at bounding box center [119, 248] width 10 height 10
radio input "true"
click at [225, 372] on button "SUBMIT" at bounding box center [247, 361] width 86 height 20
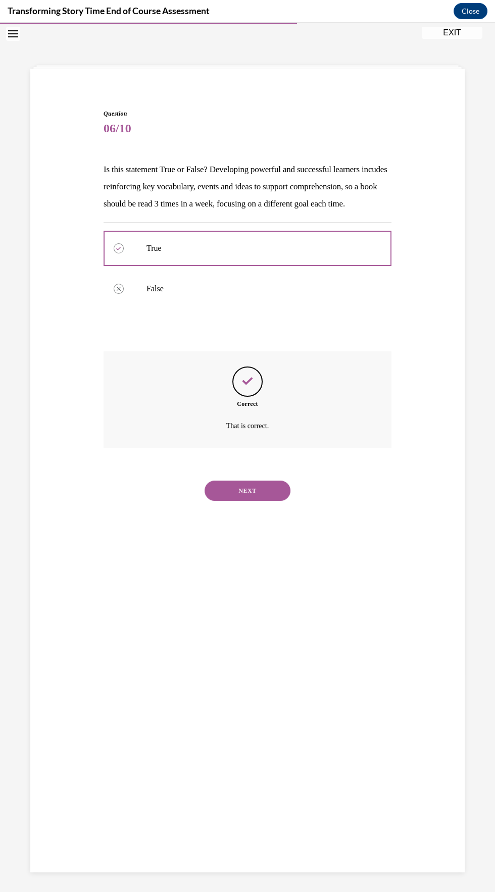
click at [227, 497] on button "NEXT" at bounding box center [247, 491] width 86 height 20
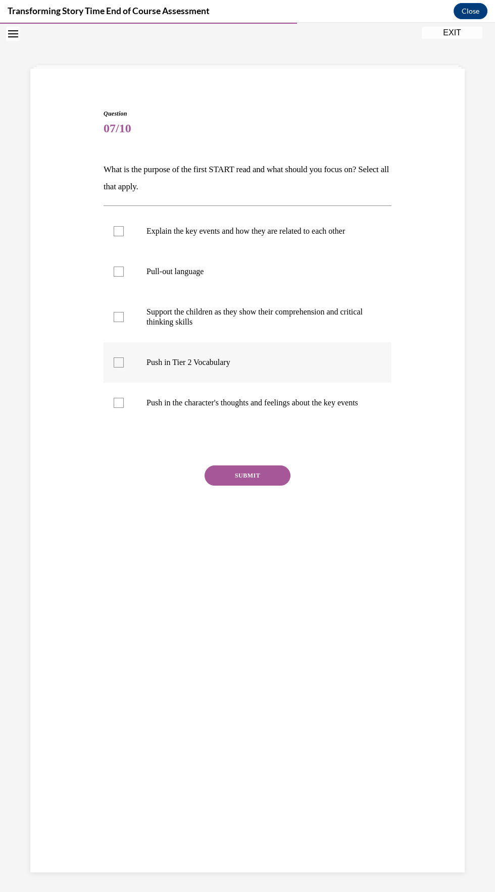
click at [107, 364] on label "Push in Tier 2 Vocabulary" at bounding box center [247, 362] width 288 height 40
click at [114, 364] on input "Push in Tier 2 Vocabulary" at bounding box center [119, 362] width 10 height 10
checkbox input "true"
click at [119, 230] on div at bounding box center [119, 231] width 10 height 10
click at [119, 230] on input "Explain the key events and how they are related to each other" at bounding box center [119, 231] width 10 height 10
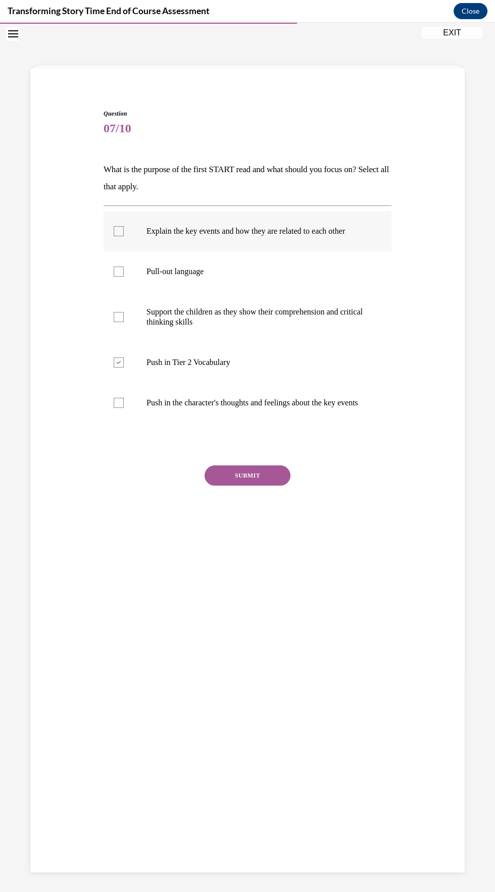
checkbox input "true"
click at [237, 480] on button "SUBMIT" at bounding box center [247, 475] width 86 height 20
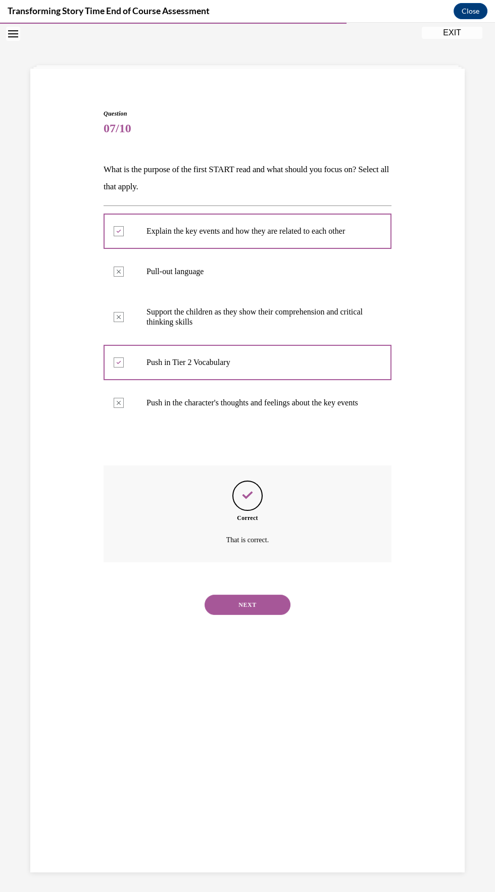
click at [205, 615] on button "NEXT" at bounding box center [247, 605] width 86 height 20
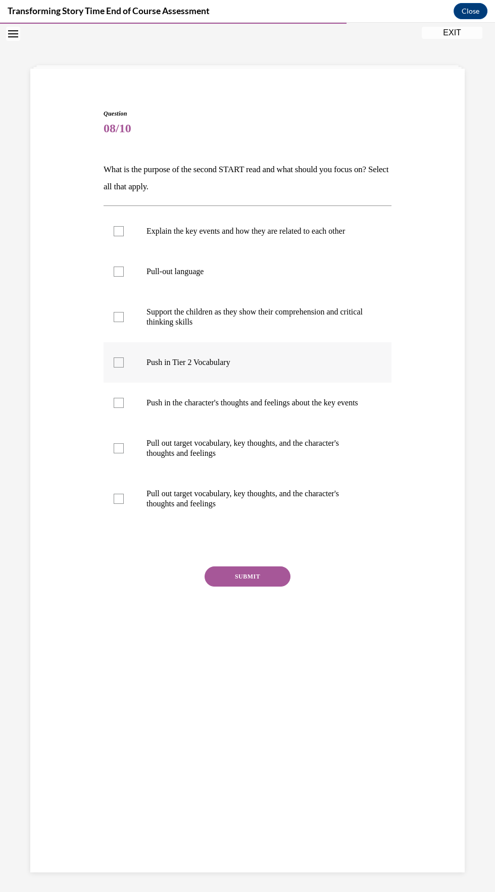
click at [203, 356] on label "Push in Tier 2 Vocabulary" at bounding box center [247, 362] width 288 height 40
click at [124, 357] on input "Push in Tier 2 Vocabulary" at bounding box center [119, 362] width 10 height 10
checkbox input "true"
click at [205, 403] on p "Push in the character's thoughts and feelings about the key events" at bounding box center [256, 403] width 220 height 10
click at [124, 403] on input "Push in the character's thoughts and feelings about the key events" at bounding box center [119, 403] width 10 height 10
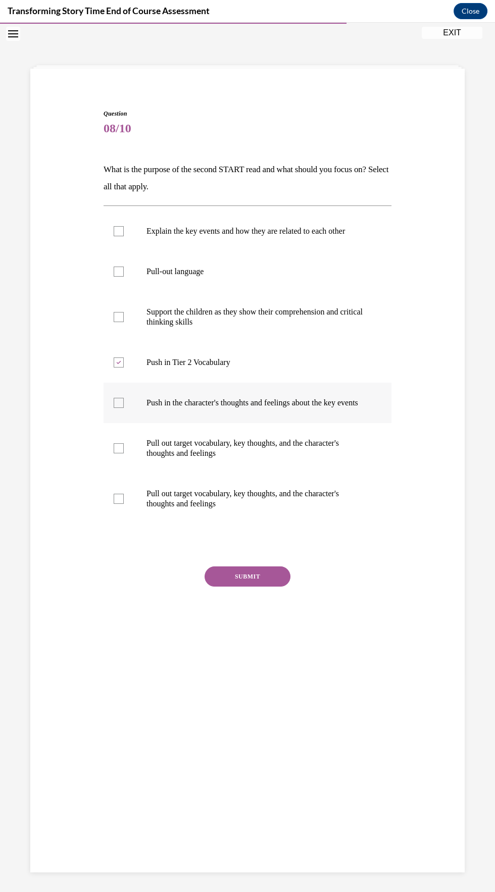
checkbox input "true"
click at [253, 579] on button "SUBMIT" at bounding box center [247, 576] width 86 height 20
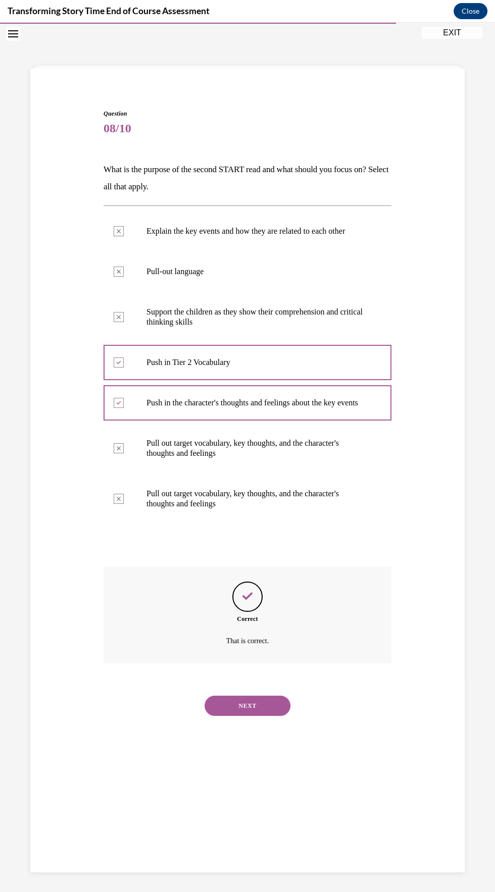
click at [270, 709] on button "NEXT" at bounding box center [247, 706] width 86 height 20
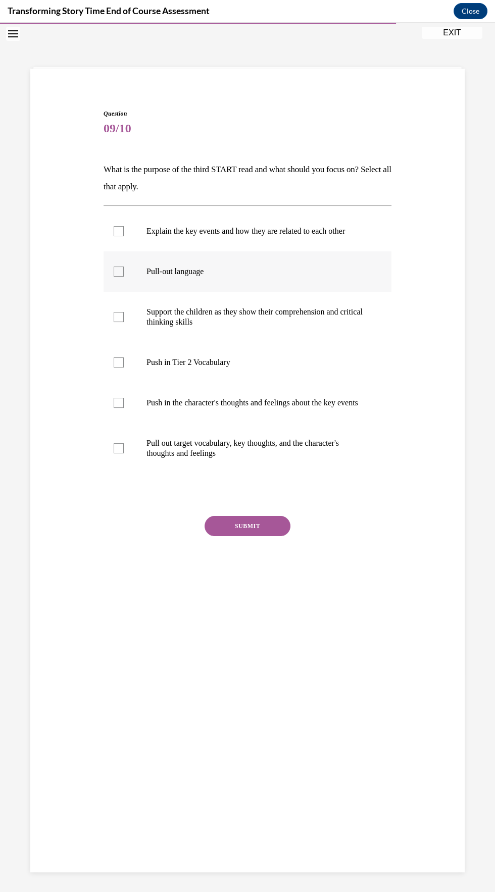
click at [192, 269] on p "Pull-out language" at bounding box center [256, 272] width 220 height 10
click at [124, 269] on input "Pull-out language" at bounding box center [119, 272] width 10 height 10
checkbox input "true"
click at [190, 458] on p "Pull out target vocabulary, key thoughts, and the character's thoughts and feel…" at bounding box center [256, 448] width 220 height 20
click at [124, 453] on input "Pull out target vocabulary, key thoughts, and the character's thoughts and feel…" at bounding box center [119, 448] width 10 height 10
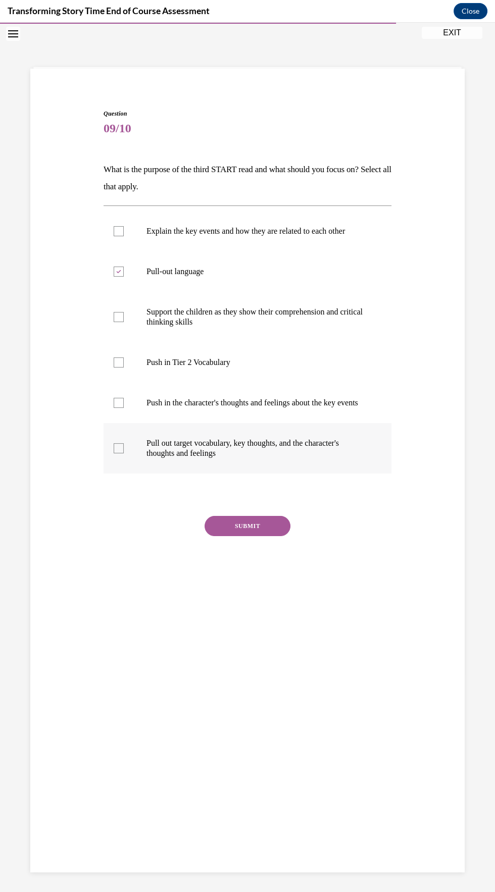
checkbox input "true"
click at [248, 331] on label "Support the children as they show their comprehension and critical thinking ski…" at bounding box center [247, 317] width 288 height 50
click at [124, 322] on input "Support the children as they show their comprehension and critical thinking ski…" at bounding box center [119, 317] width 10 height 10
checkbox input "true"
click at [273, 529] on button "SUBMIT" at bounding box center [247, 526] width 86 height 20
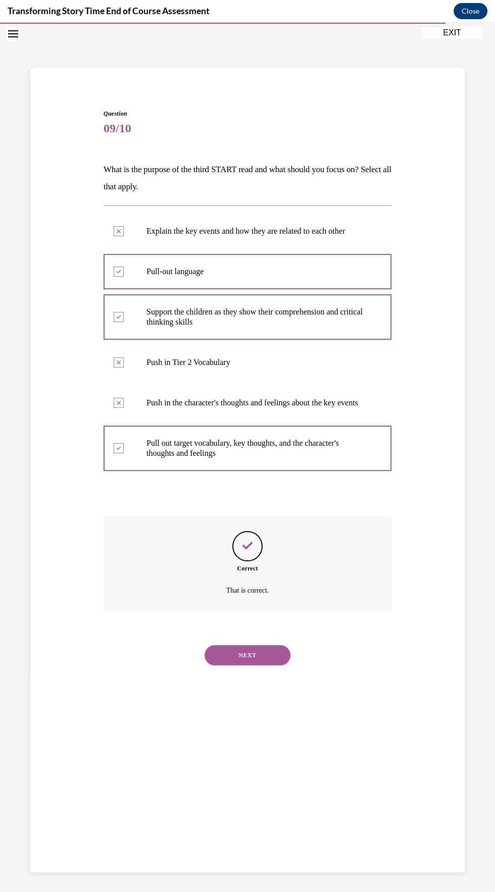
click at [276, 665] on button "NEXT" at bounding box center [247, 655] width 86 height 20
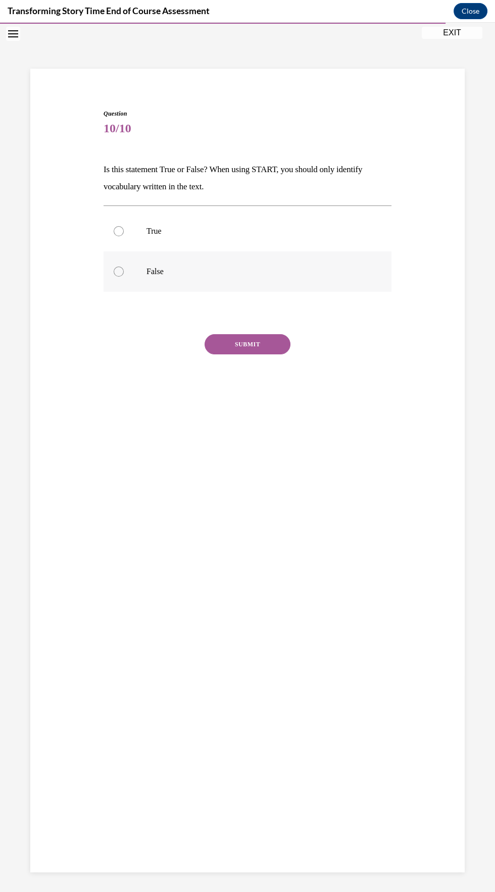
click at [133, 286] on label "False" at bounding box center [247, 271] width 288 height 40
click at [124, 277] on input "False" at bounding box center [119, 272] width 10 height 10
radio input "true"
click at [257, 344] on button "SUBMIT" at bounding box center [247, 344] width 86 height 20
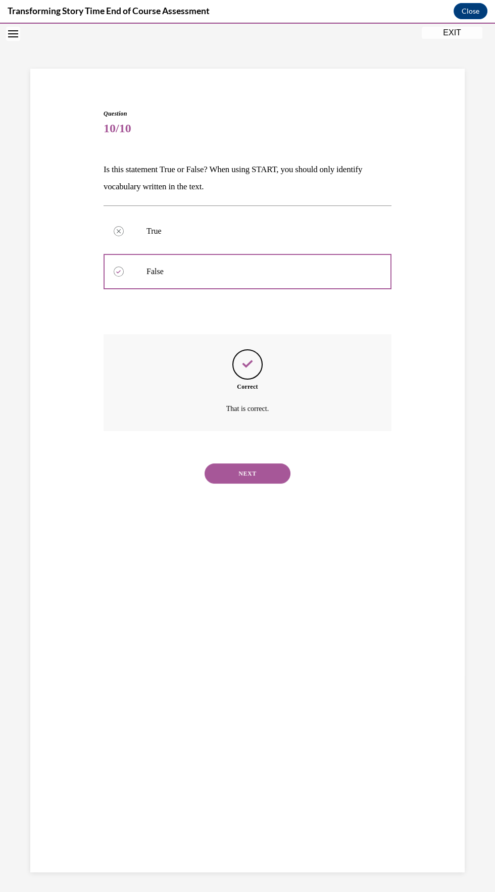
click at [276, 478] on button "NEXT" at bounding box center [247, 473] width 86 height 20
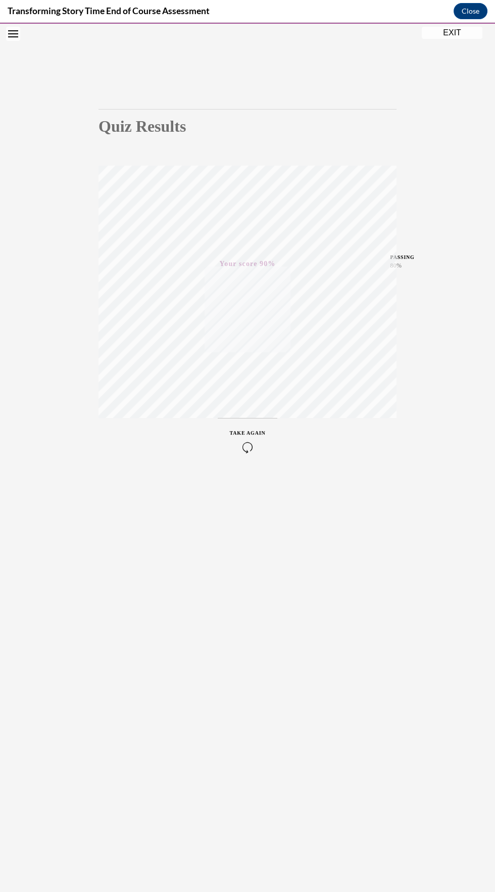
click at [448, 48] on div "Quiz Results PASSING 80% Your score 90% Passed PASSING 80% Your score Your scor…" at bounding box center [247, 457] width 495 height 869
click at [448, 41] on div "Quiz Results PASSING 80% Your score 90% Passed PASSING 80% Your score Your scor…" at bounding box center [247, 457] width 495 height 869
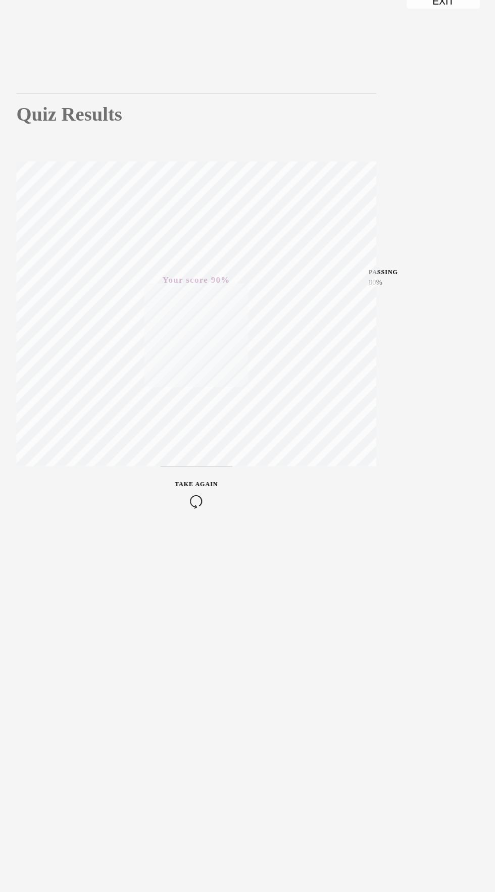
scroll to position [2175, 0]
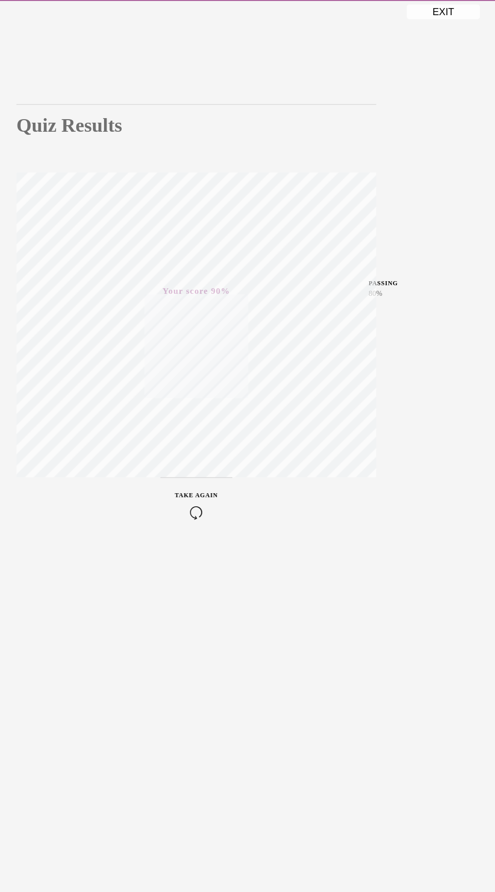
click at [357, 21] on div "Quiz Results PASSING 80% Your score 90% Passed PASSING 80% Your score Your scor…" at bounding box center [145, 435] width 495 height 869
click at [356, 14] on button "EXIT" at bounding box center [349, 10] width 61 height 12
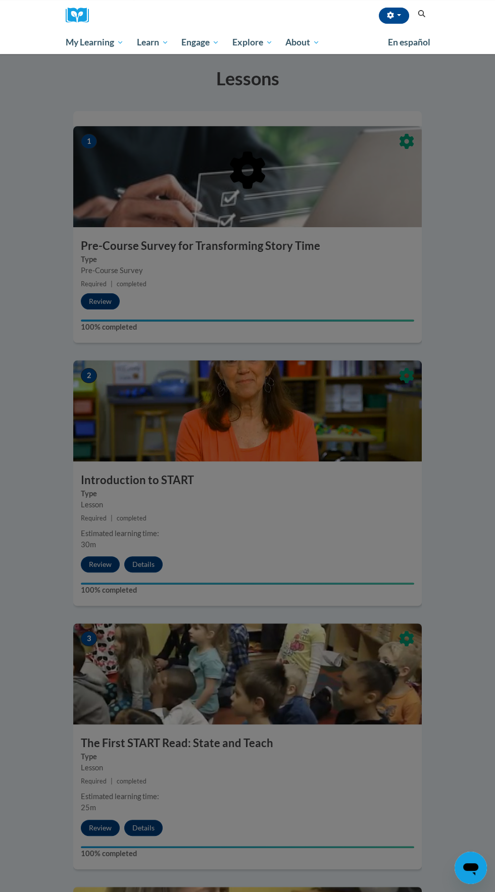
scroll to position [0, 0]
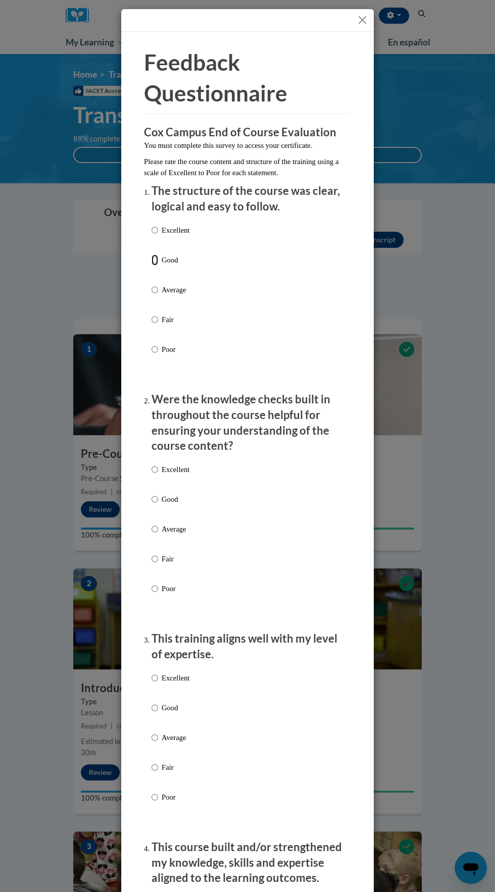
click at [155, 259] on input "Good" at bounding box center [154, 259] width 7 height 11
radio input "true"
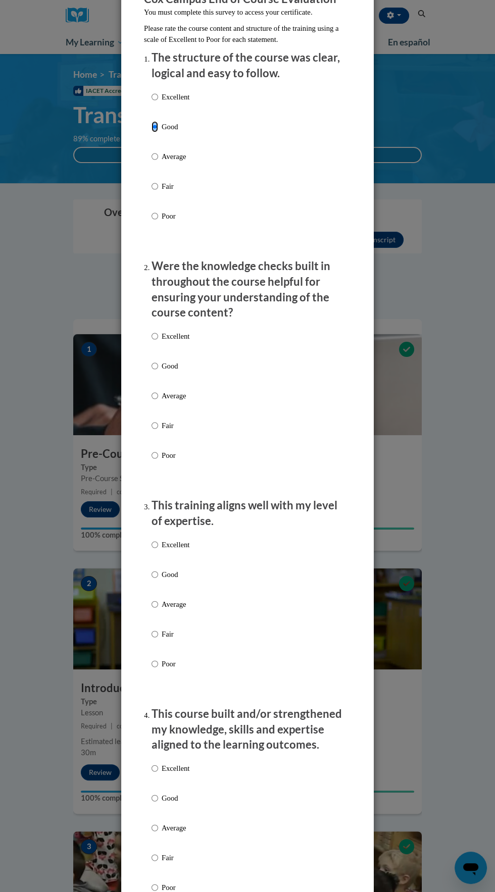
scroll to position [166, 0]
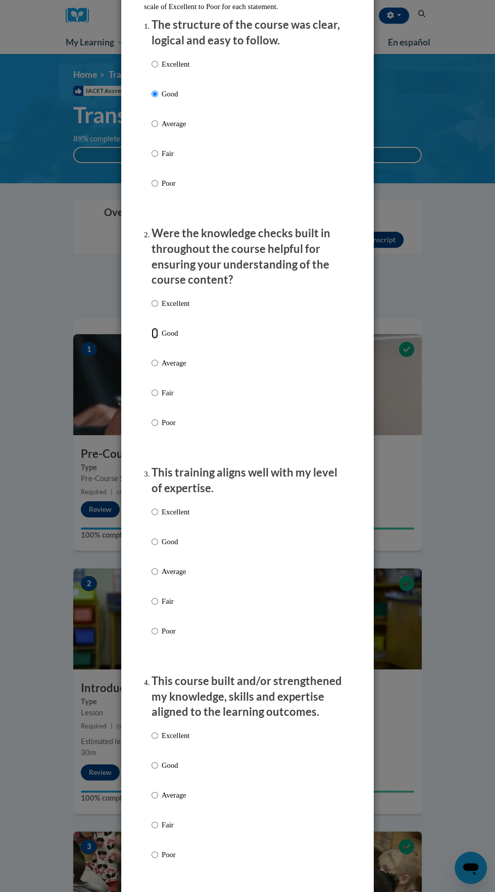
click at [154, 333] on input "Good" at bounding box center [154, 333] width 7 height 11
radio input "true"
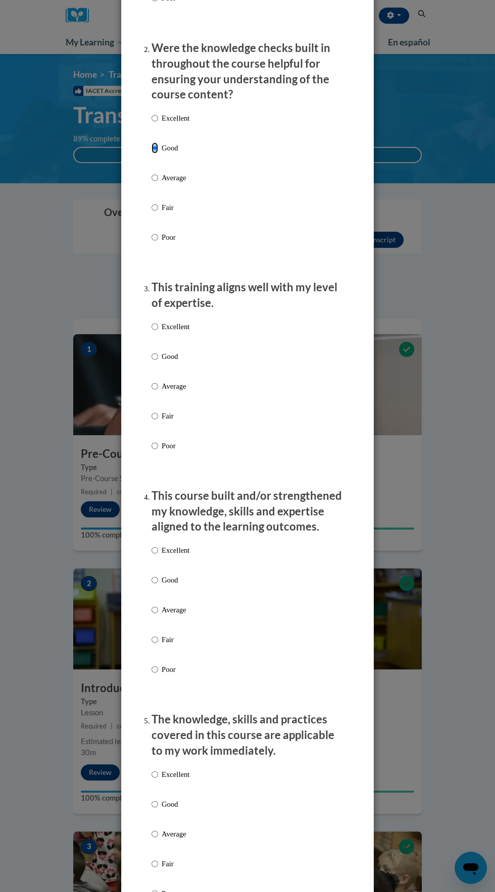
scroll to position [351, 0]
click at [155, 387] on input "Average" at bounding box center [154, 386] width 7 height 11
radio input "true"
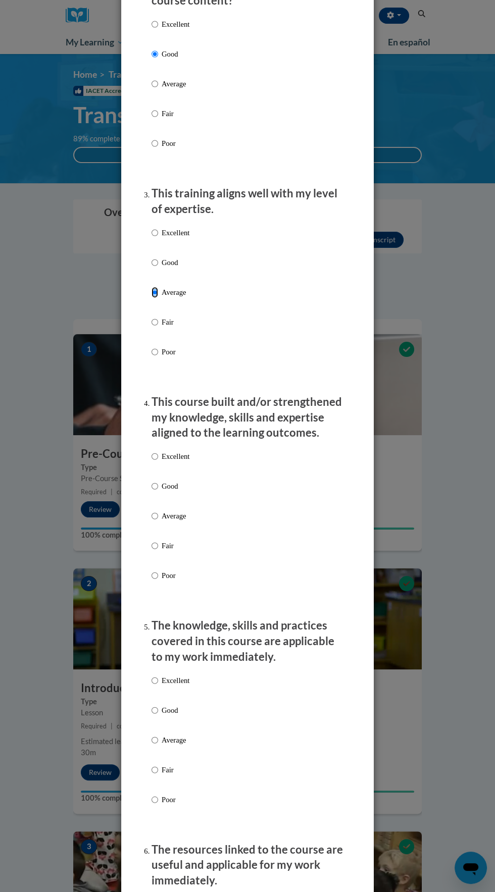
scroll to position [439, 0]
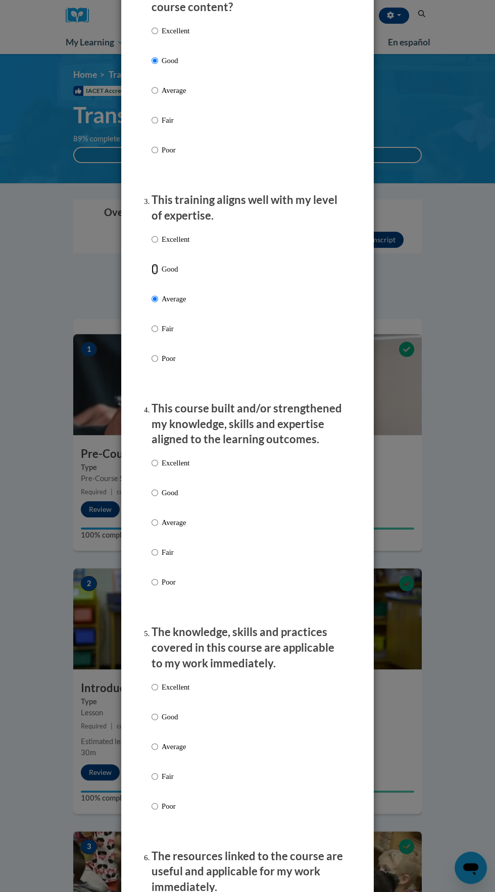
click at [155, 270] on input "Good" at bounding box center [154, 269] width 7 height 11
radio input "true"
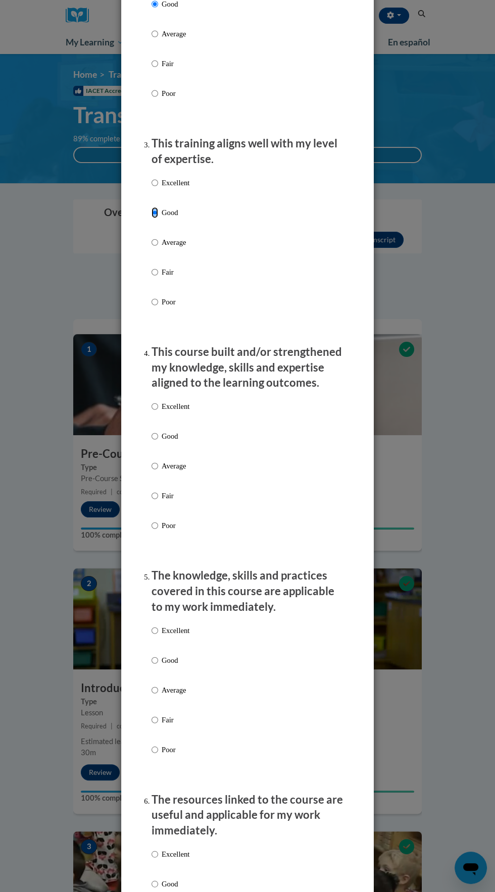
scroll to position [517, 0]
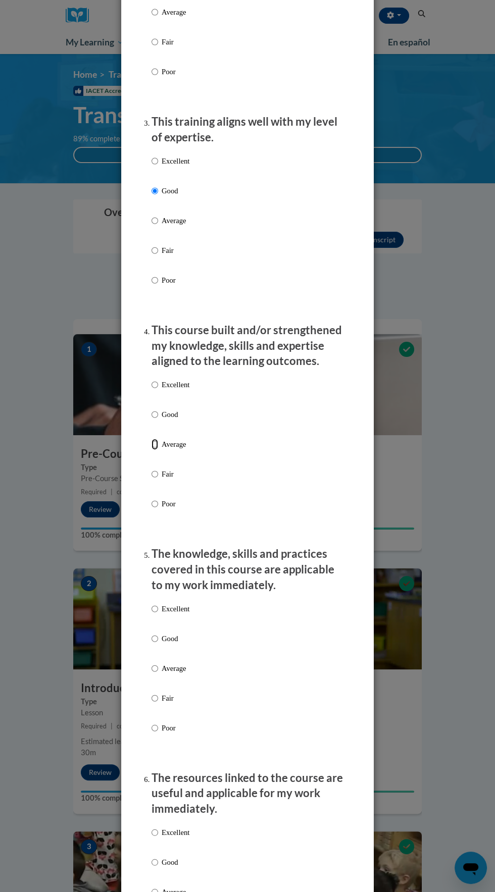
click at [154, 442] on input "Average" at bounding box center [154, 444] width 7 height 11
radio input "true"
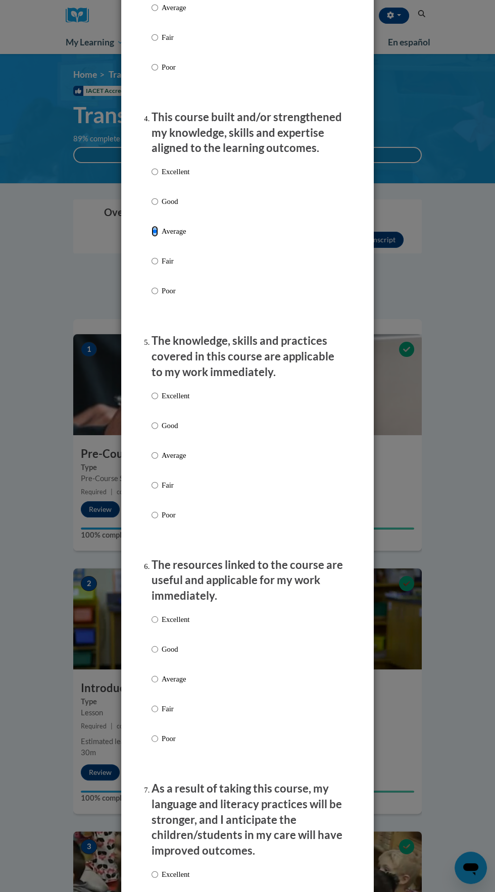
scroll to position [747, 0]
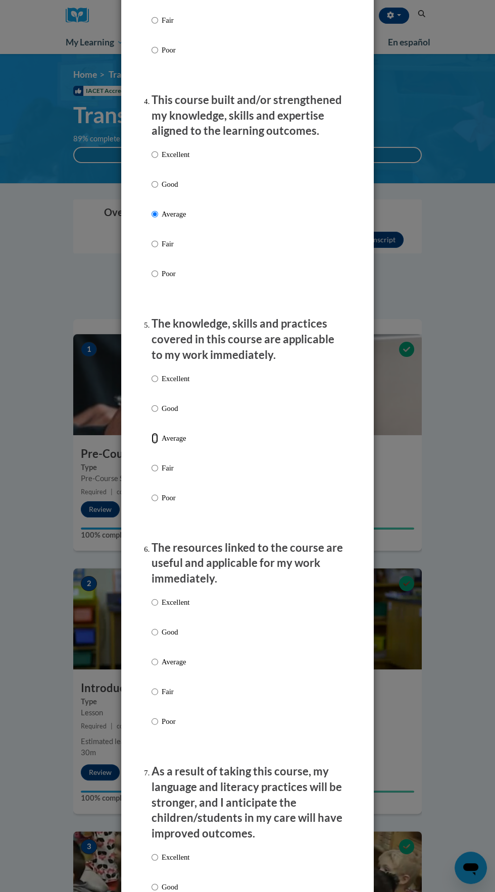
click at [154, 439] on input "Average" at bounding box center [154, 438] width 7 height 11
radio input "true"
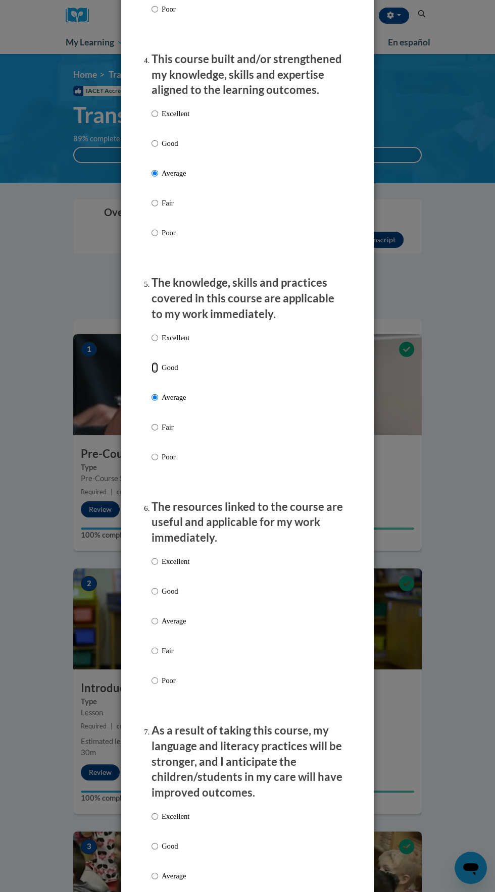
click at [154, 368] on input "Good" at bounding box center [154, 367] width 7 height 11
radio input "true"
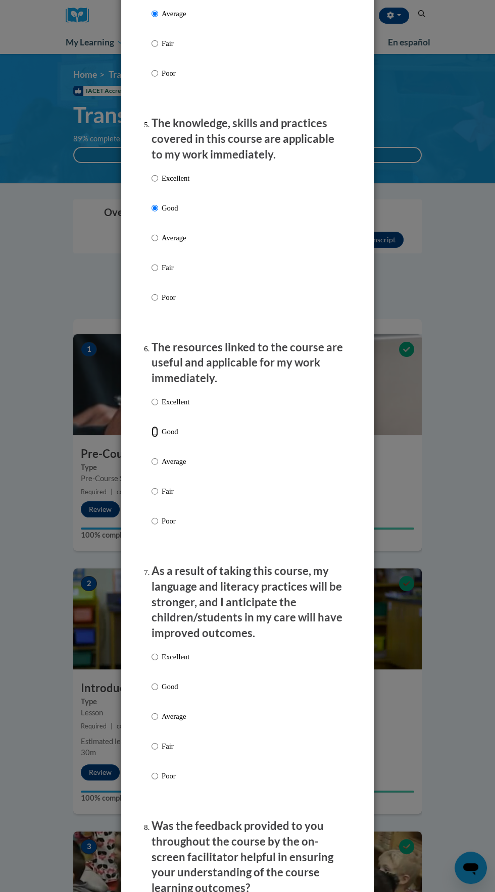
click at [151, 433] on input "Good" at bounding box center [154, 431] width 7 height 11
radio input "true"
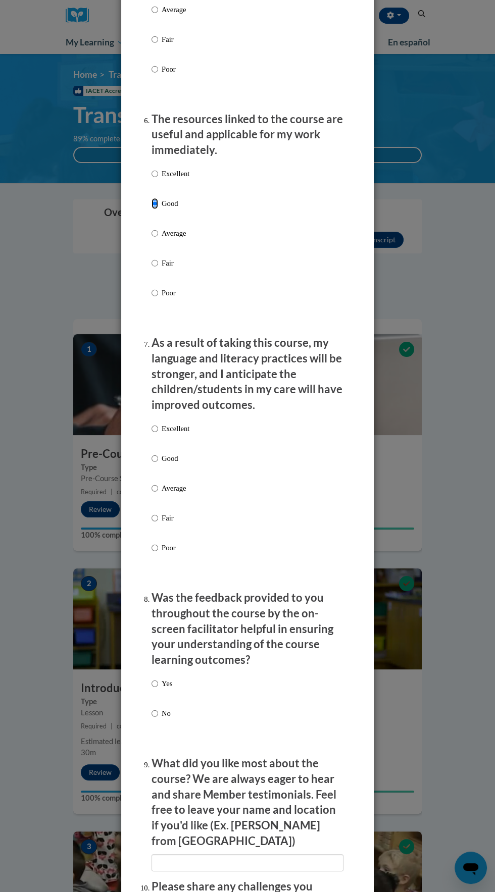
scroll to position [1177, 0]
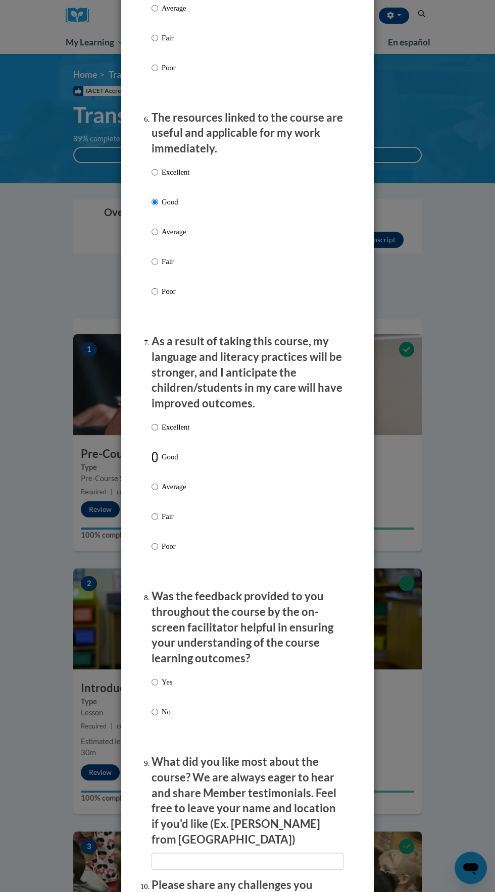
click at [154, 461] on input "Good" at bounding box center [154, 456] width 7 height 11
radio input "true"
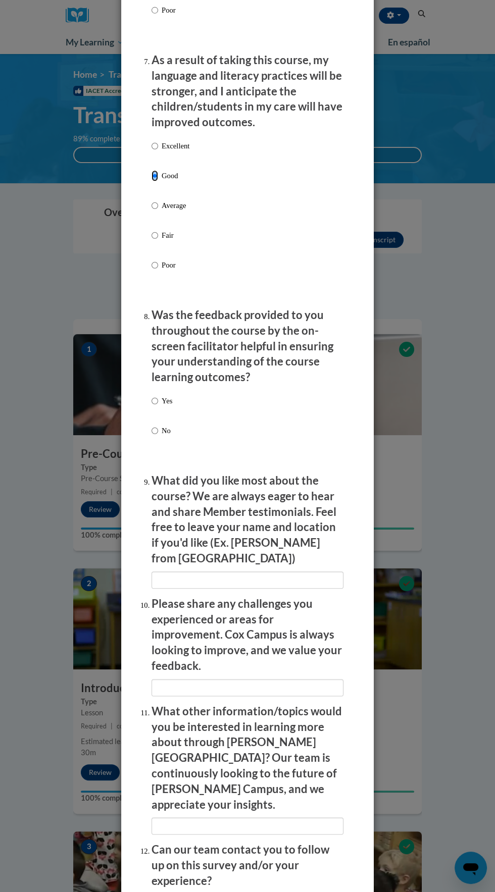
scroll to position [1463, 0]
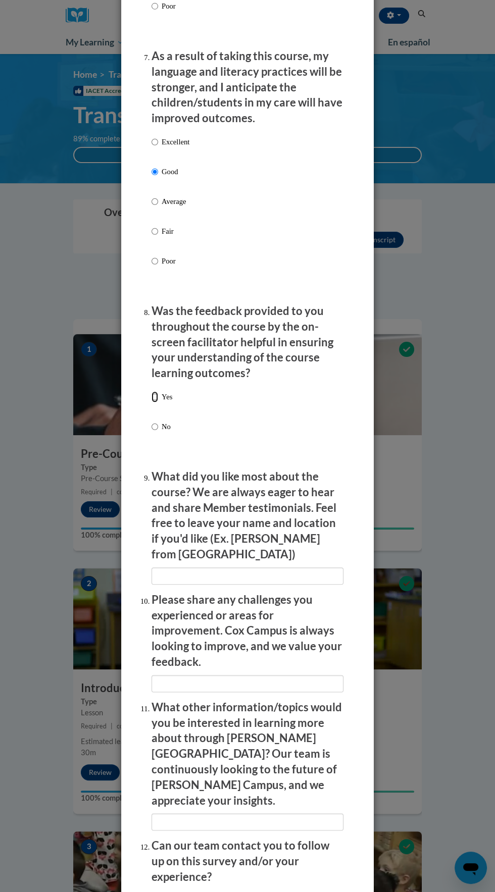
click at [153, 402] on input "Yes" at bounding box center [154, 396] width 7 height 11
radio input "true"
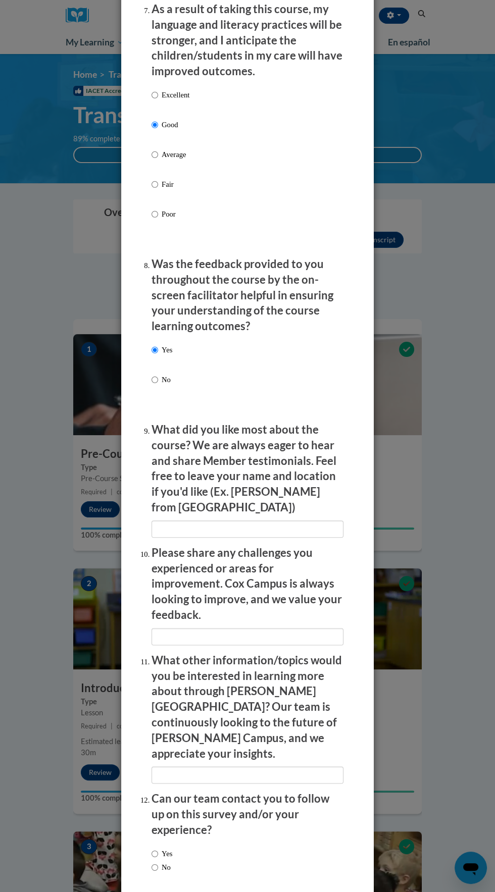
click at [326, 892] on input "Submit feedback" at bounding box center [319, 909] width 64 height 16
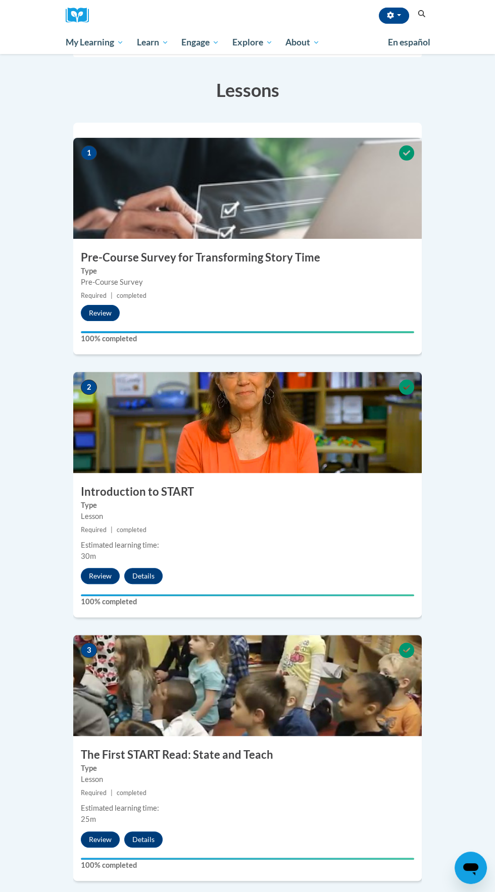
scroll to position [0, 0]
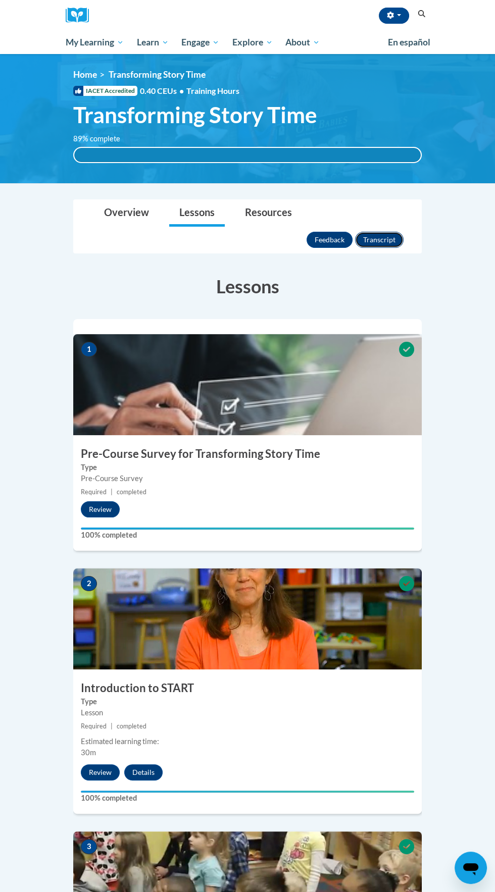
click at [397, 232] on button "Transcript" at bounding box center [379, 240] width 48 height 16
click at [270, 208] on link "Resources" at bounding box center [268, 213] width 67 height 27
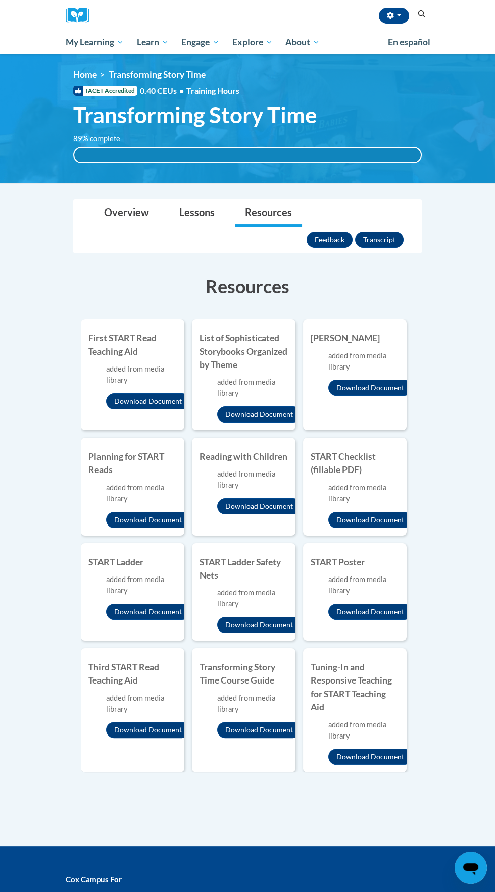
click at [417, 225] on div "Toggle navigation Overview Lessons Resources Feedback Transcript" at bounding box center [247, 226] width 347 height 53
click at [387, 232] on button "Transcript" at bounding box center [379, 240] width 48 height 16
click at [135, 222] on link "Overview" at bounding box center [126, 213] width 65 height 27
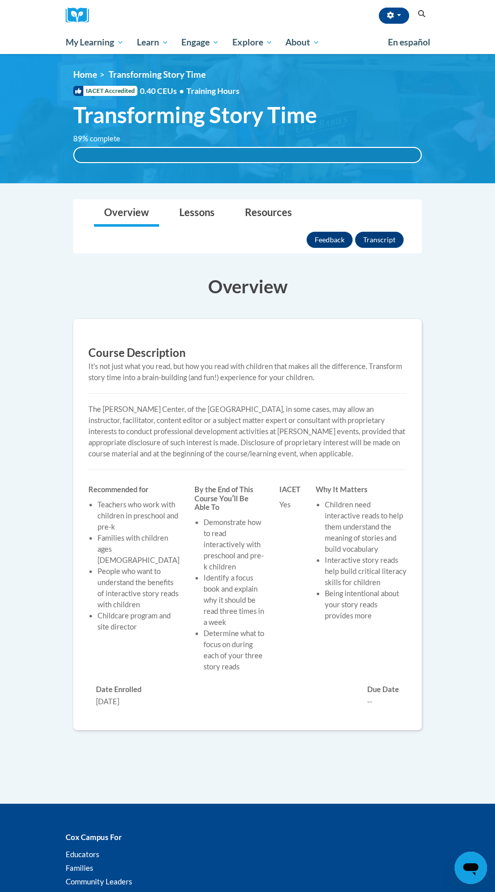
click at [382, 685] on h6 "Due Date" at bounding box center [383, 689] width 32 height 9
click at [189, 217] on link "Lessons" at bounding box center [197, 213] width 56 height 27
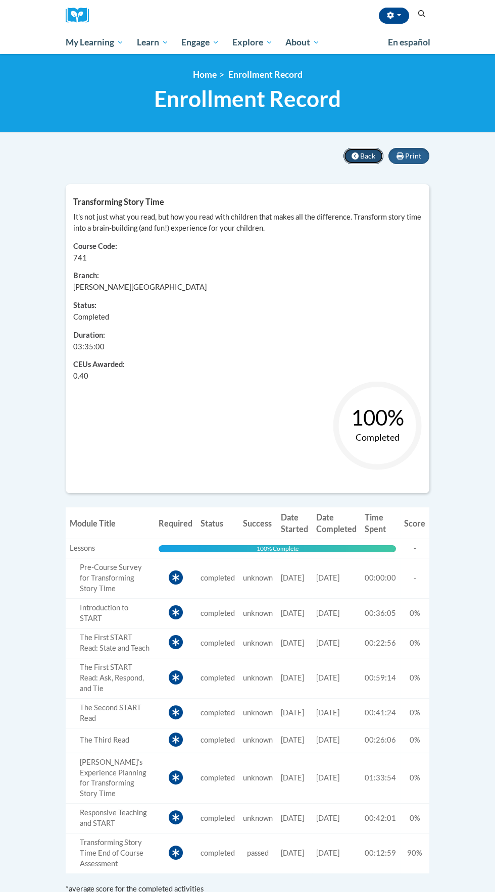
click at [360, 155] on button "Back" at bounding box center [363, 156] width 40 height 16
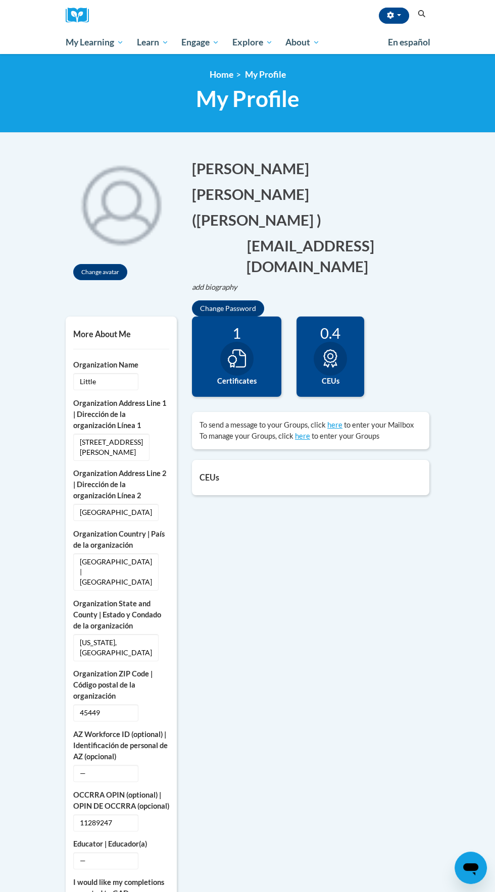
click at [258, 332] on div "1 Certificates" at bounding box center [236, 357] width 89 height 81
click at [237, 349] on icon at bounding box center [237, 358] width 18 height 18
click at [244, 349] on icon at bounding box center [237, 358] width 18 height 18
click at [249, 342] on div at bounding box center [236, 359] width 33 height 34
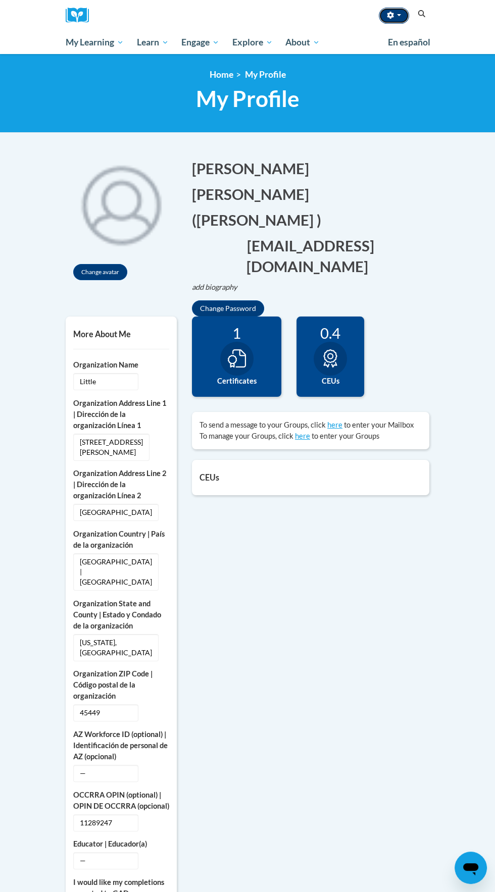
click at [398, 15] on span "button" at bounding box center [399, 15] width 4 height 2
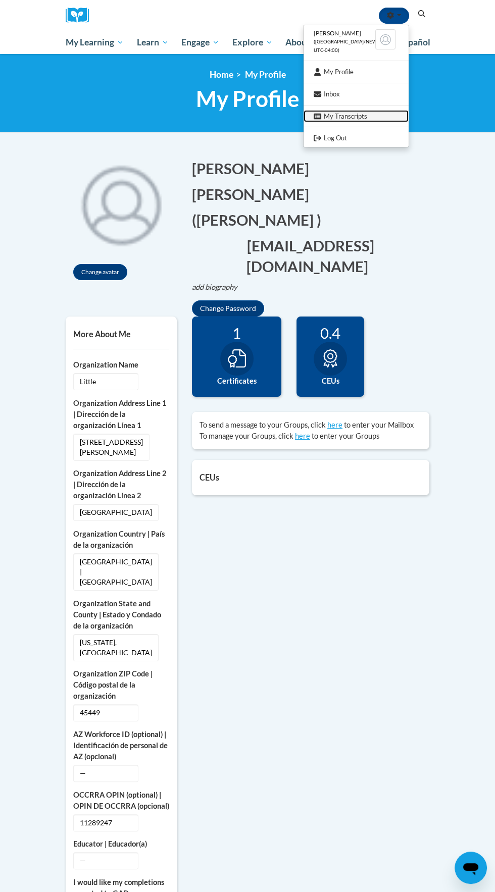
click at [366, 113] on link "My Transcripts" at bounding box center [355, 116] width 105 height 13
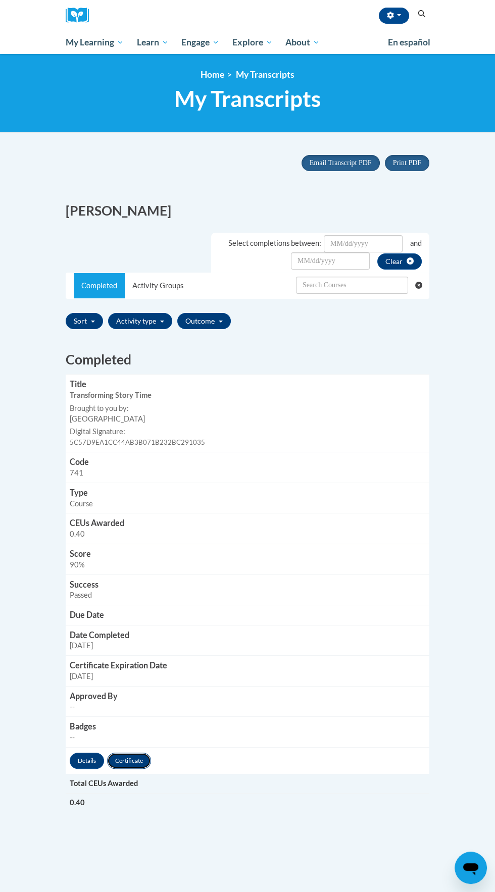
click at [150, 760] on link "Certificate" at bounding box center [129, 761] width 44 height 16
